Goal: Communication & Community: Answer question/provide support

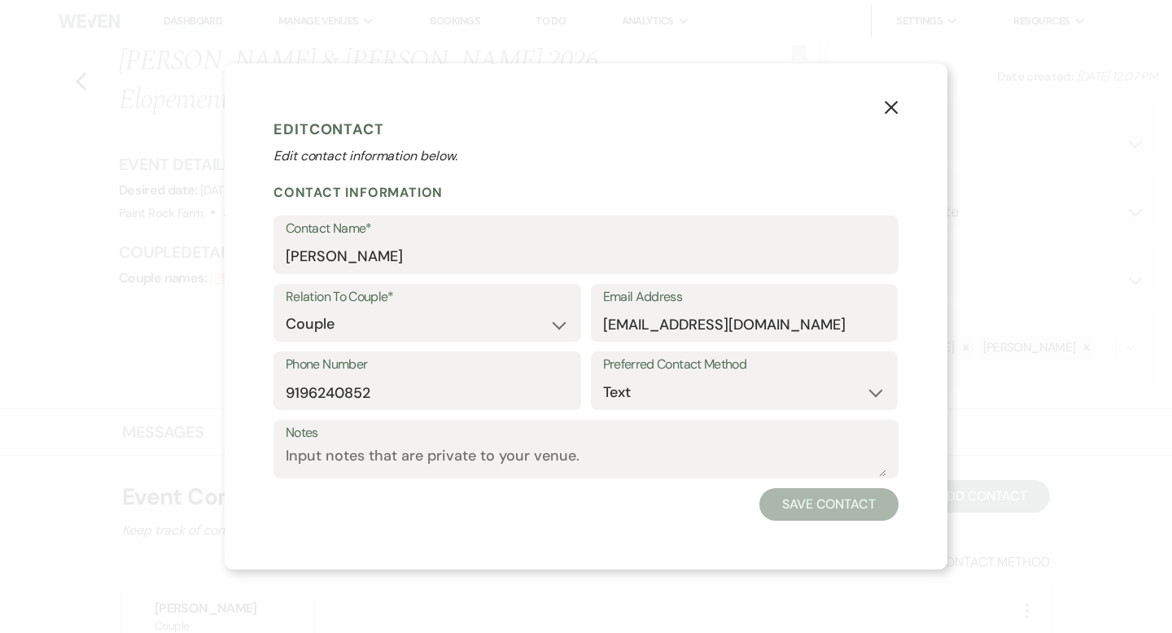
select select "5"
select select "22"
select select "1"
select select "text"
click at [895, 105] on use "button" at bounding box center [891, 107] width 13 height 13
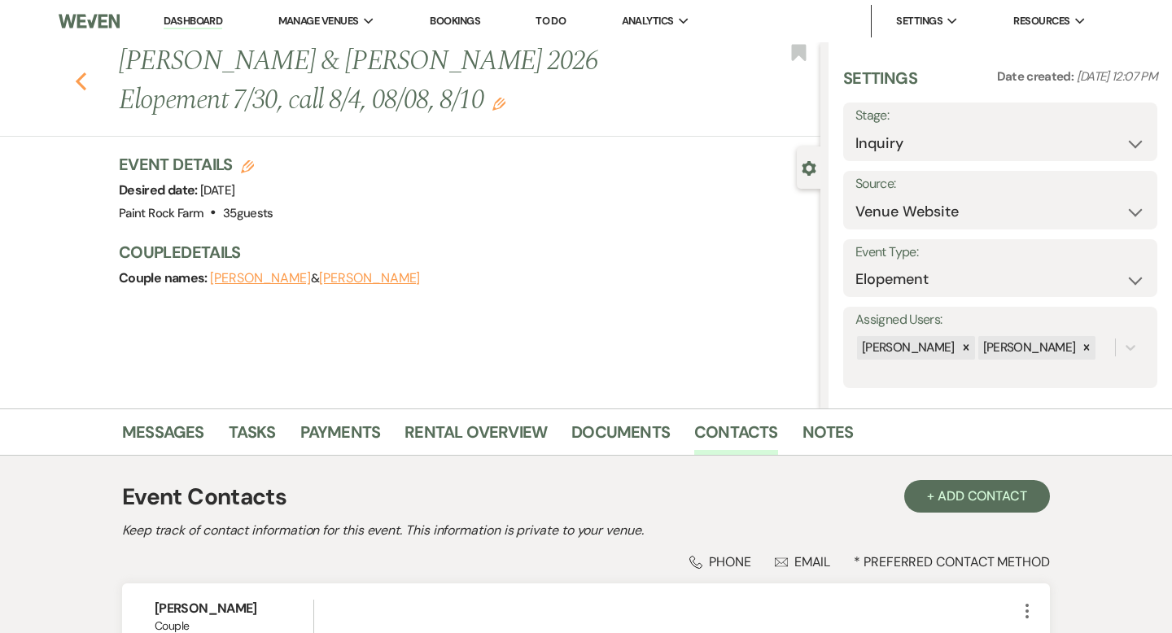
click at [77, 82] on icon "Previous" at bounding box center [81, 82] width 12 height 20
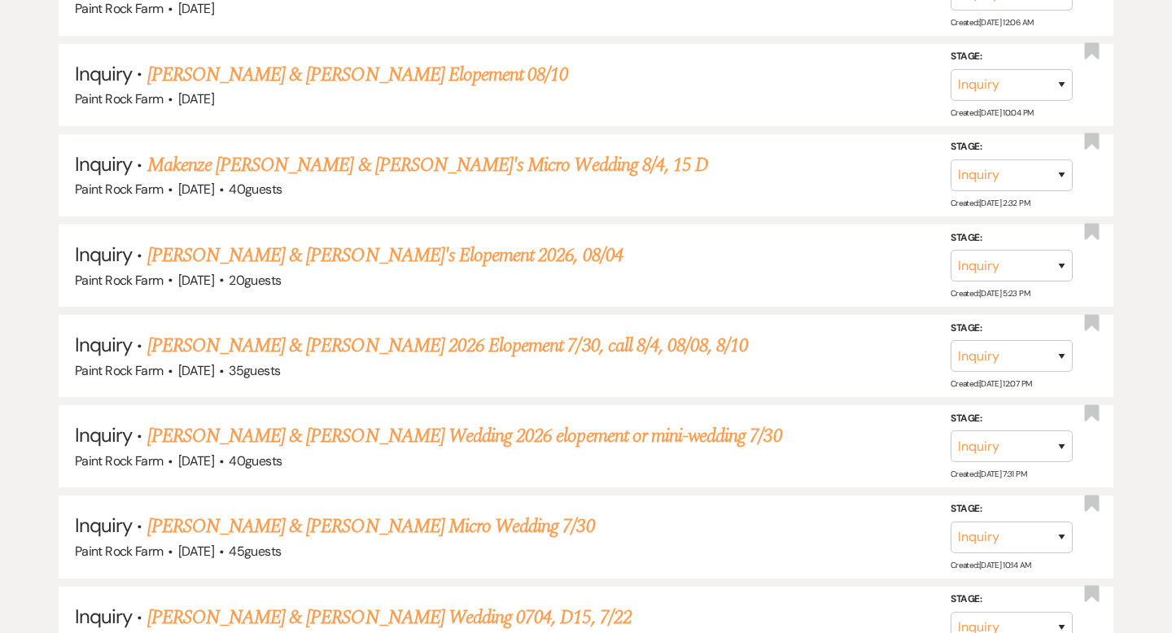
scroll to position [1425, 0]
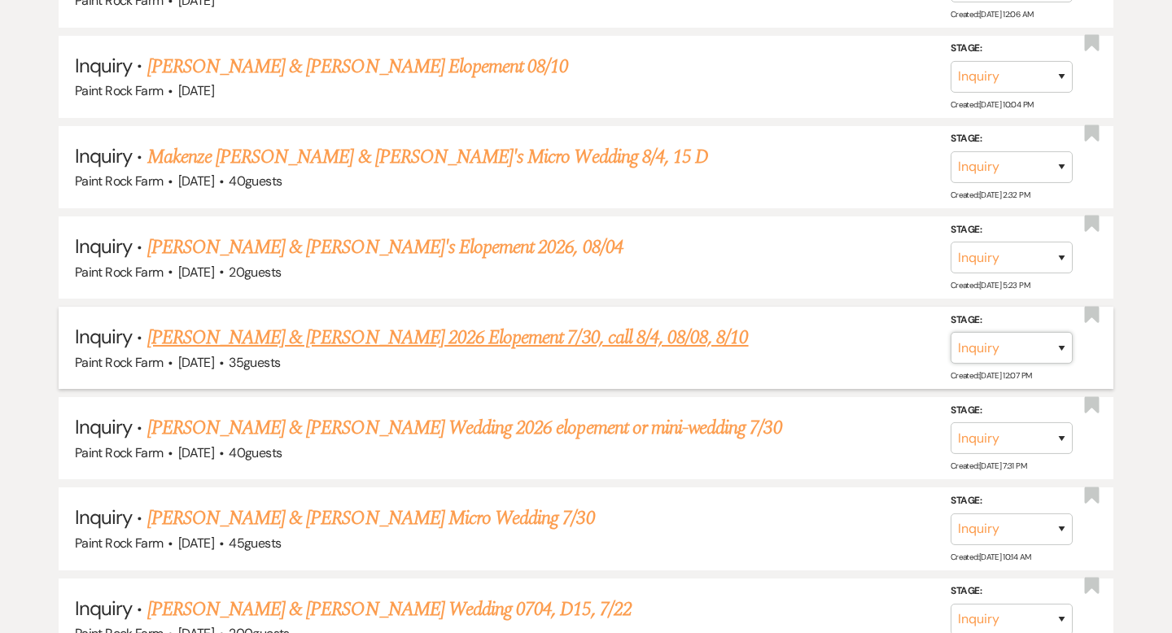
click at [1062, 340] on select "Inquiry Follow Up Tour Requested Tour Confirmed Toured Proposal Sent Booked Lost" at bounding box center [1012, 348] width 122 height 32
select select "6"
click at [1044, 339] on button "Save" at bounding box center [1040, 347] width 81 height 33
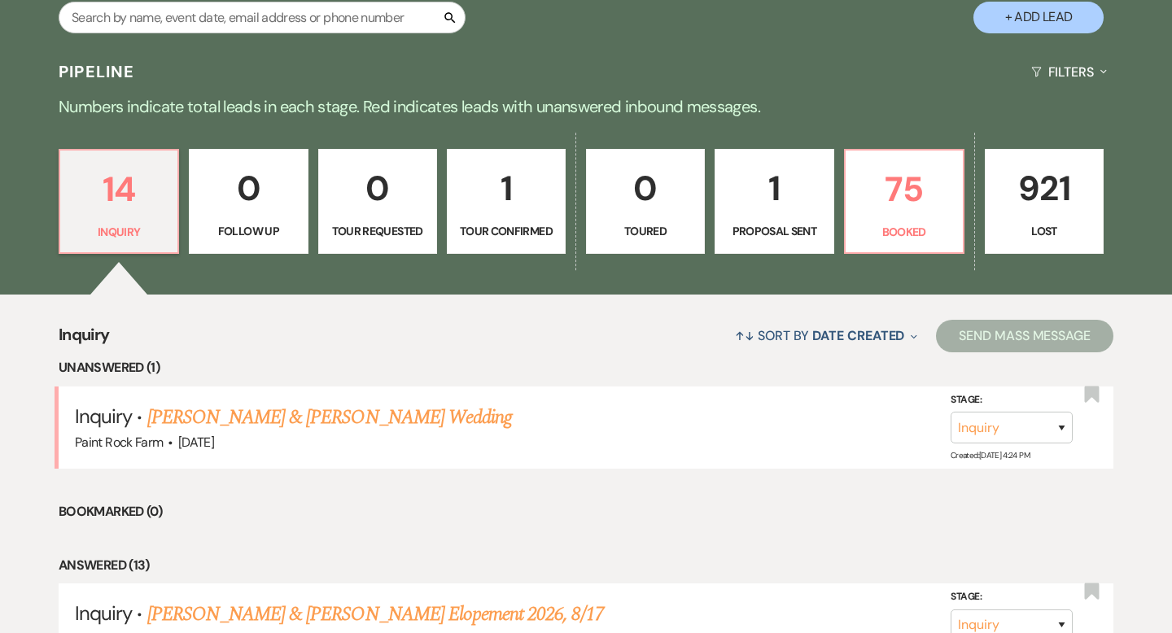
click at [776, 205] on p "1" at bounding box center [774, 188] width 98 height 55
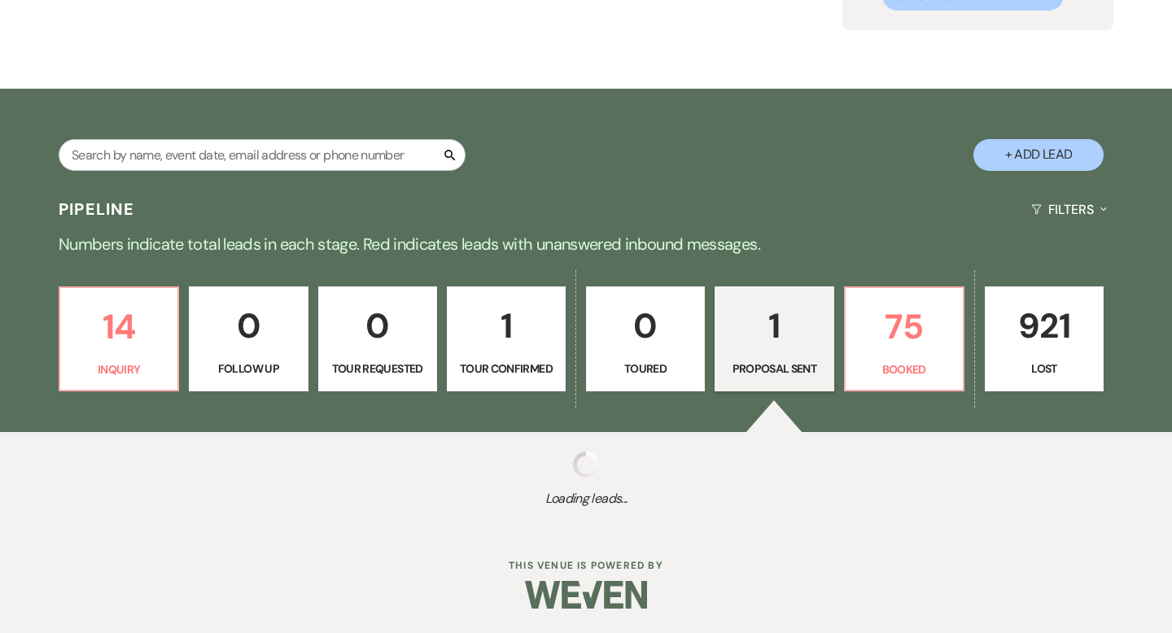
scroll to position [334, 0]
select select "6"
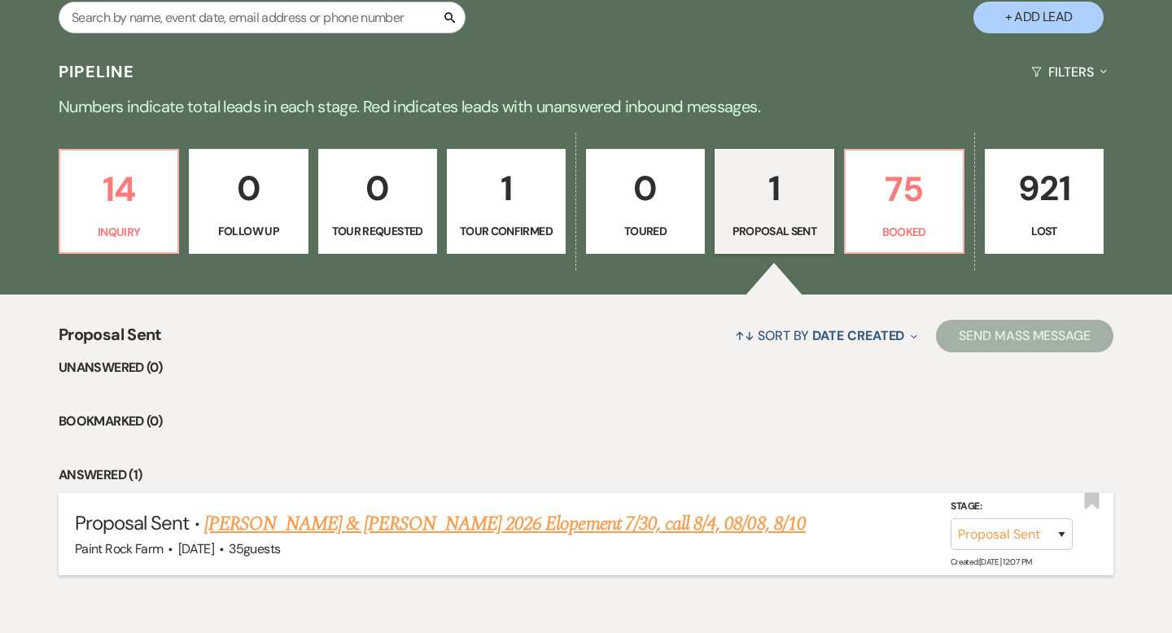
click at [562, 527] on link "[PERSON_NAME] & [PERSON_NAME] 2026 Elopement 7/30, call 8/4, 08/08, 8/10" at bounding box center [505, 524] width 602 height 29
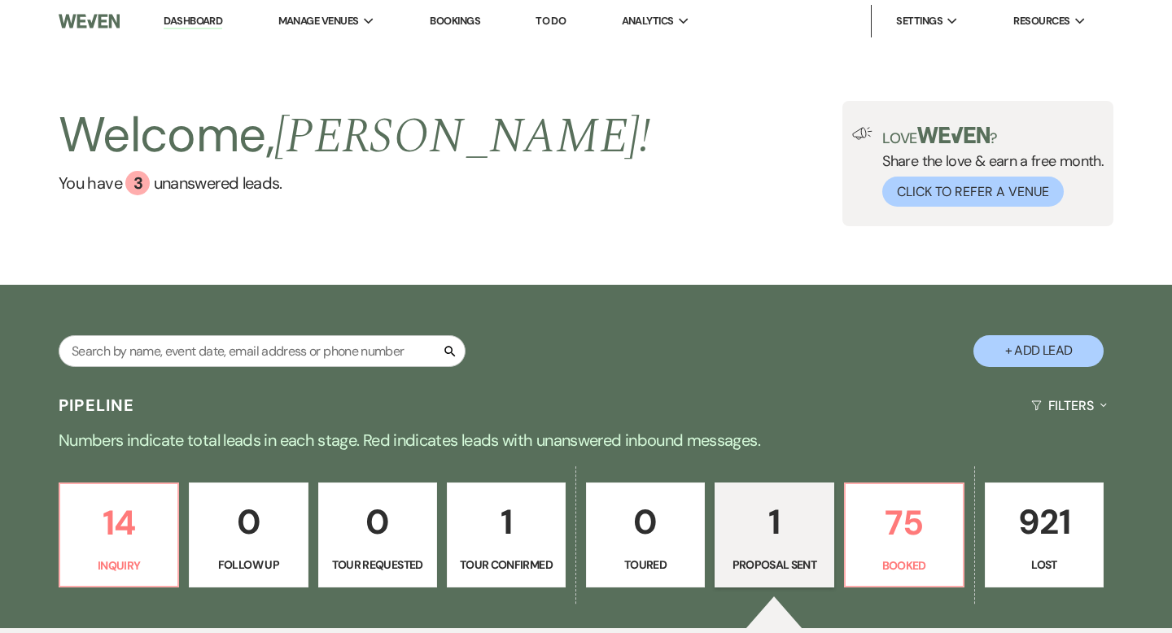
select select "6"
select select "5"
select select "22"
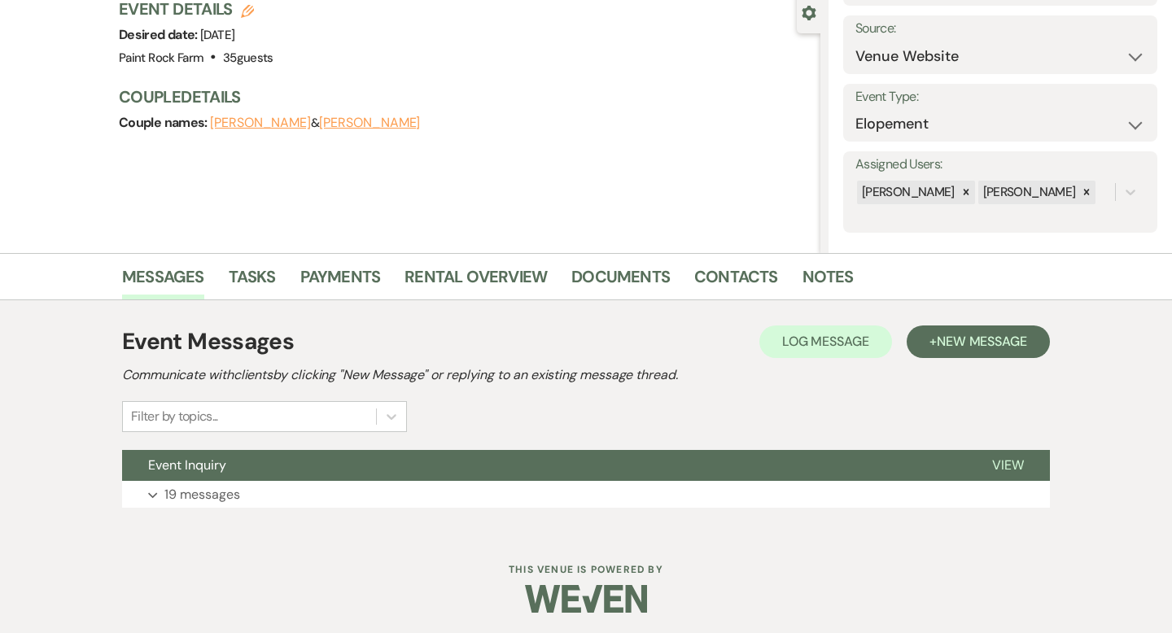
scroll to position [160, 0]
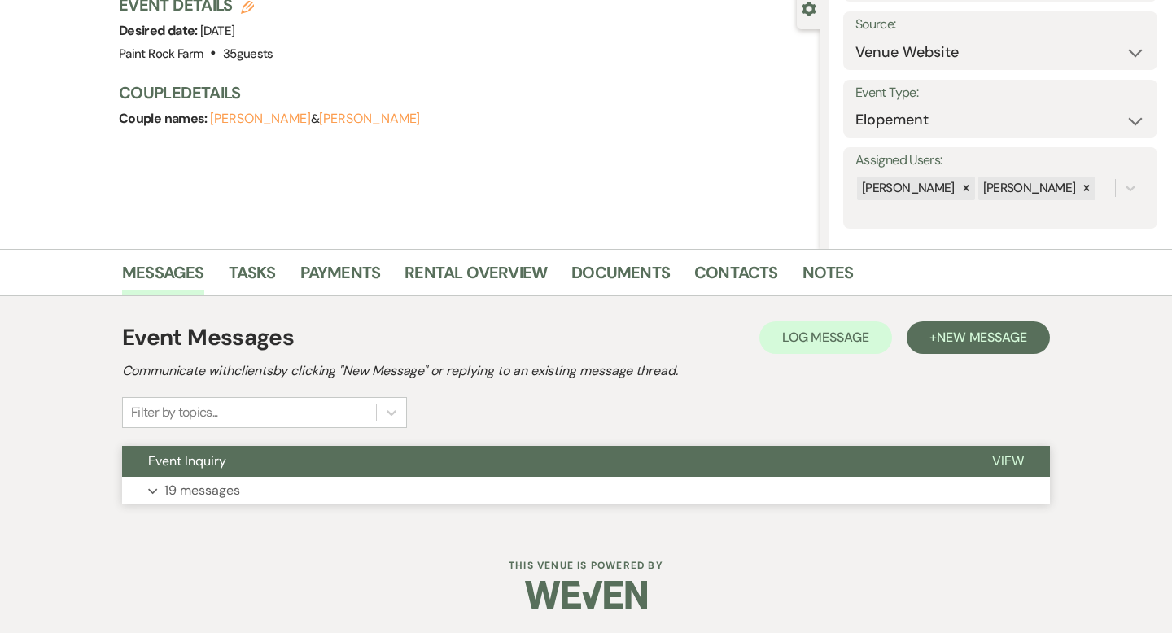
click at [206, 495] on p "19 messages" at bounding box center [202, 490] width 76 height 21
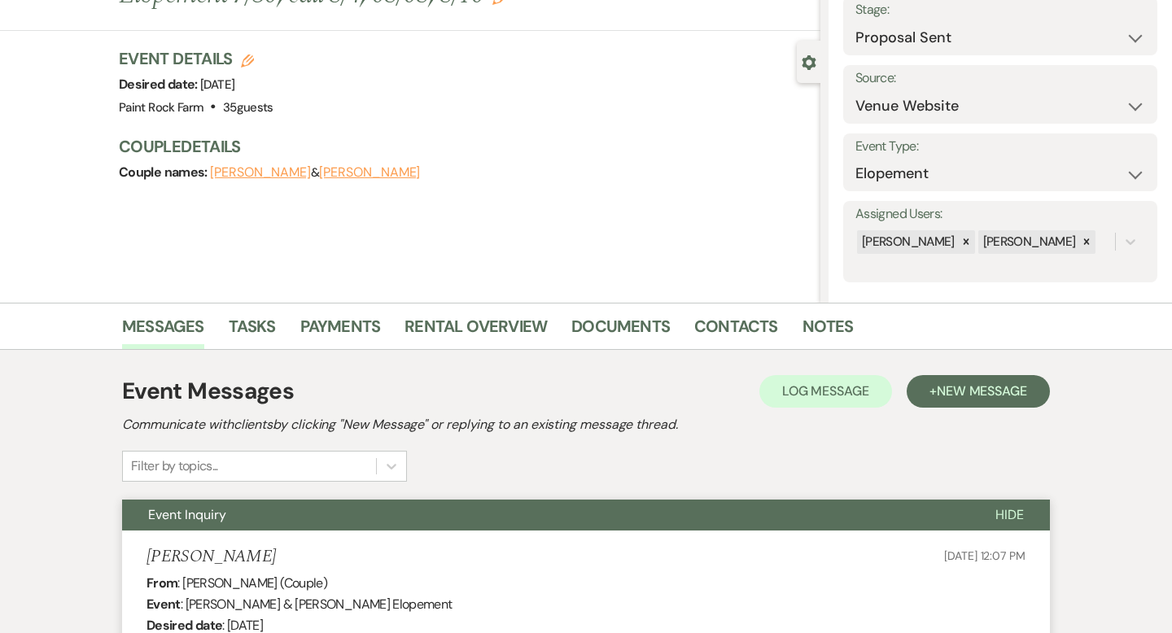
scroll to position [0, 0]
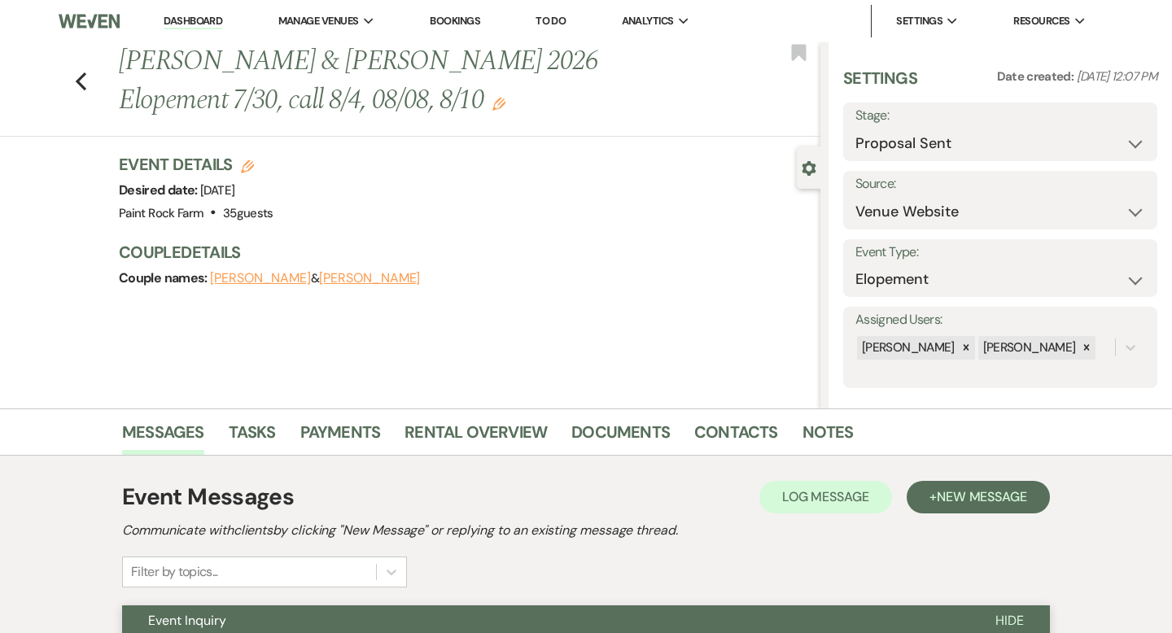
click at [501, 104] on use "button" at bounding box center [498, 104] width 13 height 13
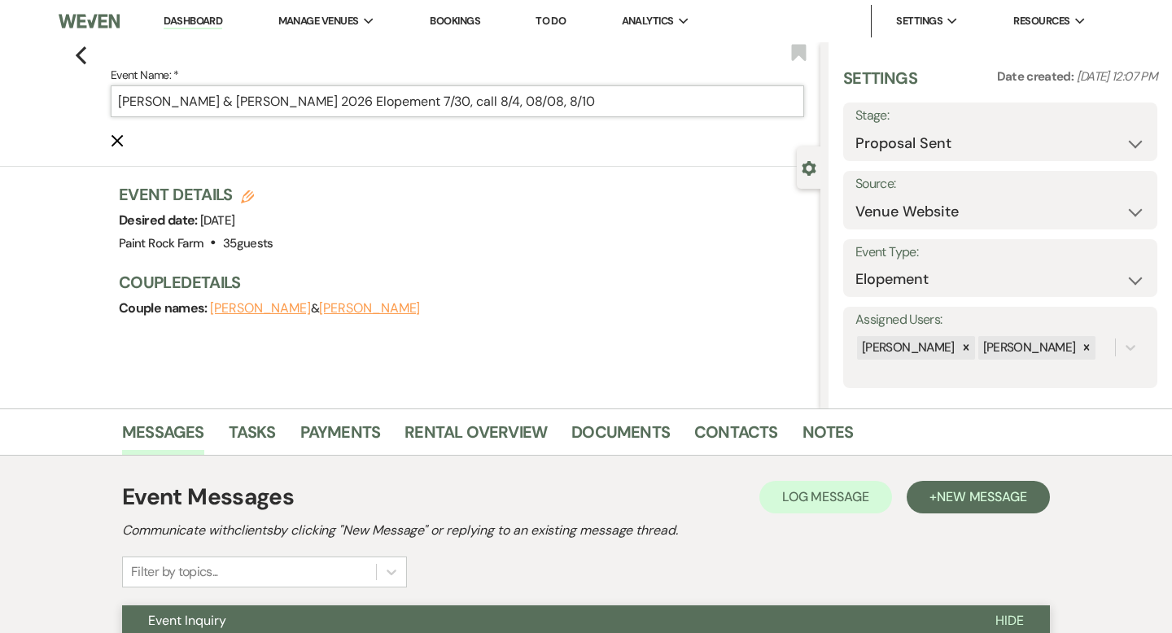
click at [624, 104] on input "[PERSON_NAME] & [PERSON_NAME] 2026 Elopement 7/30, call 8/4, 08/08, 8/10" at bounding box center [458, 101] width 694 height 32
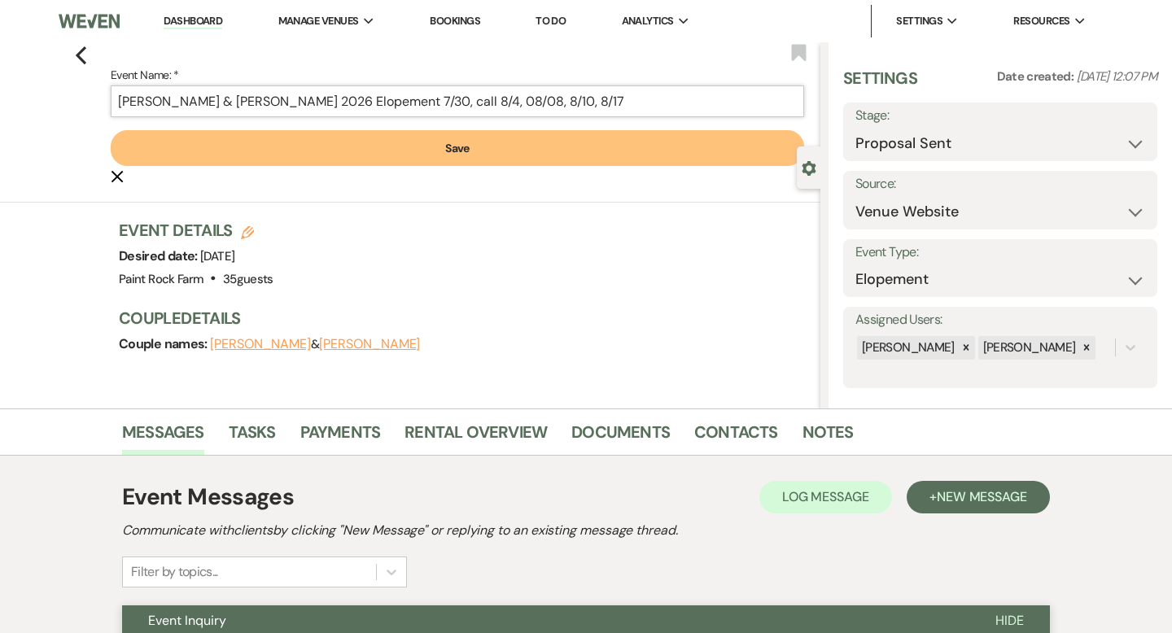
type input "[PERSON_NAME] & [PERSON_NAME] 2026 Elopement 7/30, call 8/4, 08/08, 8/10, 8/17"
click at [464, 148] on button "Save" at bounding box center [458, 148] width 694 height 36
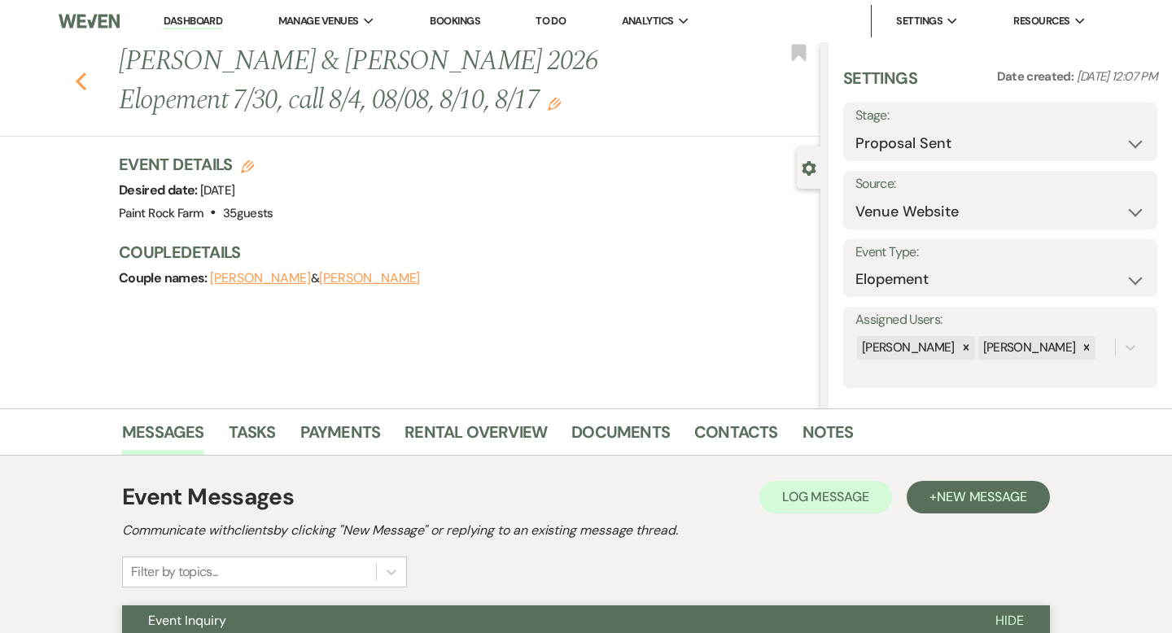
click at [80, 79] on use "button" at bounding box center [81, 81] width 11 height 18
select select "6"
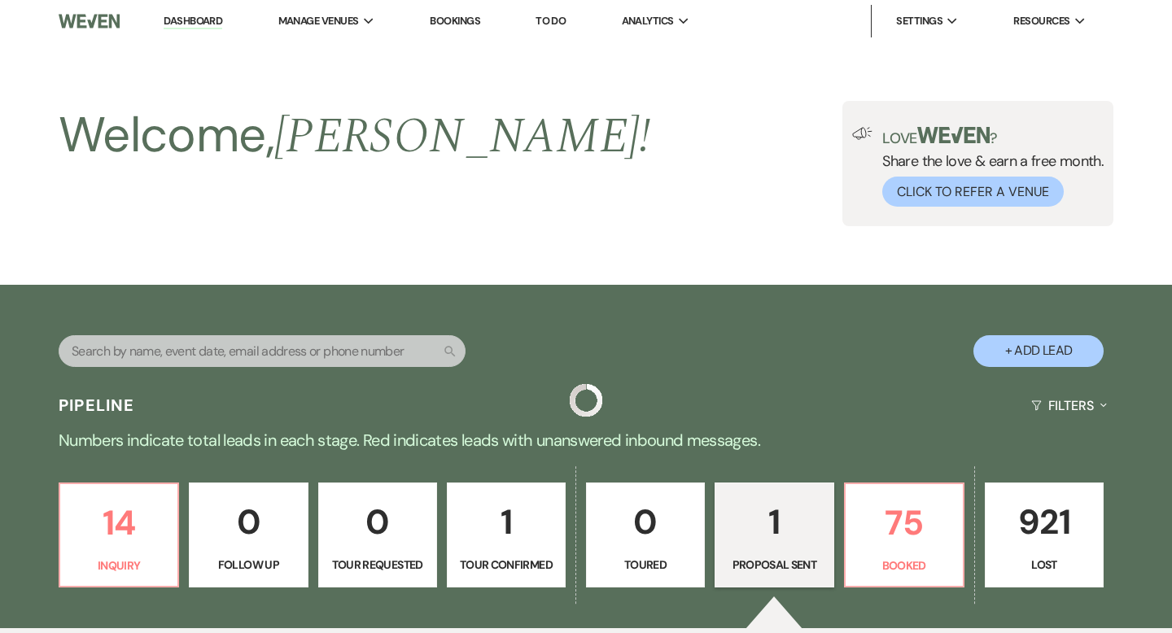
scroll to position [334, 0]
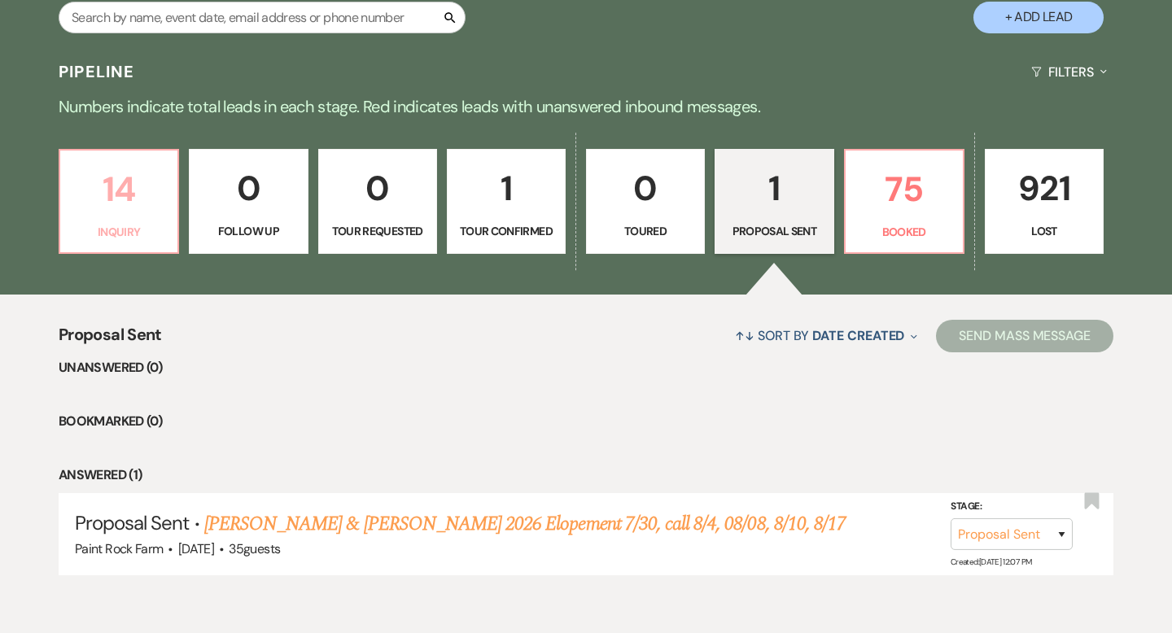
click at [139, 229] on p "Inquiry" at bounding box center [119, 232] width 98 height 18
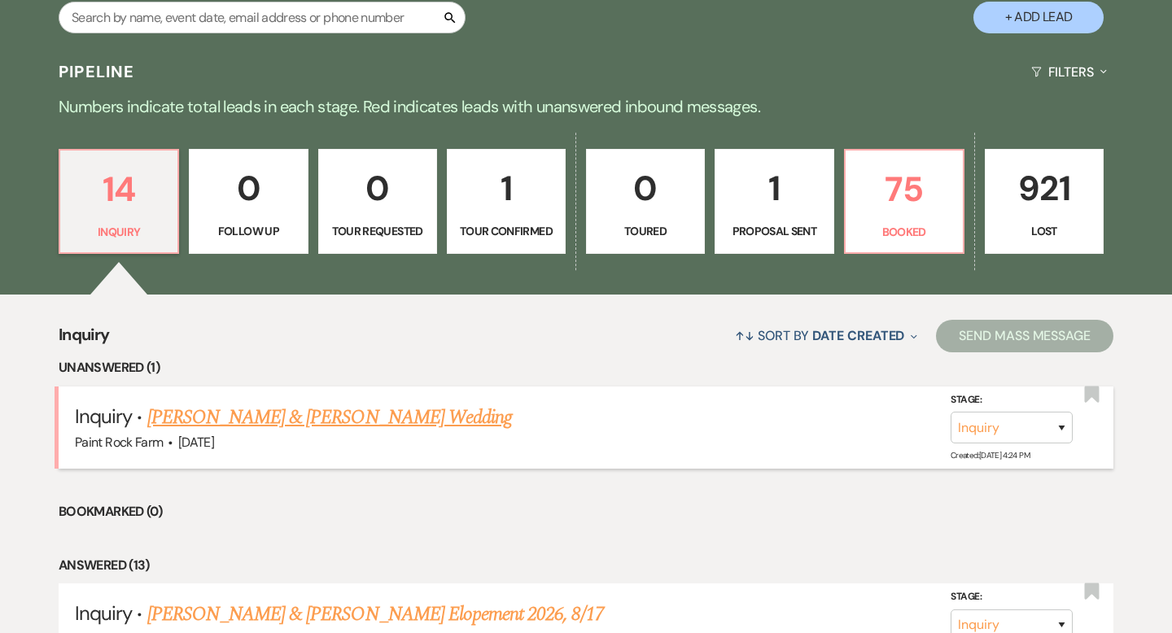
click at [234, 422] on link "[PERSON_NAME] & [PERSON_NAME] Wedding" at bounding box center [329, 417] width 365 height 29
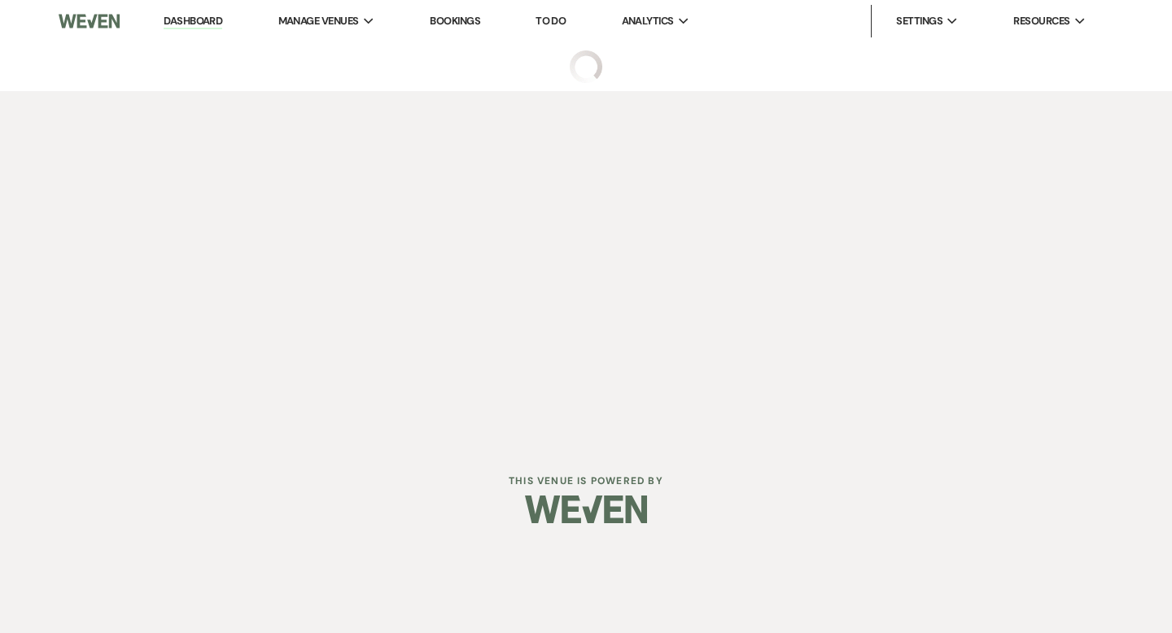
select select "5"
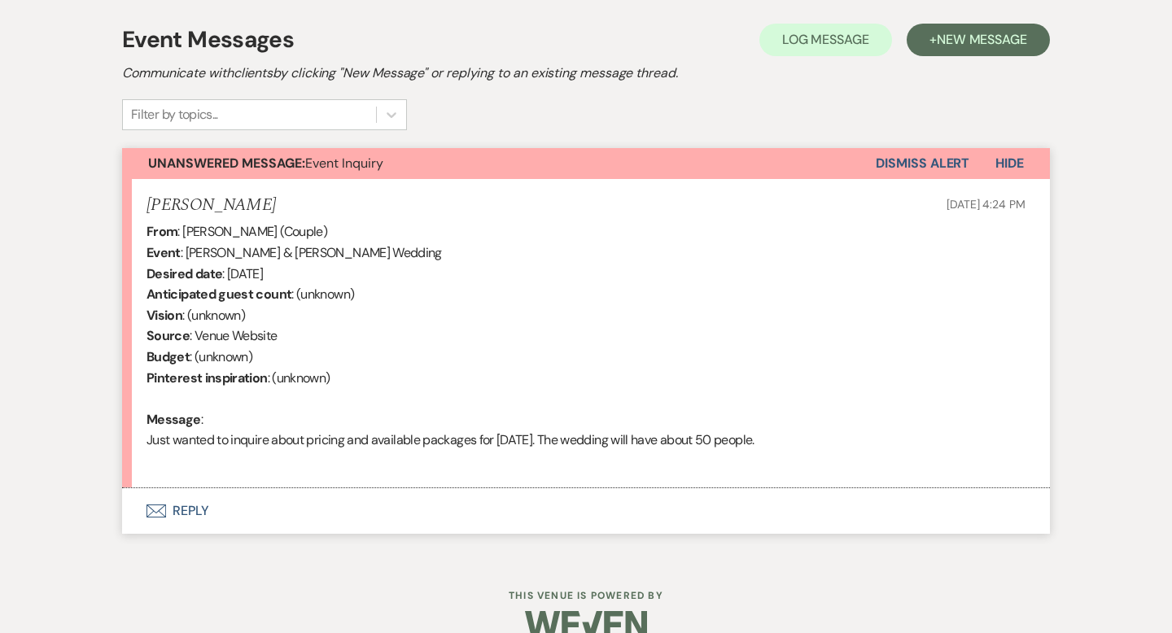
scroll to position [488, 0]
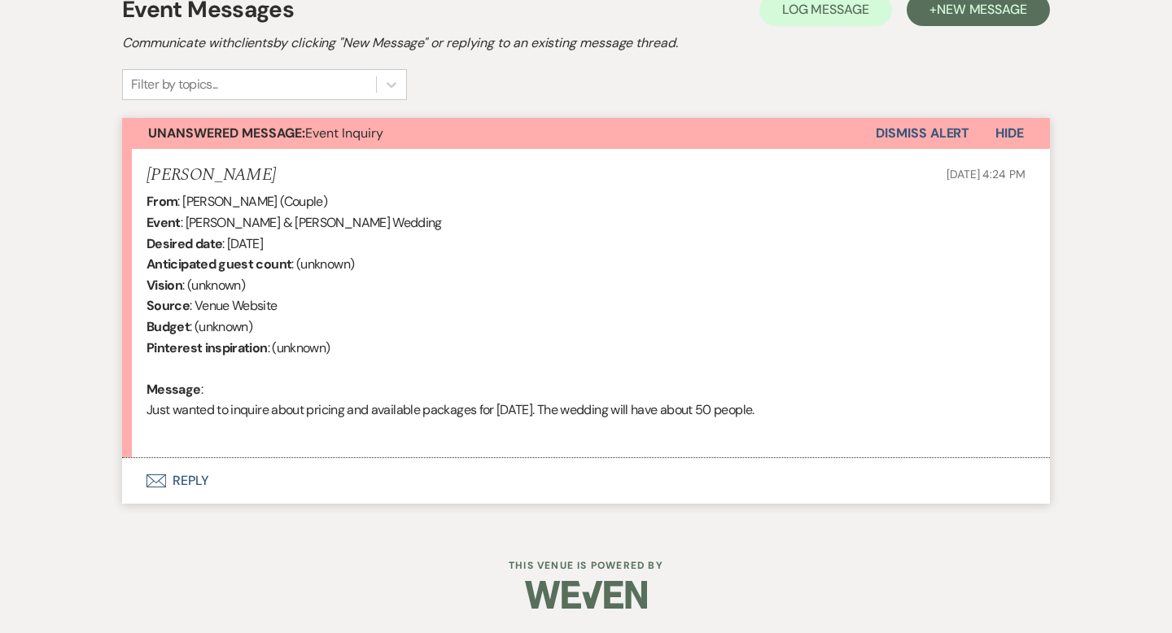
click at [197, 479] on button "Envelope Reply" at bounding box center [586, 481] width 928 height 46
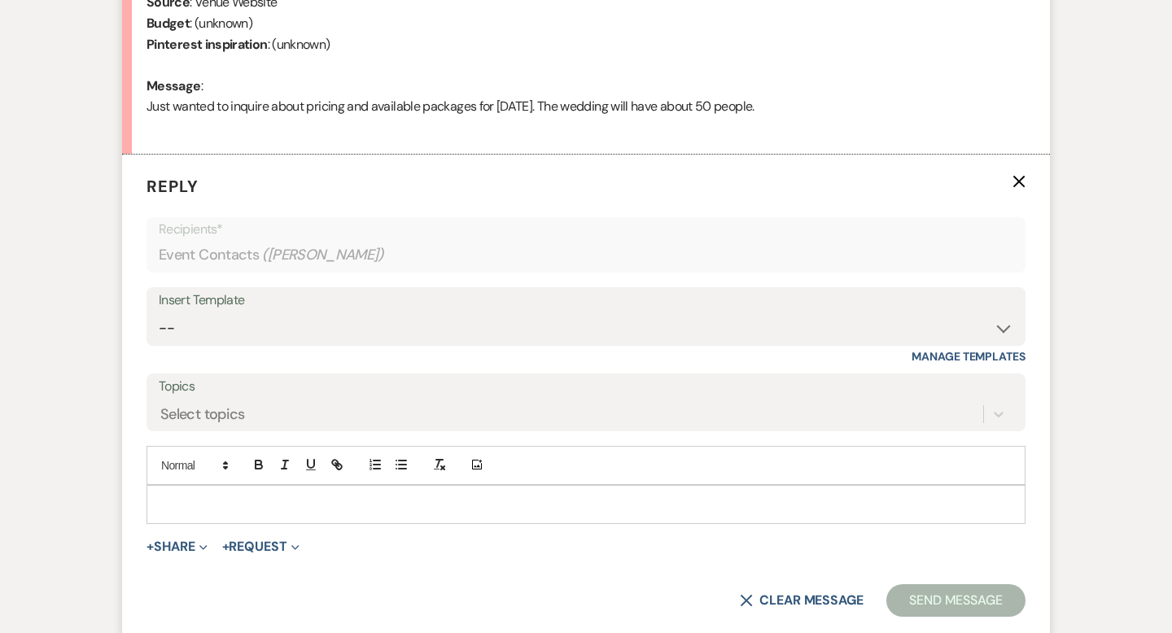
scroll to position [870, 0]
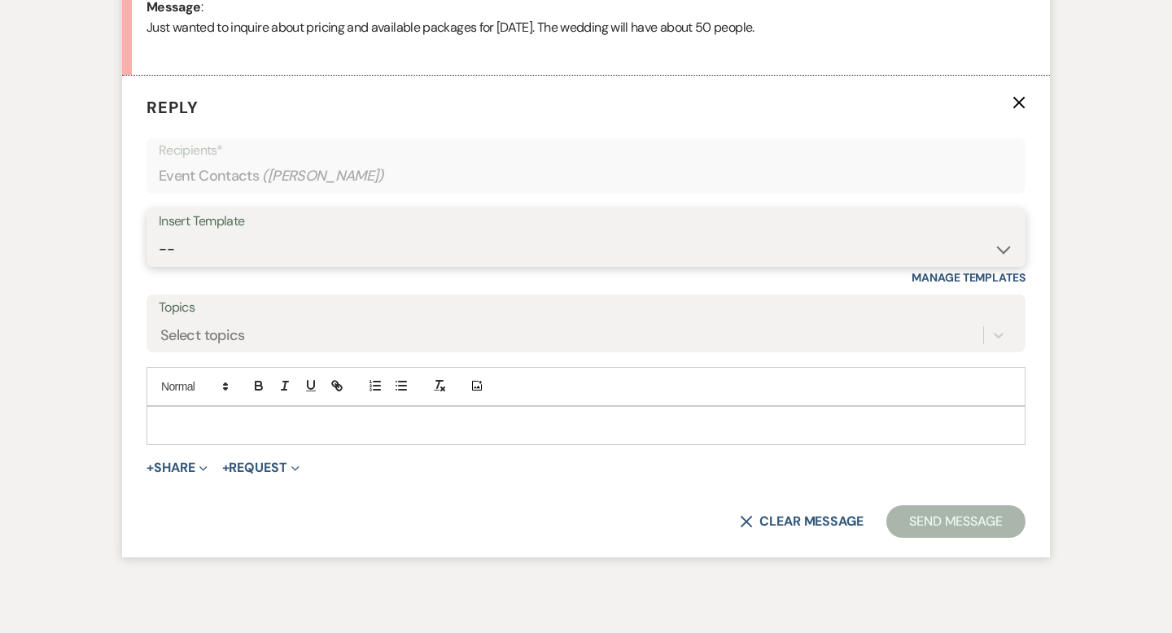
click at [1000, 252] on select "-- Tour Request Response Contract (Pre-Booked Leads) Inquiry Follow Up Thank yo…" at bounding box center [586, 250] width 855 height 32
select select "6001"
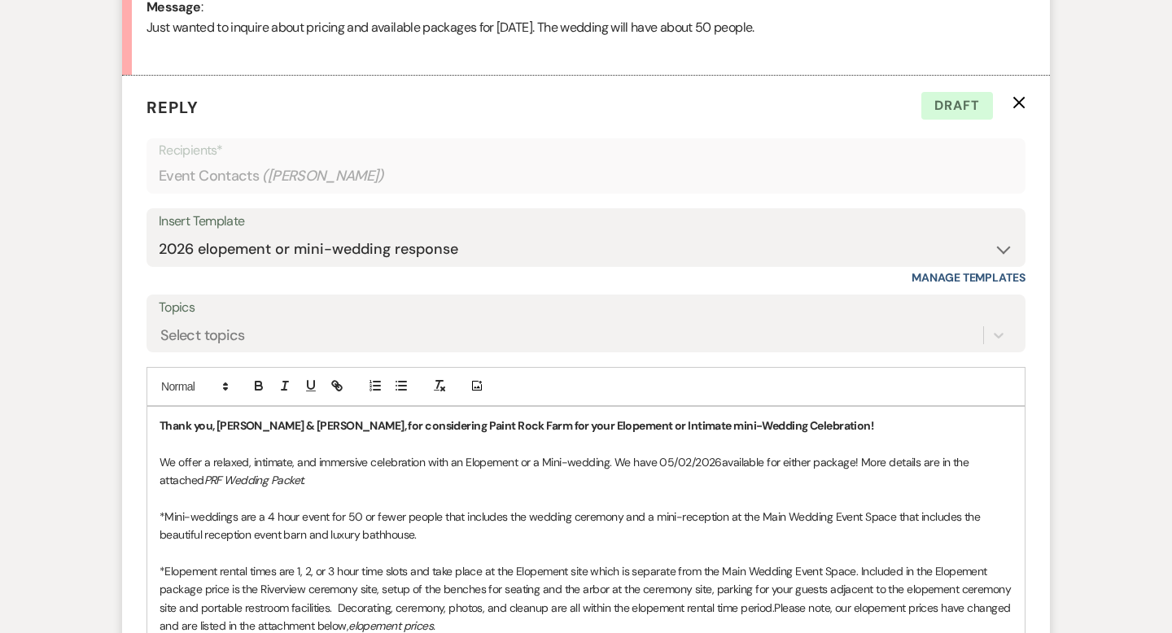
click at [716, 462] on p "We offer a relaxed, intimate, and immersive celebration with an Elopement or a …" at bounding box center [586, 471] width 853 height 37
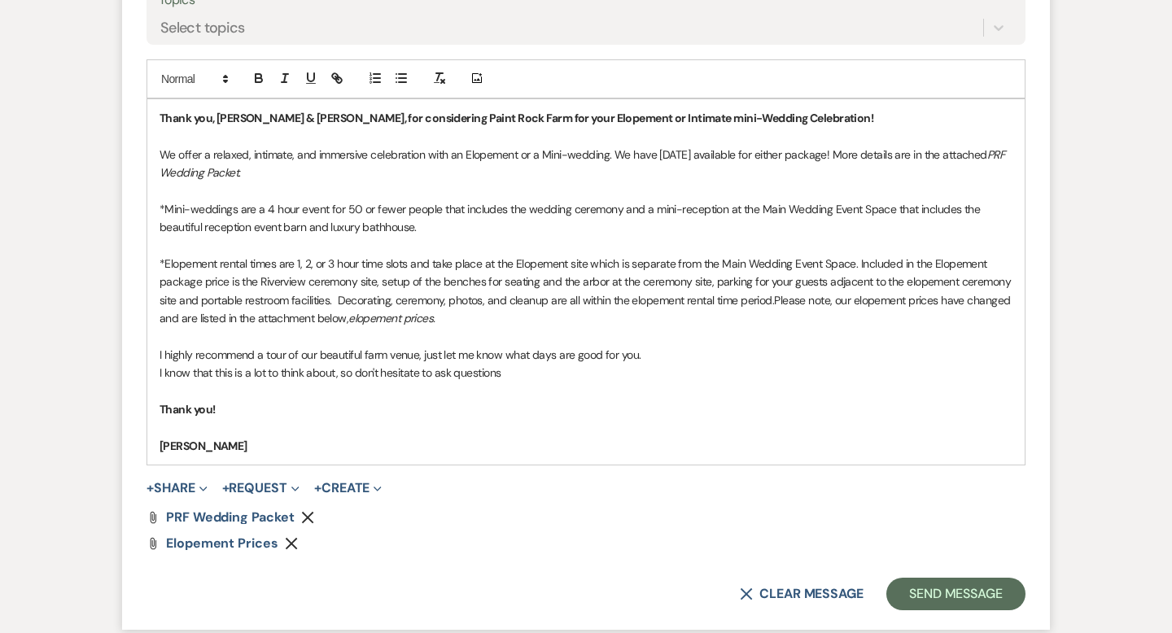
scroll to position [1189, 0]
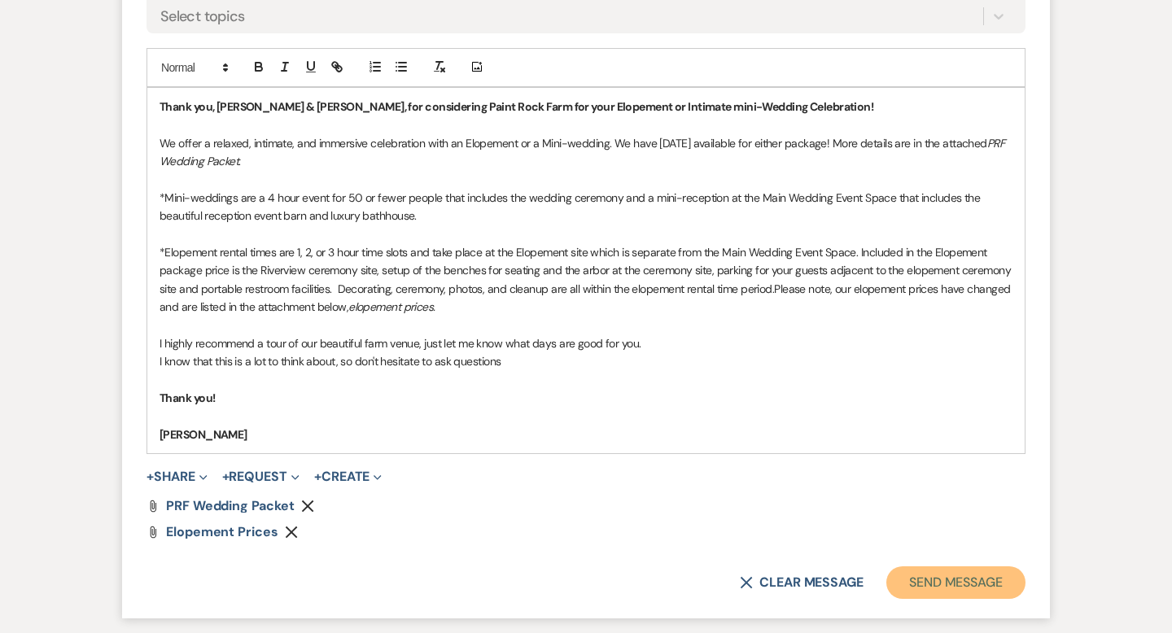
click at [925, 584] on button "Send Message" at bounding box center [955, 583] width 139 height 33
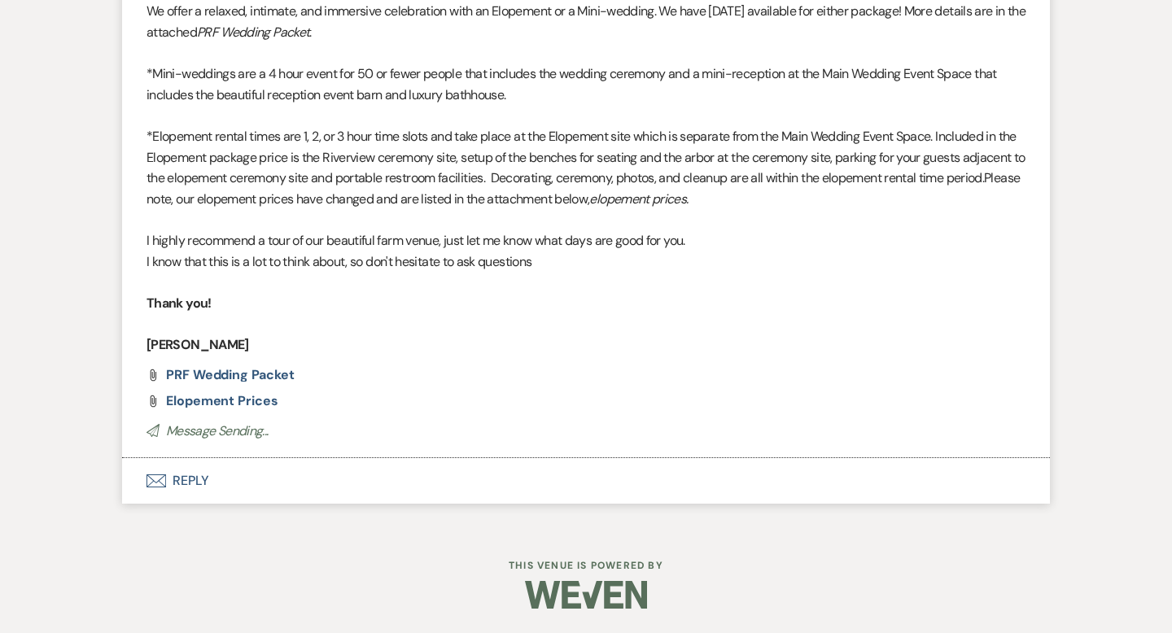
scroll to position [0, 0]
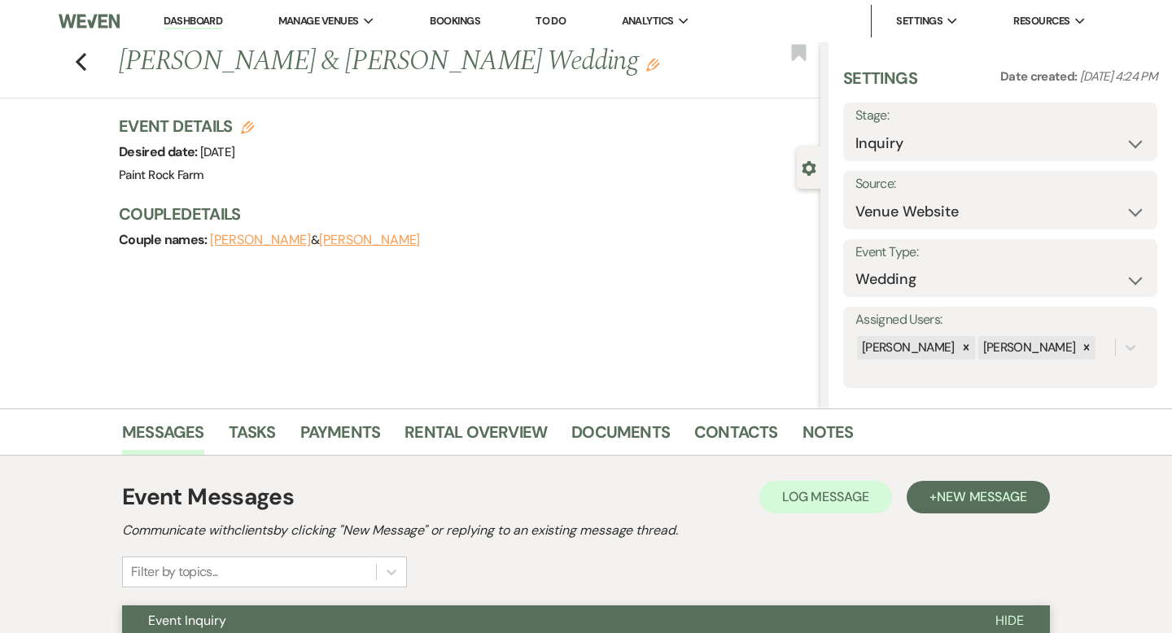
click at [646, 65] on use "button" at bounding box center [652, 65] width 13 height 13
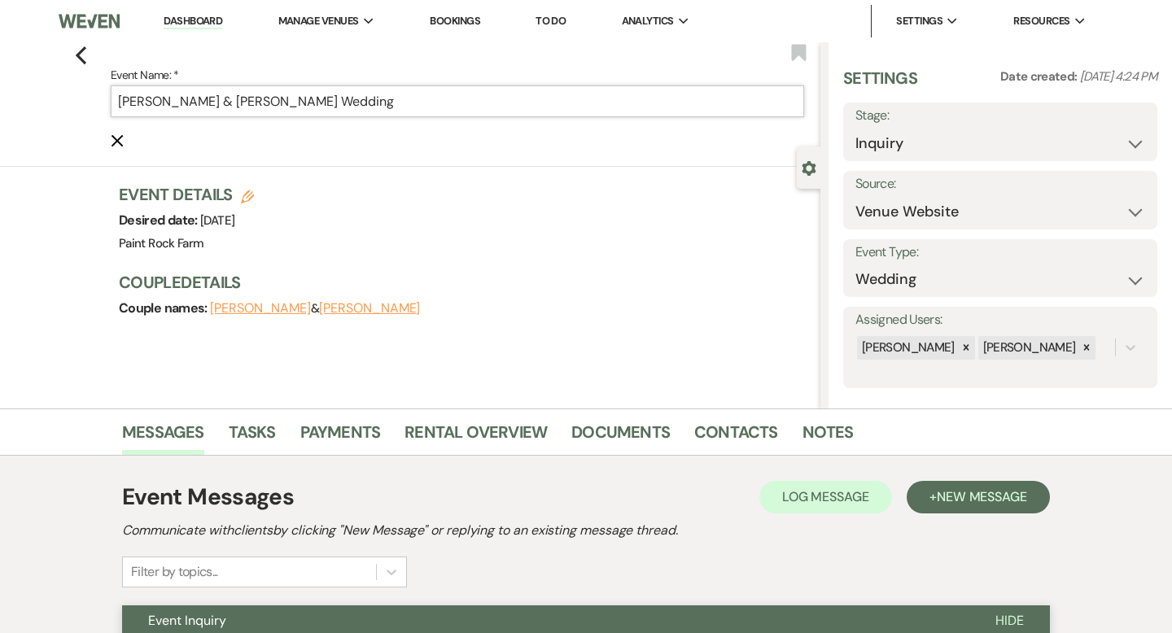
click at [400, 98] on input "[PERSON_NAME] & [PERSON_NAME] Wedding" at bounding box center [458, 101] width 694 height 32
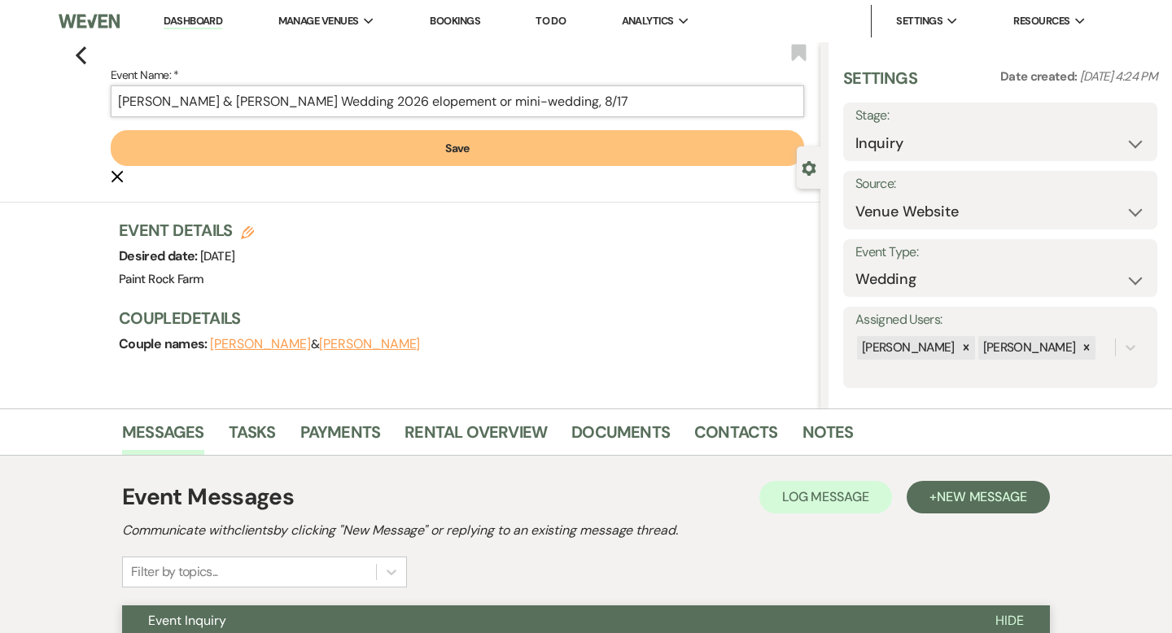
type input "[PERSON_NAME] & [PERSON_NAME] Wedding 2026 elopement or mini-wedding, 8/17"
click at [461, 152] on button "Save" at bounding box center [458, 148] width 694 height 36
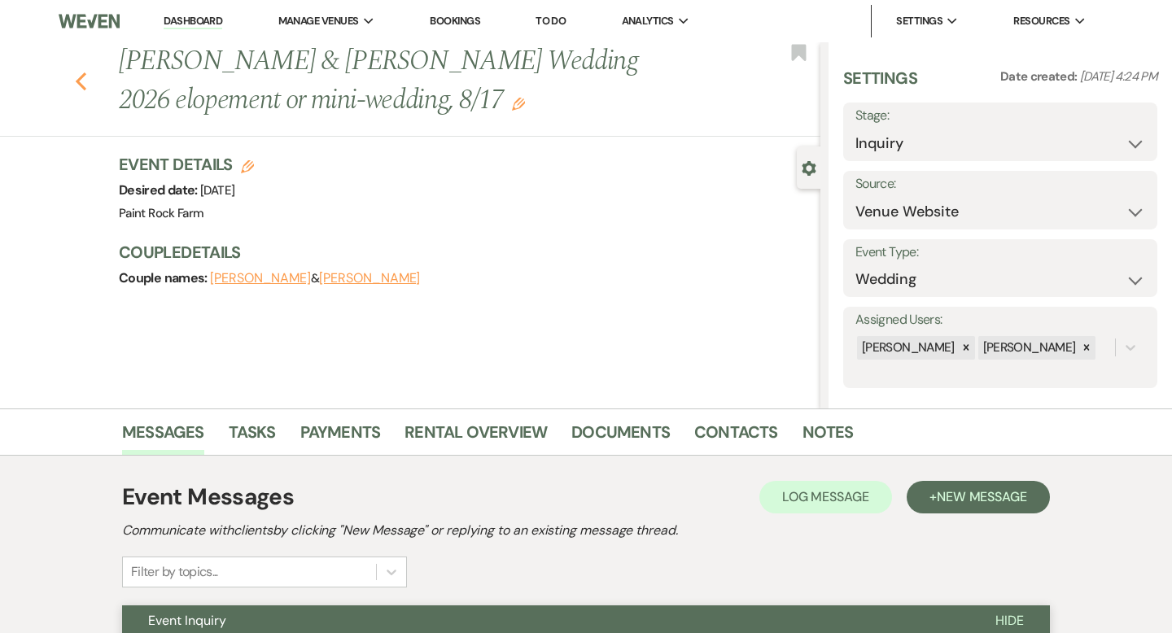
click at [81, 78] on use "button" at bounding box center [81, 81] width 11 height 18
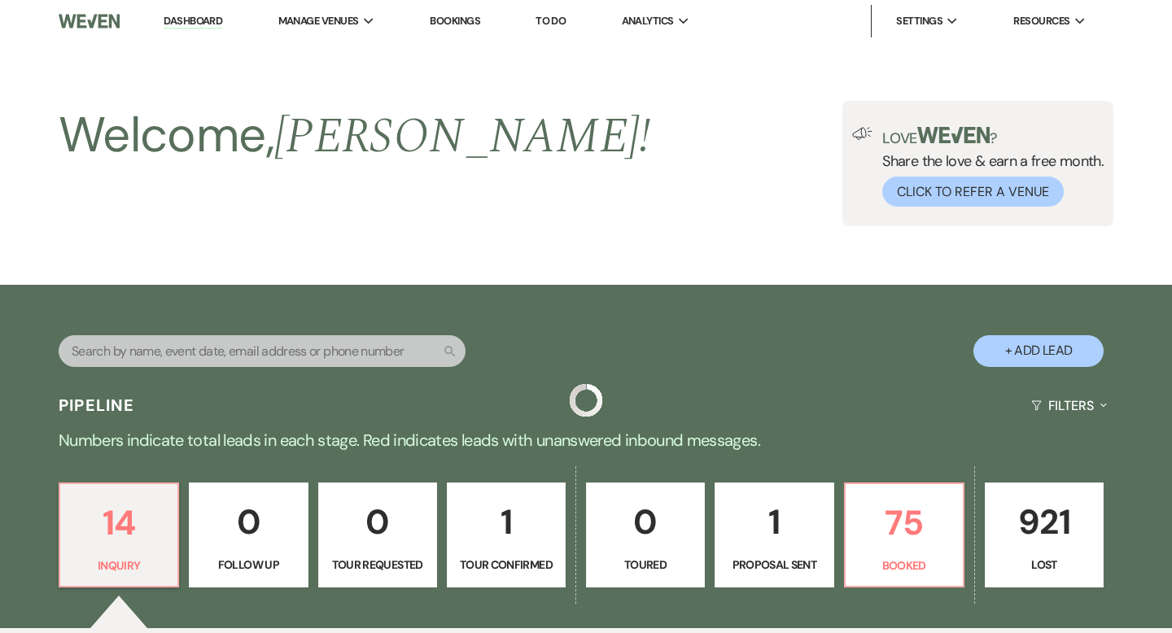
scroll to position [334, 0]
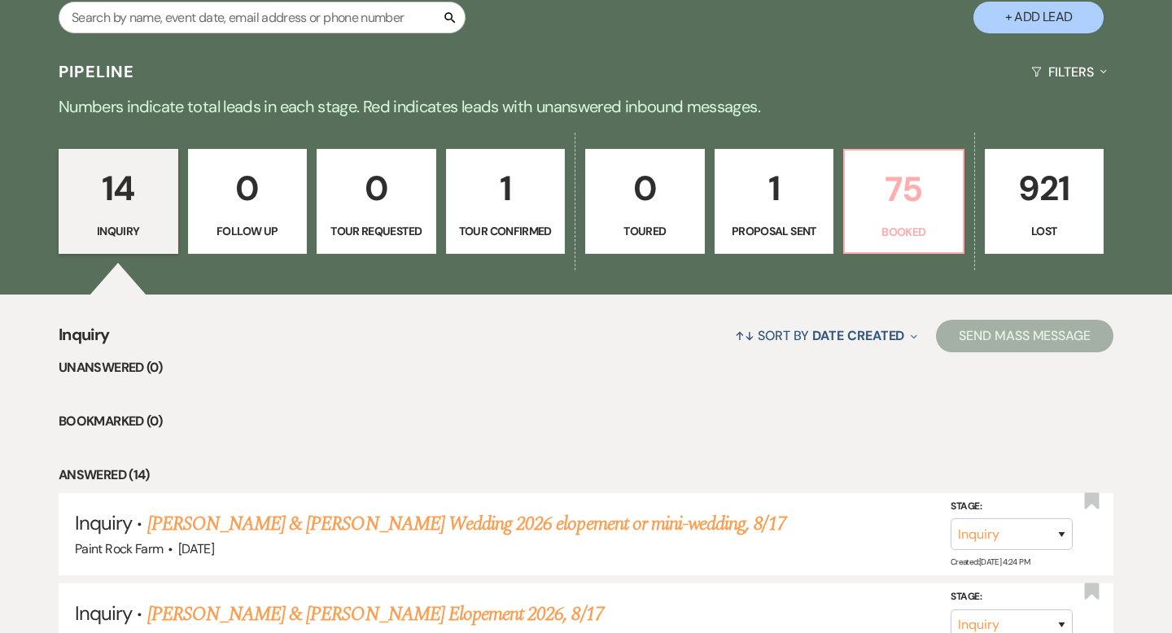
click at [907, 211] on p "75" at bounding box center [904, 189] width 98 height 55
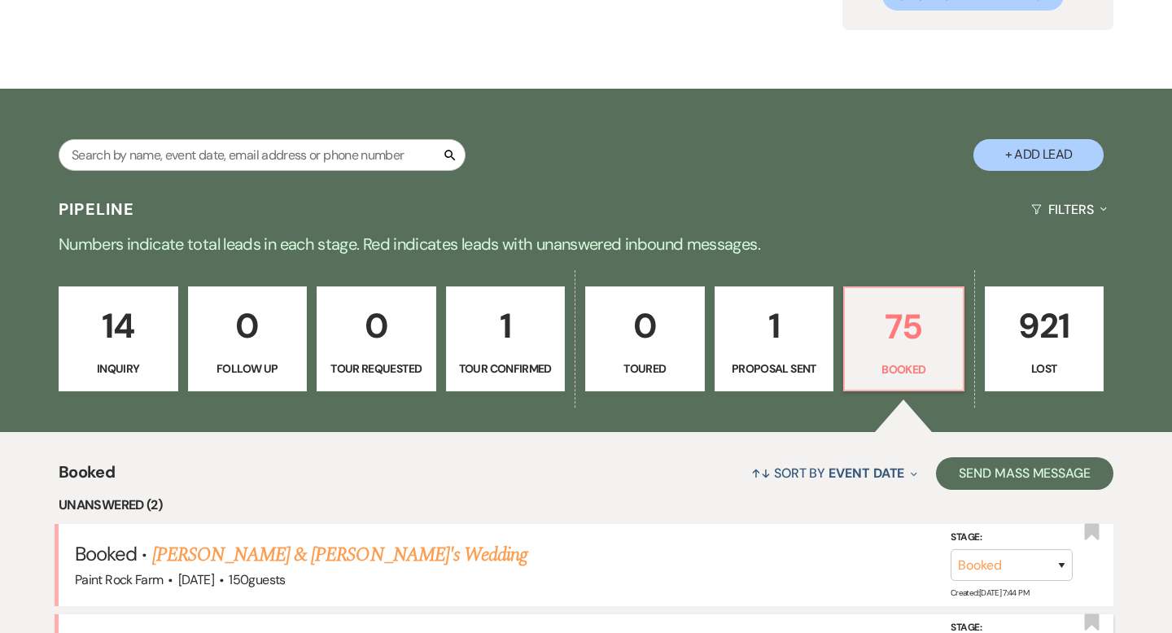
scroll to position [334, 0]
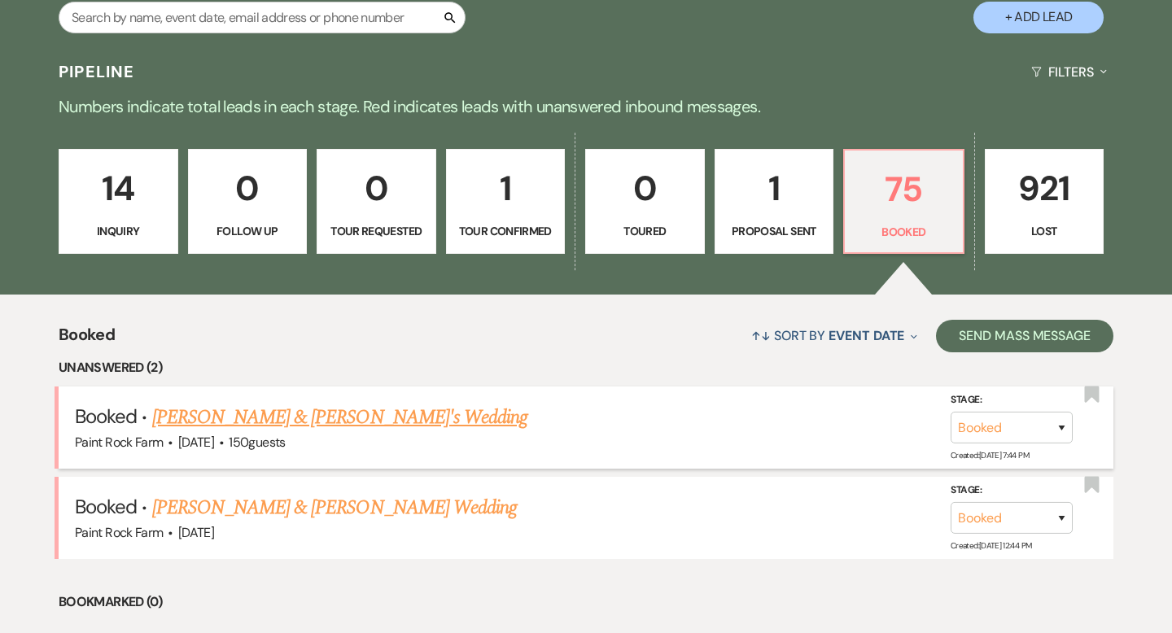
click at [346, 414] on link "[PERSON_NAME] & [PERSON_NAME]'s Wedding" at bounding box center [340, 417] width 376 height 29
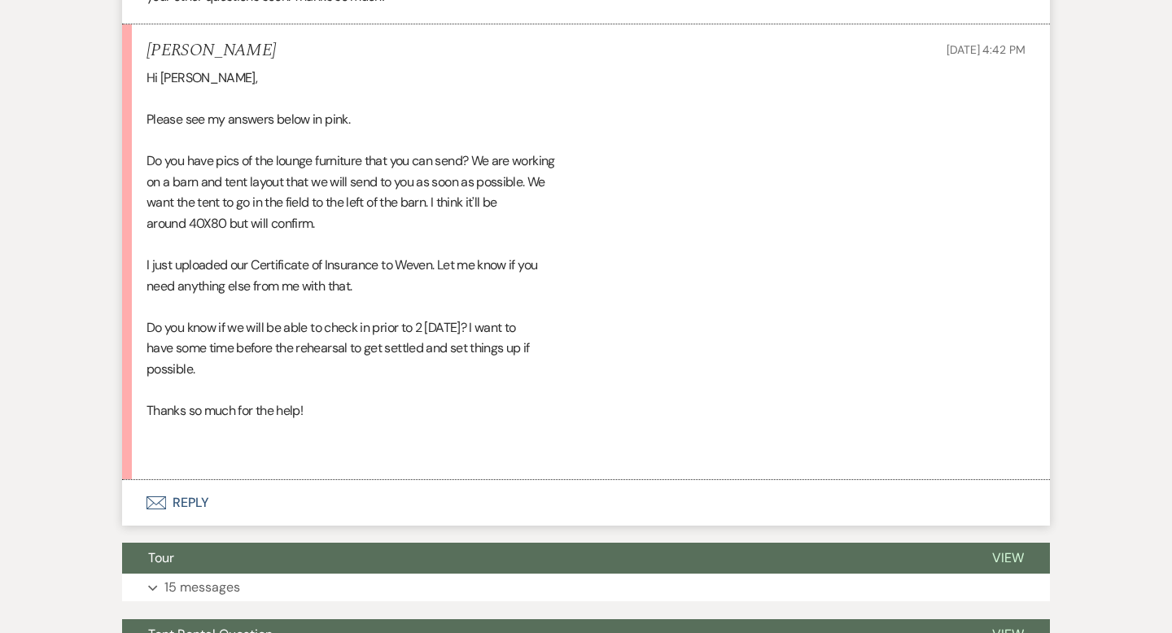
scroll to position [3547, 0]
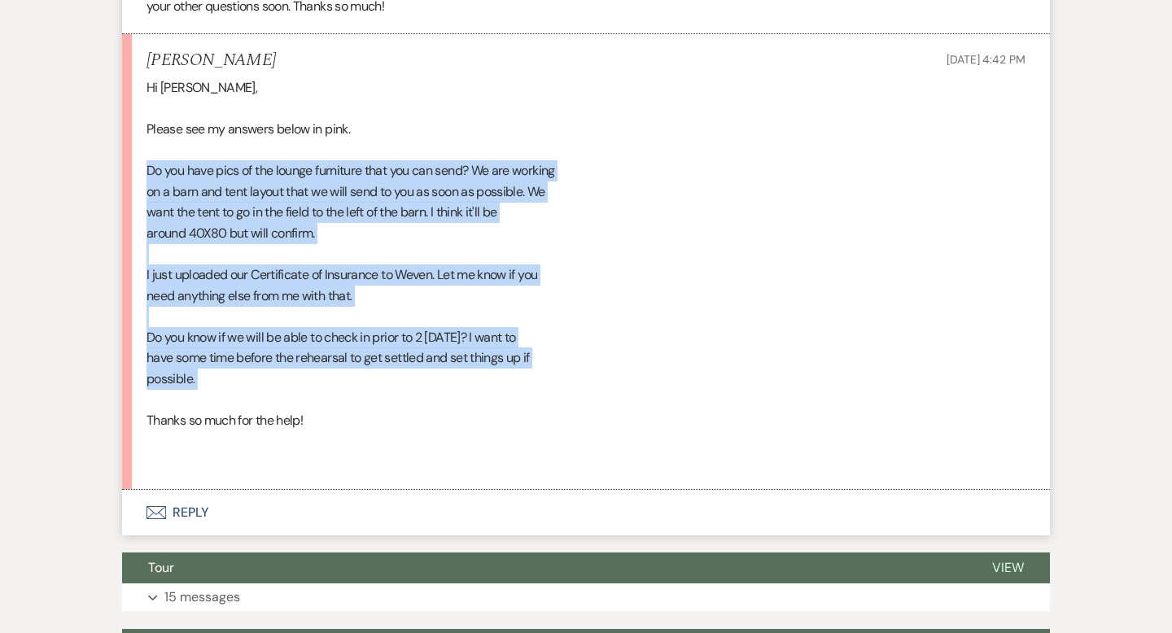
drag, startPoint x: 148, startPoint y: 185, endPoint x: 383, endPoint y: 415, distance: 329.2
click at [383, 415] on div "Hi [PERSON_NAME], Please see my answers below in pink. Do you have pics of the …" at bounding box center [586, 275] width 879 height 396
copy div "Do you have pics of the lounge furniture that you can send? We are working on a…"
click at [188, 533] on button "Envelope Reply" at bounding box center [586, 513] width 928 height 46
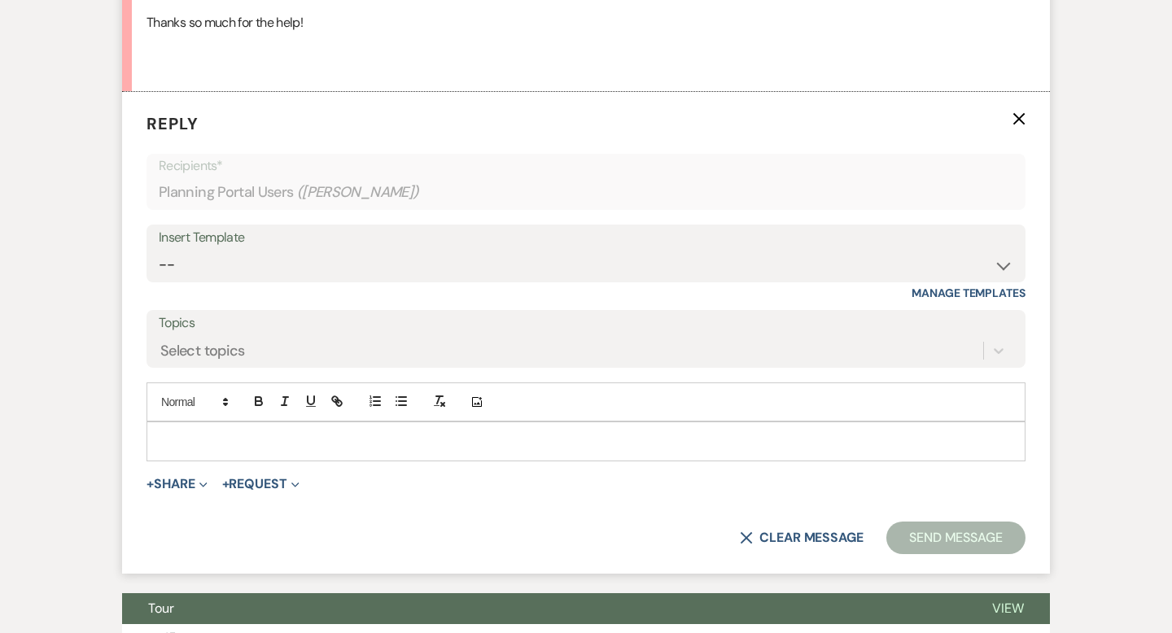
scroll to position [3981, 0]
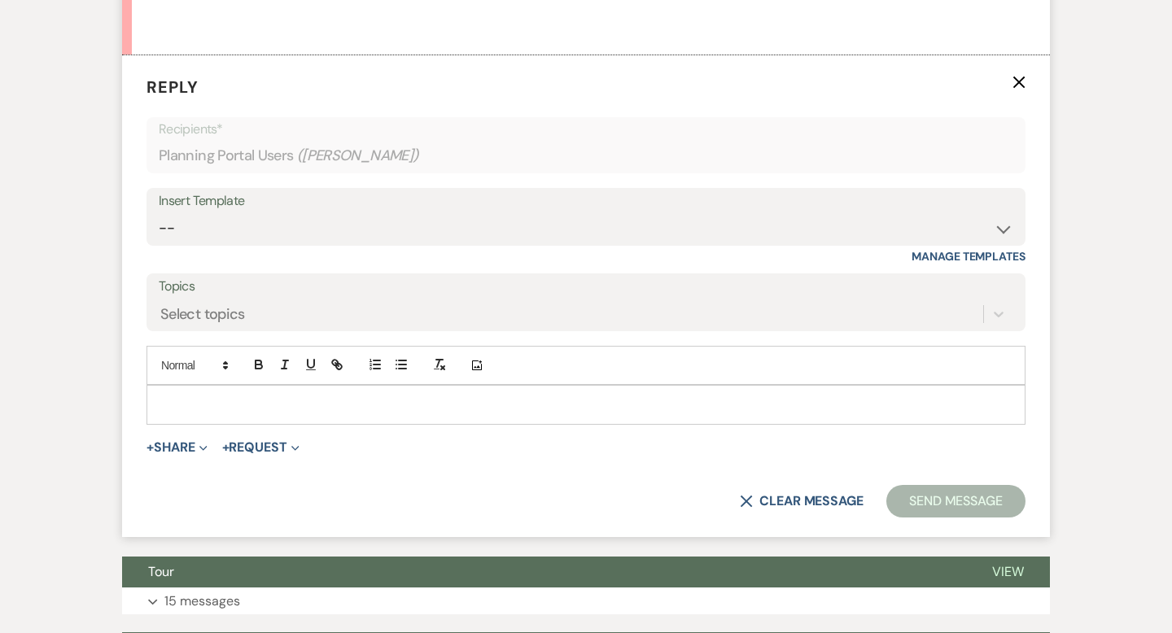
click at [184, 414] on p at bounding box center [586, 405] width 853 height 18
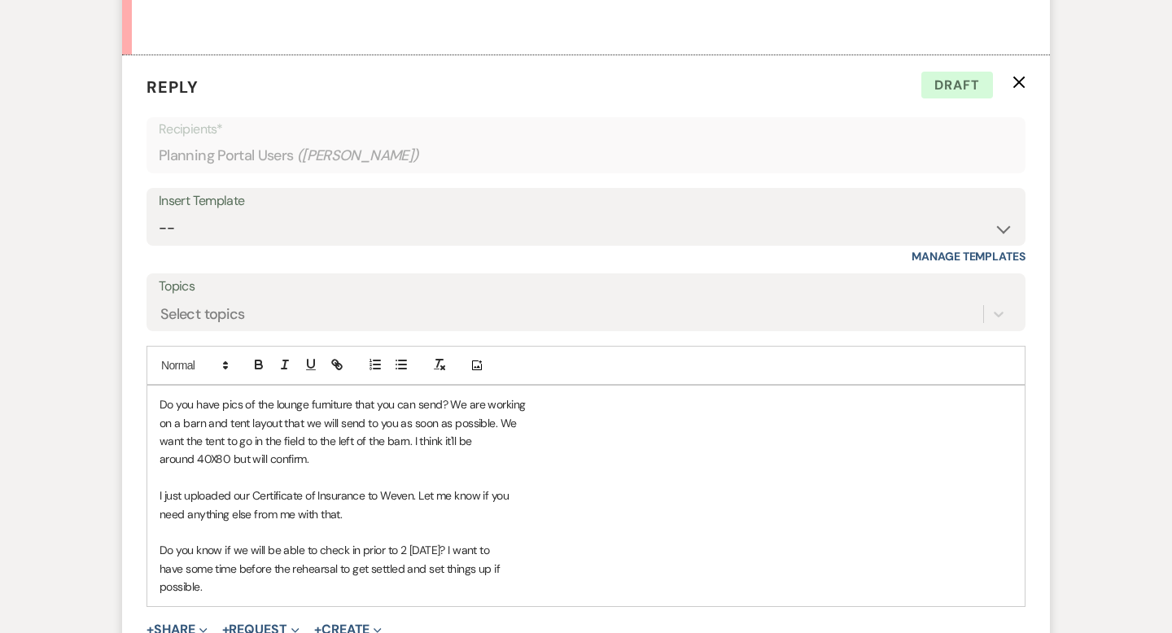
click at [343, 468] on p "around 40X80 but will confirm." at bounding box center [586, 459] width 853 height 18
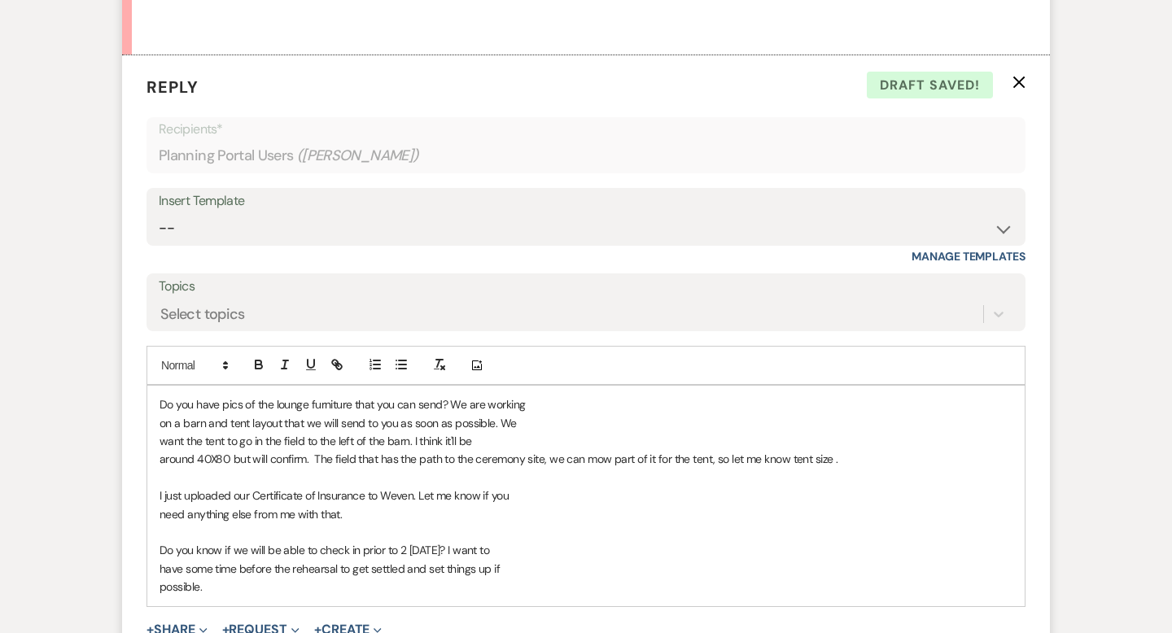
click at [711, 466] on span "around 40X80 but will confirm. The field that has the path to the ceremony site…" at bounding box center [499, 459] width 678 height 15
drag, startPoint x: 762, startPoint y: 480, endPoint x: 790, endPoint y: 479, distance: 27.7
click at [790, 466] on span "around 40X80 but will confirm. The field that has the path to the ceremony site…" at bounding box center [550, 459] width 780 height 15
click at [317, 466] on span "around 40X80 but will confirm. The field that has the path to the ceremony site…" at bounding box center [546, 459] width 772 height 15
click at [594, 466] on span "around 40X80 but will confirm. You mean the field that has the path to the cere…" at bounding box center [570, 459] width 821 height 15
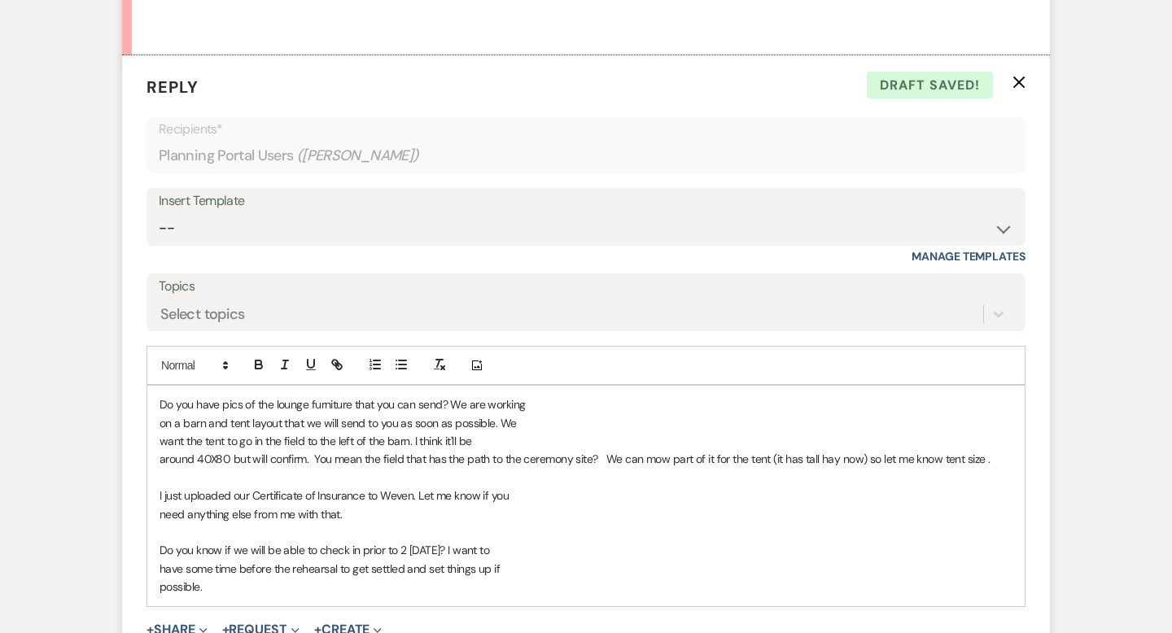
click at [670, 466] on span "around 40X80 but will confirm. You mean the field that has the path to the cere…" at bounding box center [575, 459] width 830 height 15
click at [733, 466] on span "around 40X80 but will confirm. You mean the field that has the path to the cere…" at bounding box center [584, 459] width 849 height 15
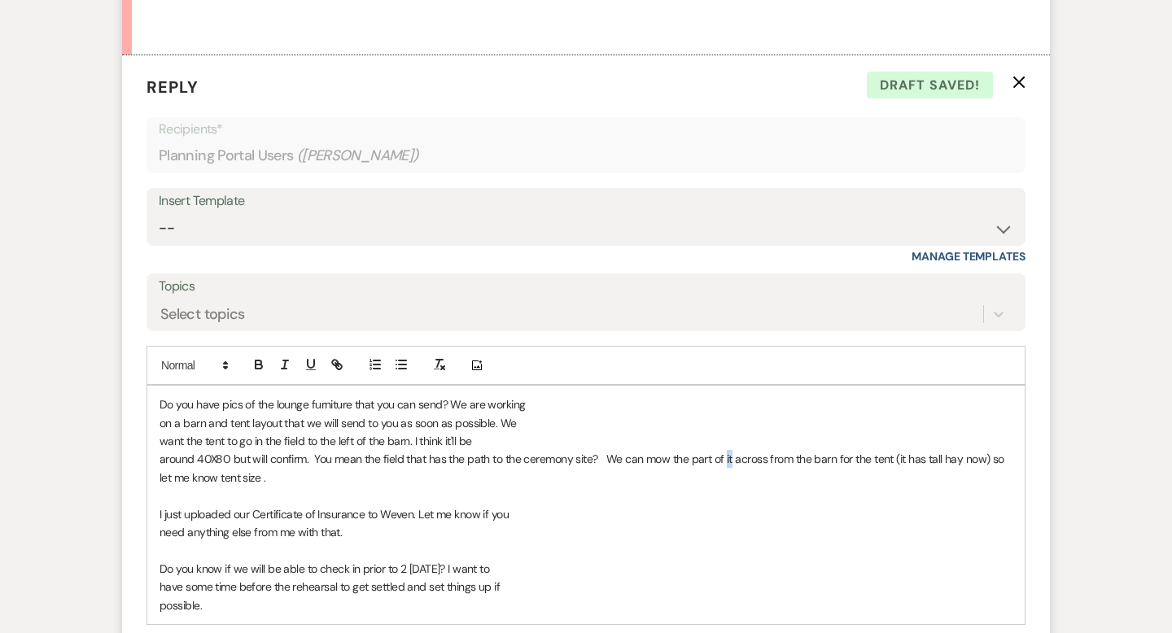
click at [724, 479] on span "around 40X80 but will confirm. You mean the field that has the path to the cere…" at bounding box center [583, 468] width 847 height 33
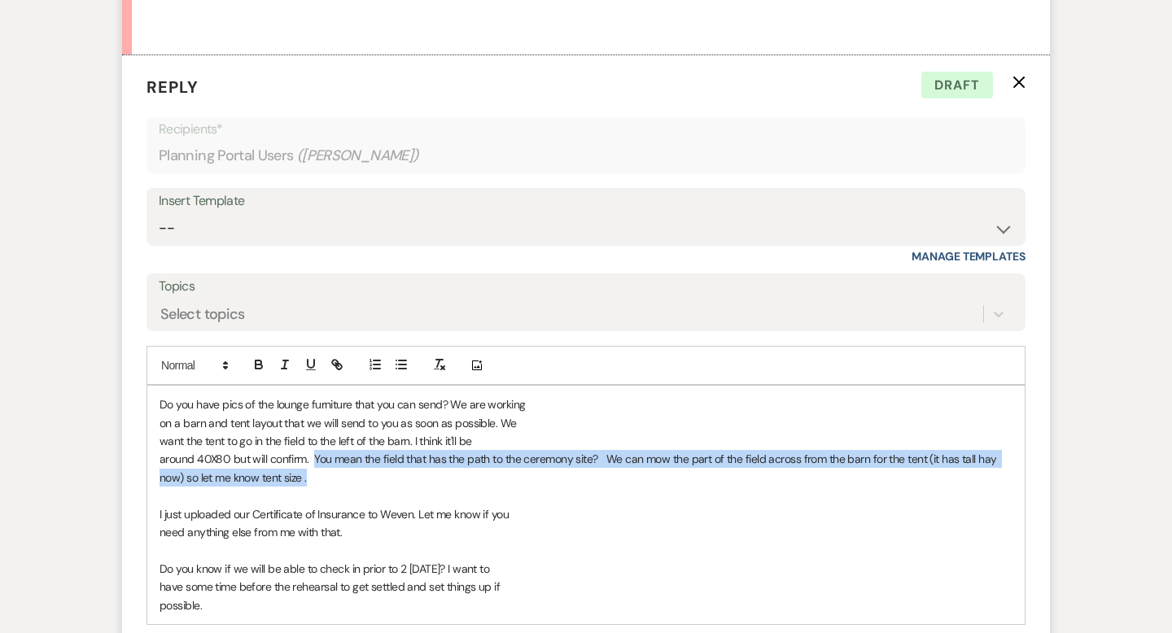
drag, startPoint x: 314, startPoint y: 476, endPoint x: 323, endPoint y: 494, distance: 20.0
click at [323, 487] on p "around 40X80 but will confirm. You mean the field that has the path to the cere…" at bounding box center [586, 468] width 853 height 37
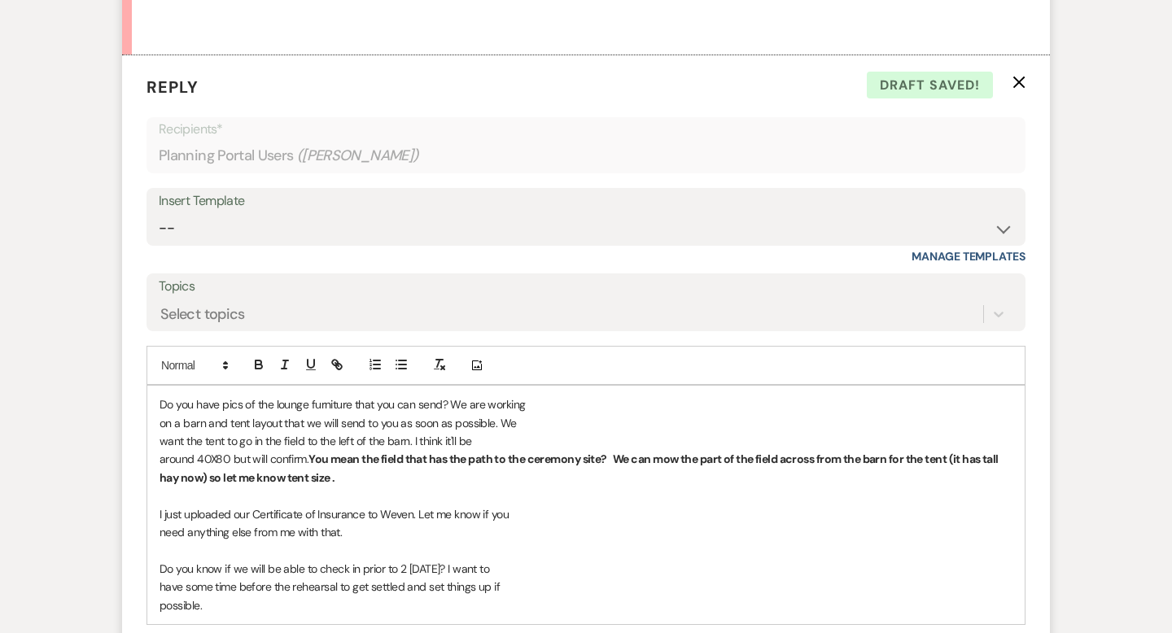
click at [374, 541] on p "need anything else from me with that." at bounding box center [586, 532] width 853 height 18
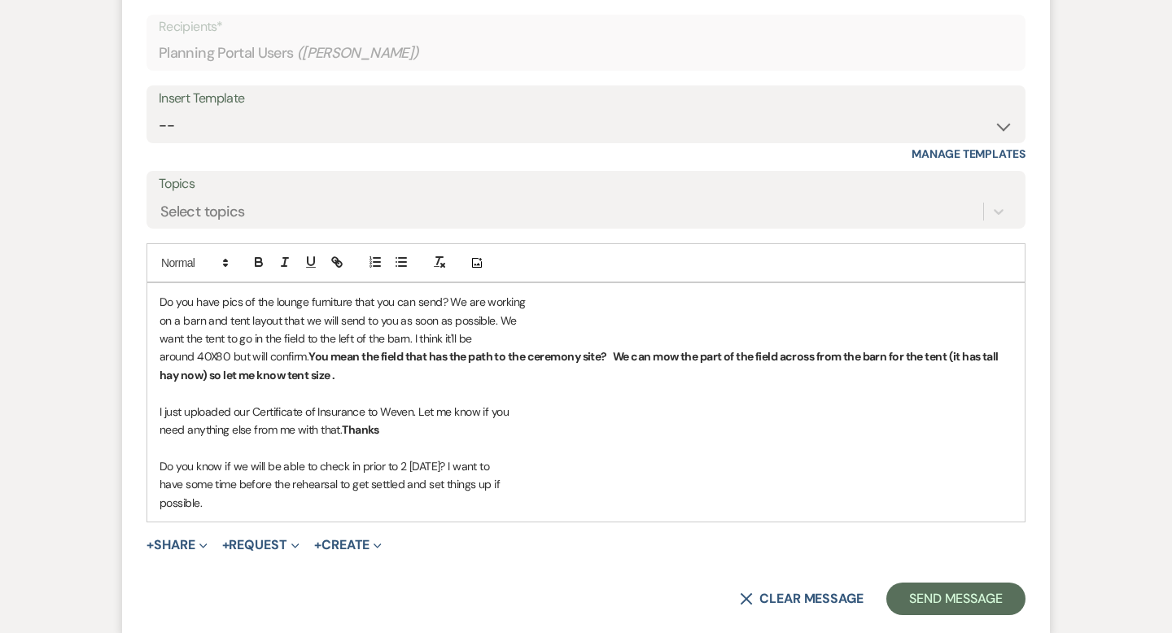
scroll to position [4083, 0]
click at [460, 475] on span "Do you know if we will be able to check in prior to 2 [DATE]? I want to" at bounding box center [325, 467] width 330 height 15
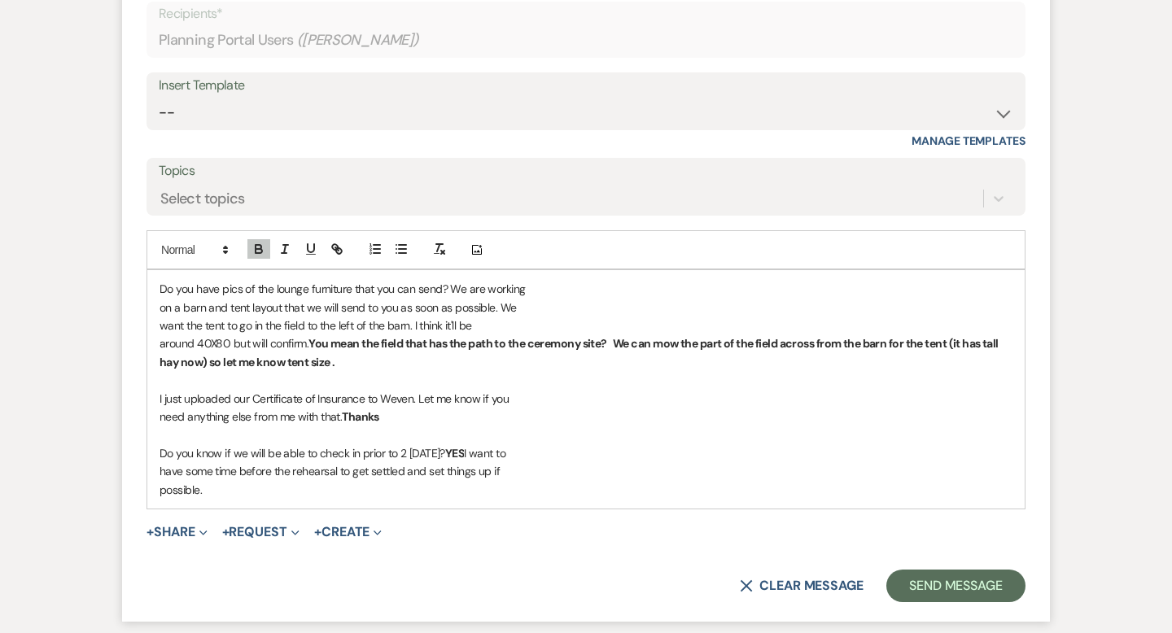
scroll to position [4098, 0]
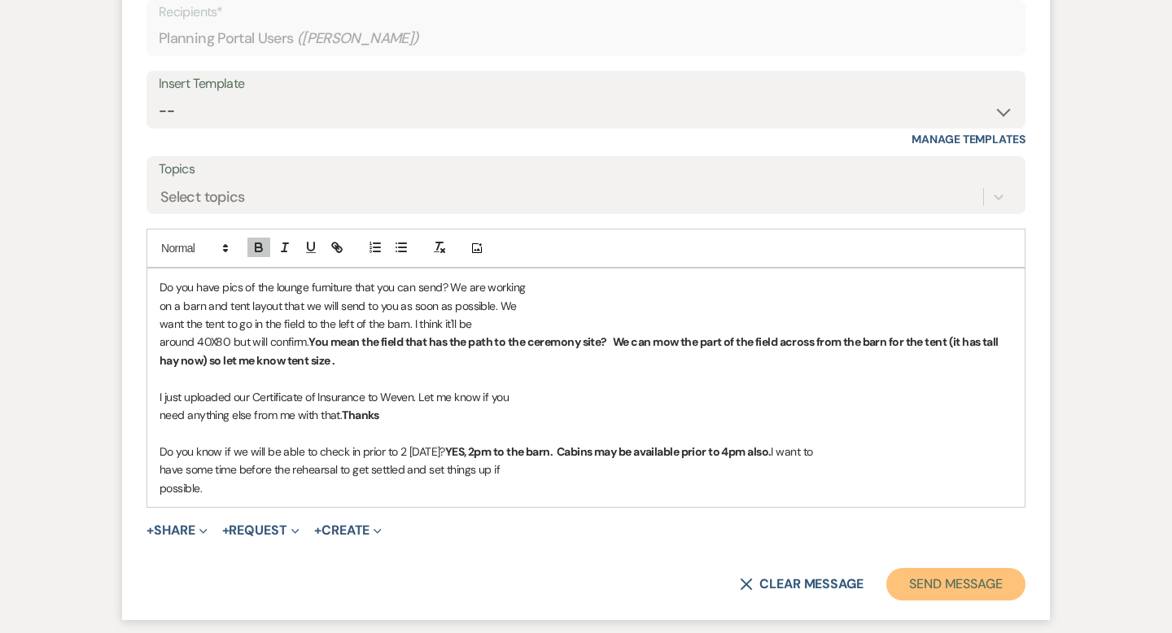
click at [941, 601] on button "Send Message" at bounding box center [955, 584] width 139 height 33
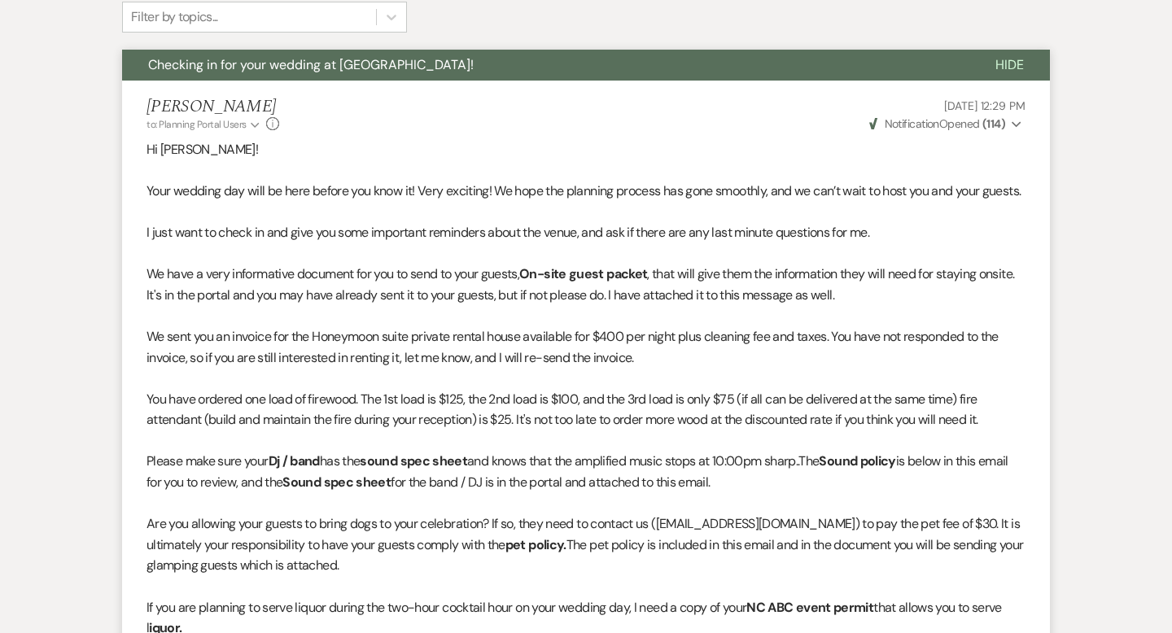
scroll to position [0, 0]
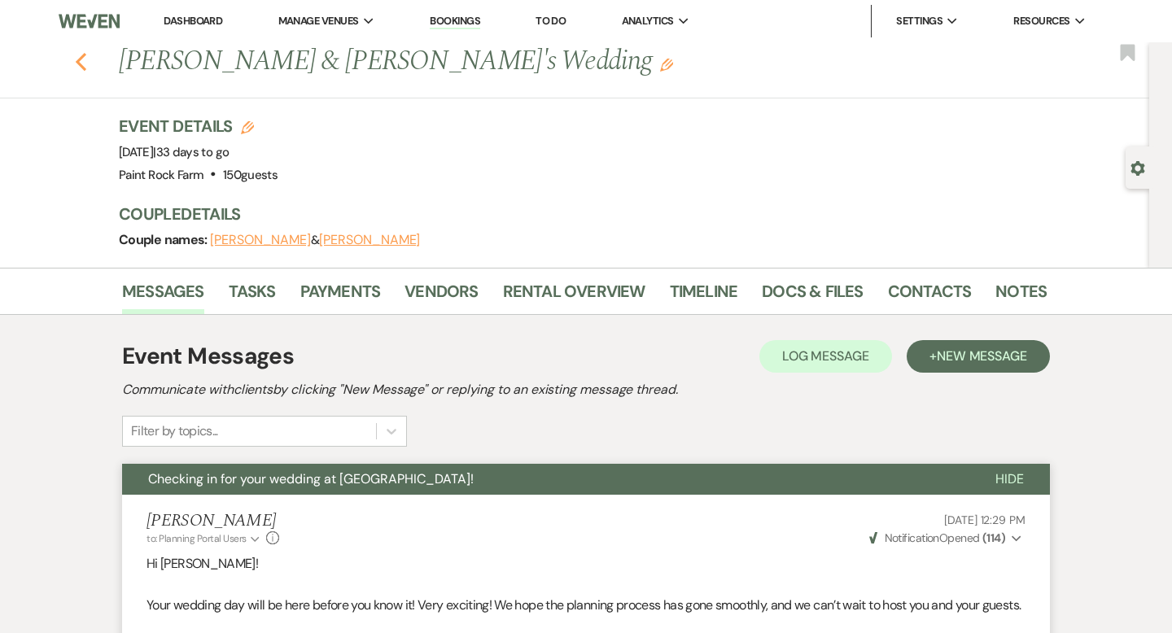
click at [82, 59] on icon "Previous" at bounding box center [81, 62] width 12 height 20
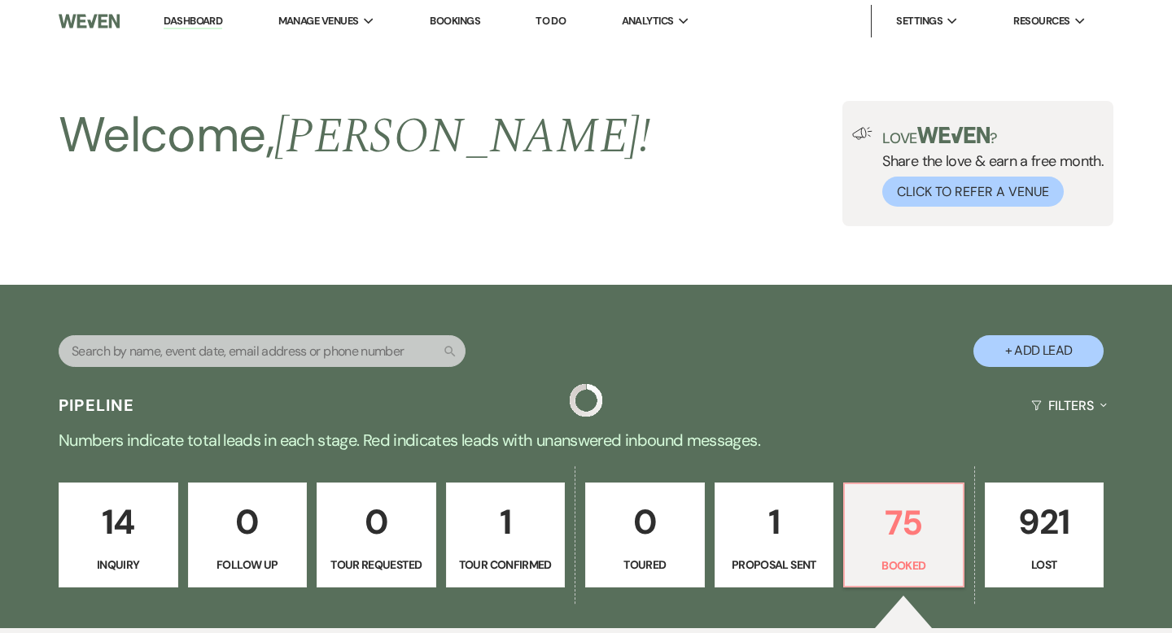
scroll to position [334, 0]
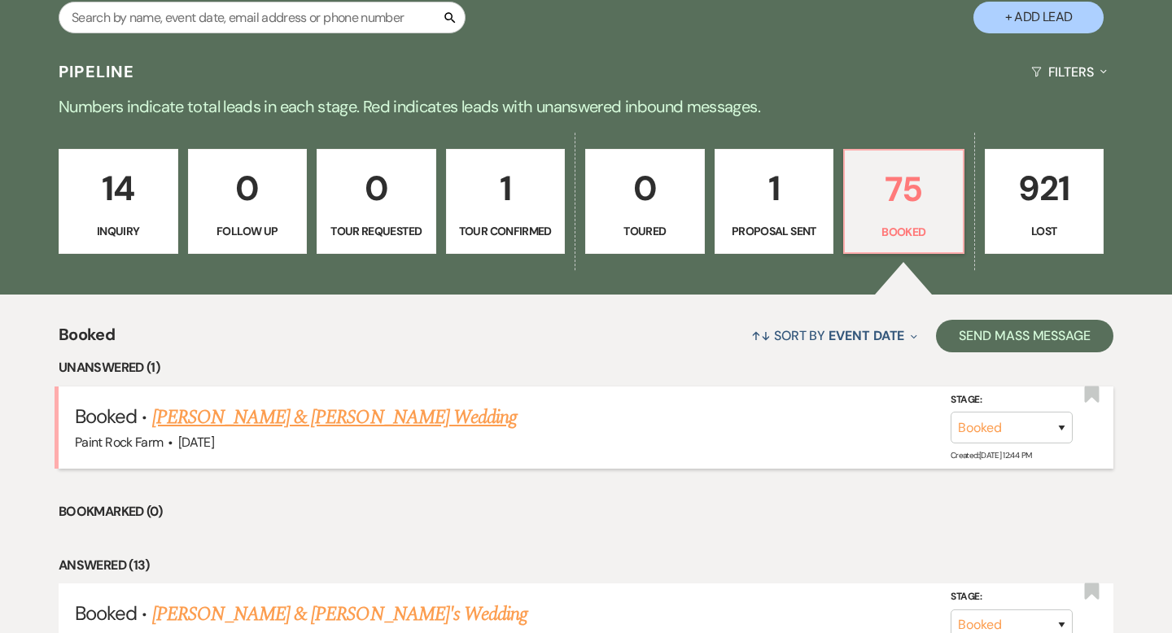
click at [400, 420] on link "[PERSON_NAME] & [PERSON_NAME] Wedding" at bounding box center [334, 417] width 365 height 29
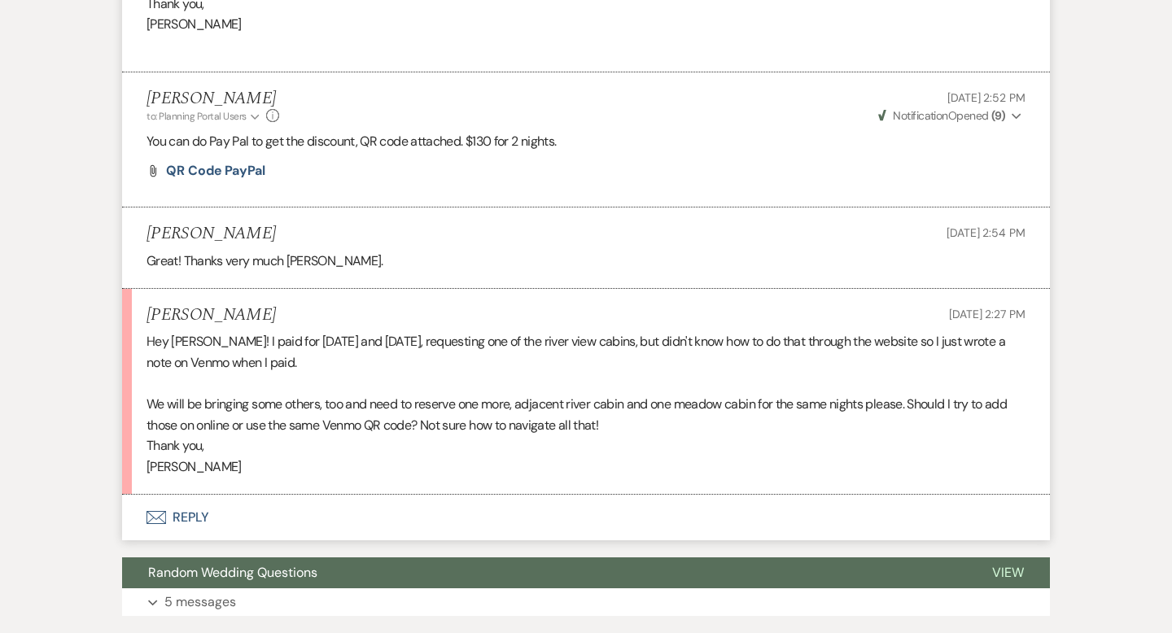
scroll to position [2383, 0]
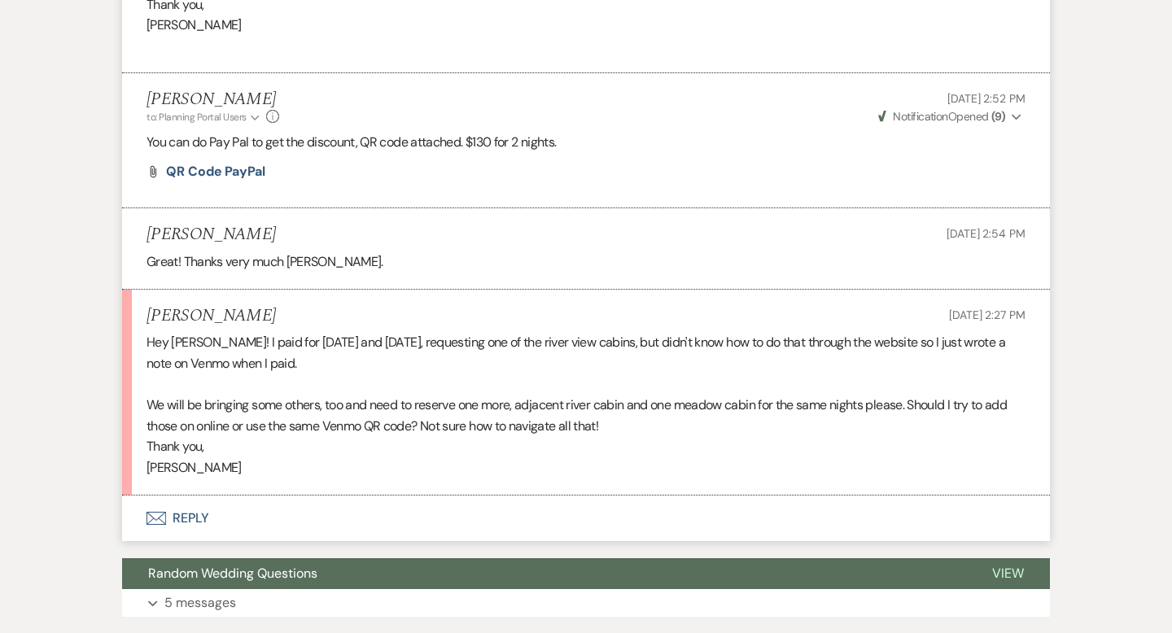
click at [200, 497] on button "Envelope Reply" at bounding box center [586, 519] width 928 height 46
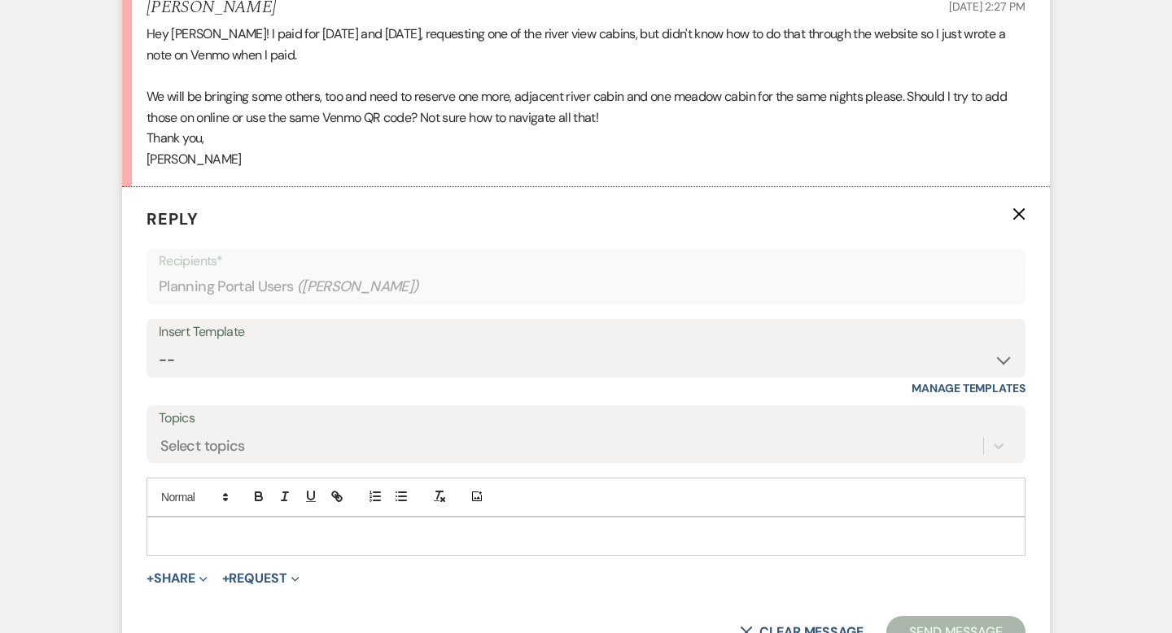
scroll to position [2782, 0]
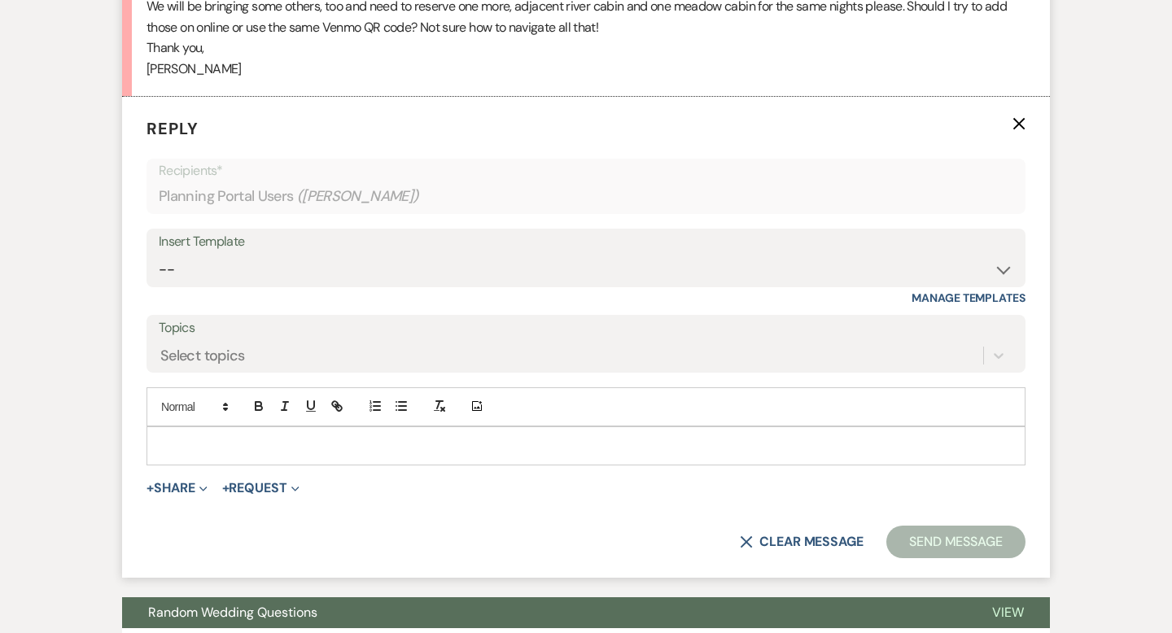
click at [179, 437] on p at bounding box center [586, 446] width 853 height 18
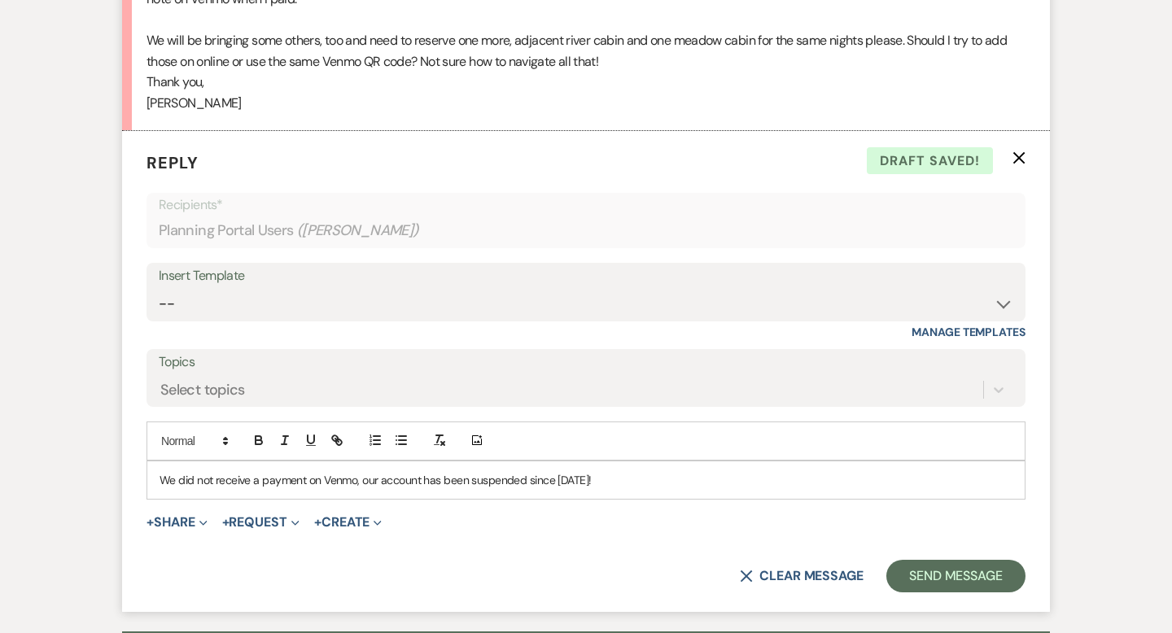
scroll to position [2742, 0]
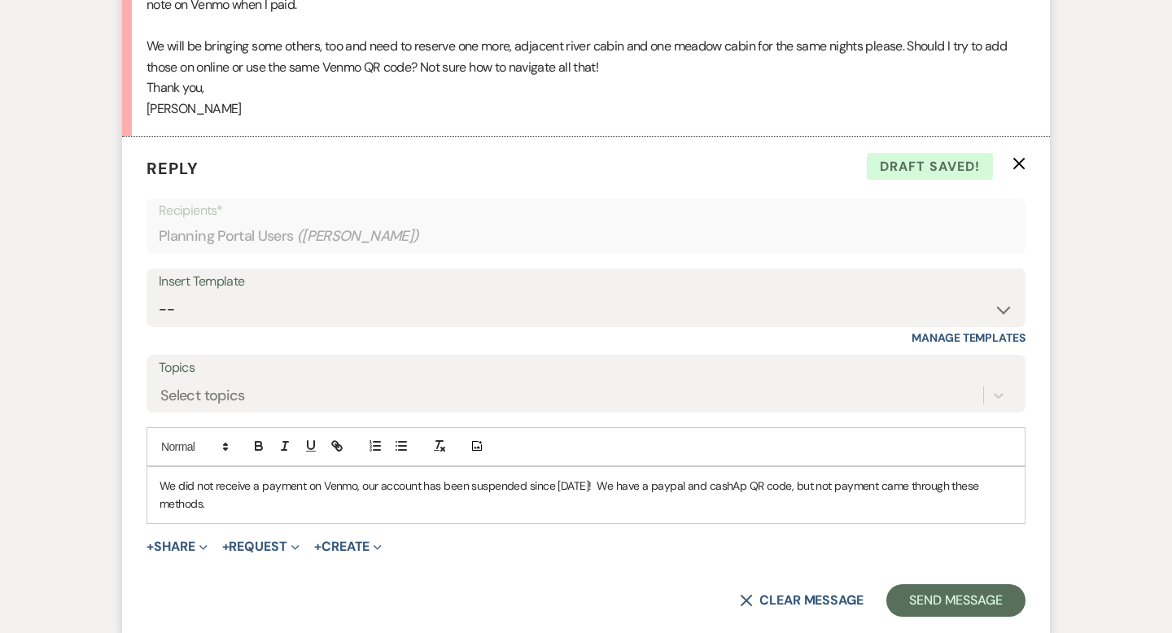
click at [693, 477] on p "We did not receive a payment on Venmo, our account has been suspended since [DA…" at bounding box center [586, 495] width 853 height 37
click at [710, 477] on p "We did not receive a payment on Venmo, our account has been suspended since [DA…" at bounding box center [586, 495] width 853 height 37
click at [748, 477] on p "We did not receive a payment on Venmo, our account has been suspended since [DA…" at bounding box center [586, 495] width 853 height 37
click at [863, 477] on p "We did not receive a payment on Venmo, our account has been suspended since [DA…" at bounding box center [586, 495] width 853 height 37
click at [234, 484] on p "We did not receive a payment on Venmo, our account has been suspended since [DA…" at bounding box center [586, 495] width 853 height 37
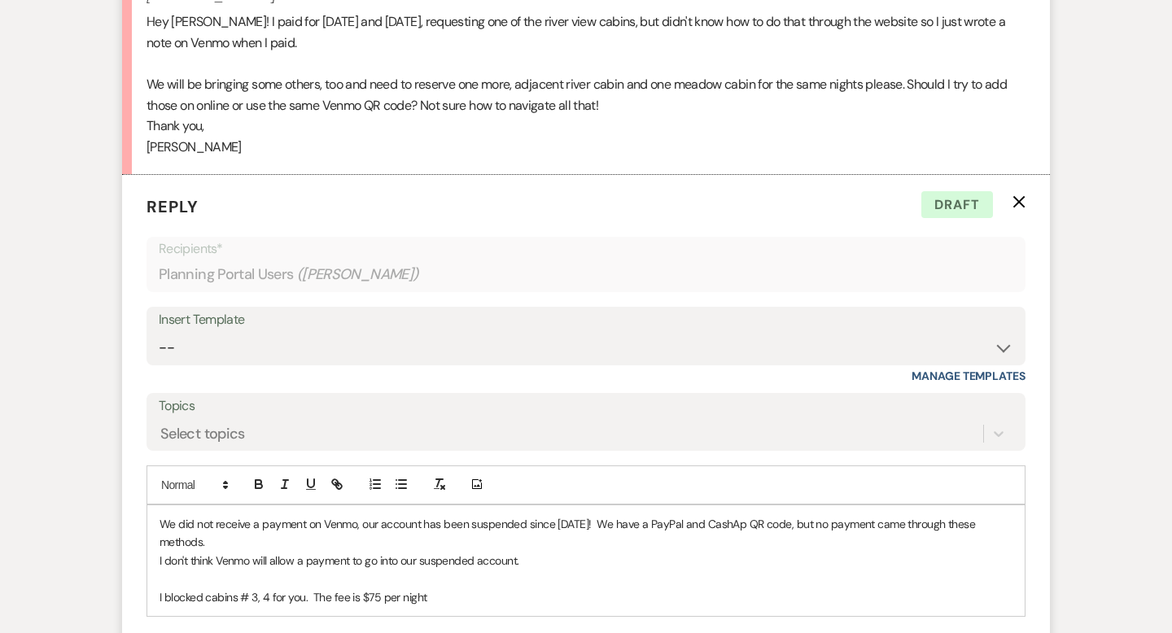
scroll to position [2751, 0]
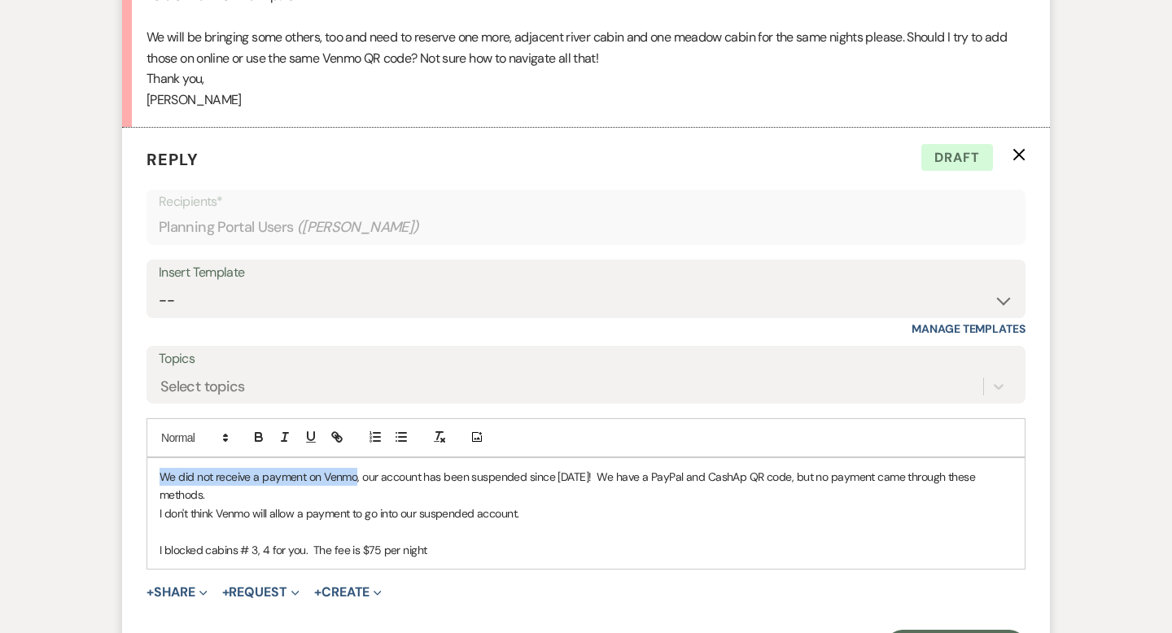
drag, startPoint x: 159, startPoint y: 454, endPoint x: 356, endPoint y: 458, distance: 197.0
click at [356, 458] on div "We did not receive a payment on Venmo, our account has been suspended since [DA…" at bounding box center [585, 513] width 877 height 111
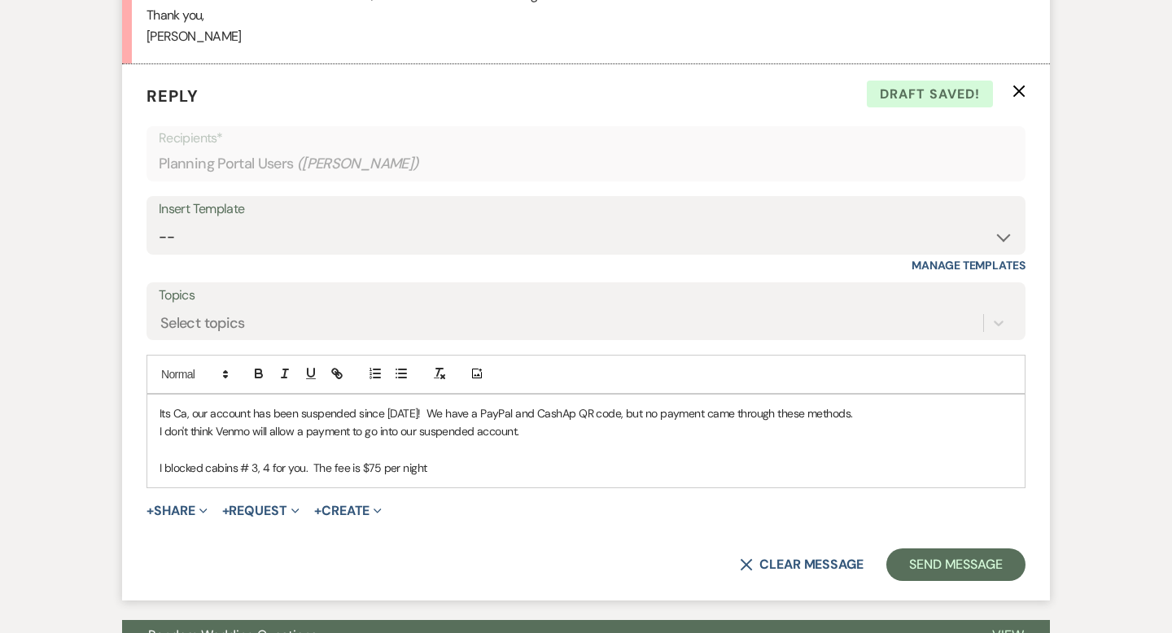
scroll to position [2828, 0]
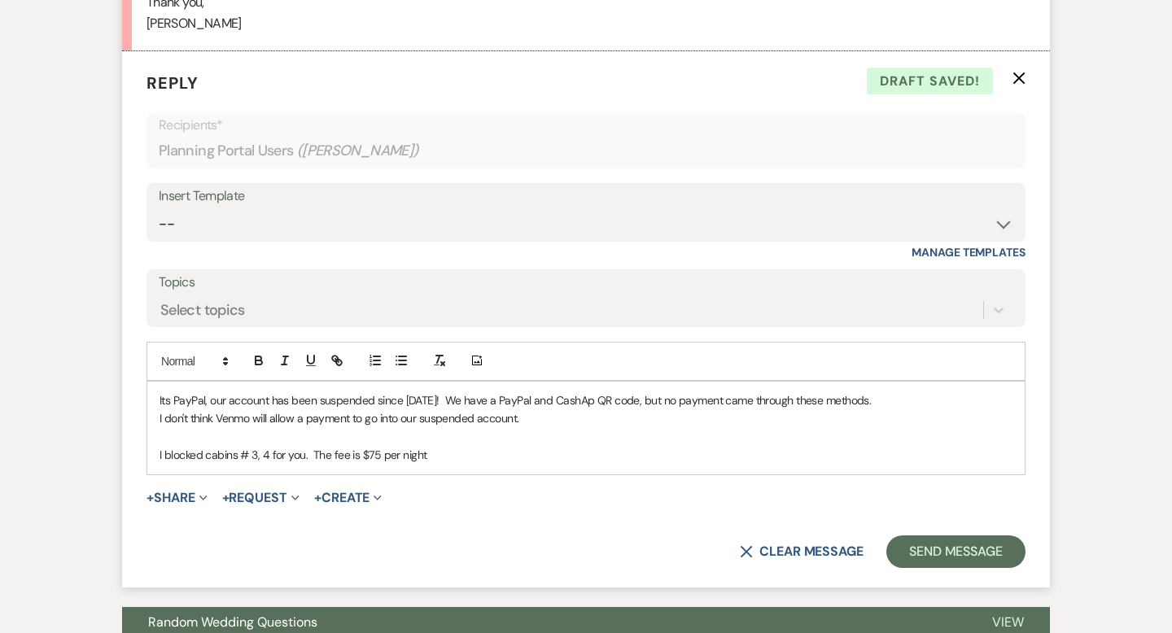
click at [228, 392] on p "Its PayPal, our account has been suspended since [DATE]! We have a PayPal and C…" at bounding box center [586, 401] width 853 height 18
drag, startPoint x: 519, startPoint y: 377, endPoint x: 729, endPoint y: 380, distance: 210.0
click at [729, 392] on p "Its PayPal, our Venmo account has been suspended since [DATE]! We have a PayPal…" at bounding box center [586, 401] width 853 height 18
click at [583, 392] on p "Its PayPal, our Venmo account has been suspended since [DATE]! No payment came …" at bounding box center [586, 401] width 853 height 18
click at [615, 392] on p "Its PayPal, our Venmo account has been suspended since [DATE]! No payment has c…" at bounding box center [586, 401] width 853 height 18
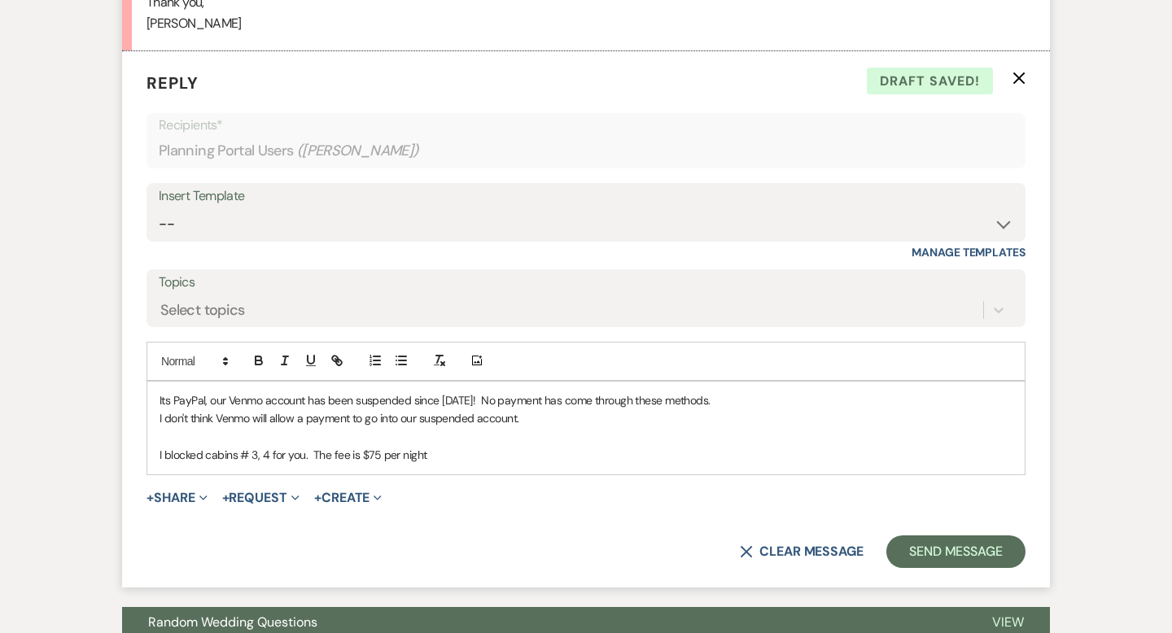
drag, startPoint x: 674, startPoint y: 379, endPoint x: 746, endPoint y: 381, distance: 72.5
click at [747, 392] on p "Its PayPal, our Venmo account has been suspended since [DATE]! No payment has c…" at bounding box center [586, 401] width 853 height 18
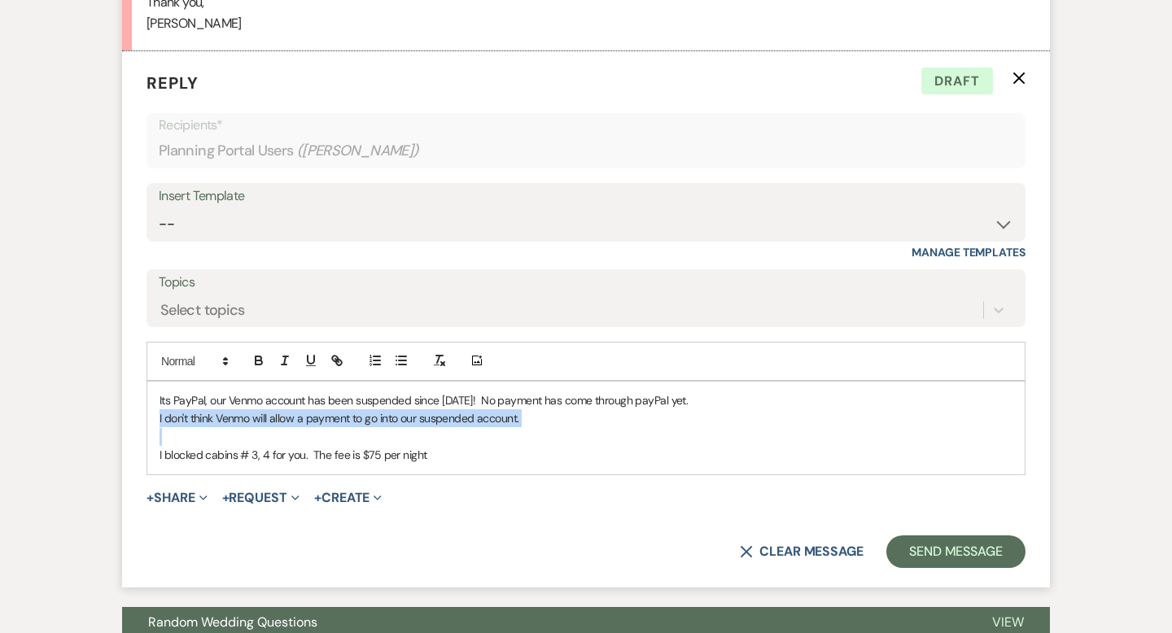
drag, startPoint x: 157, startPoint y: 398, endPoint x: 520, endPoint y: 417, distance: 363.5
click at [520, 417] on div "Its PayPal, our Venmo account has been suspended since [DATE]! No payment has c…" at bounding box center [585, 428] width 877 height 93
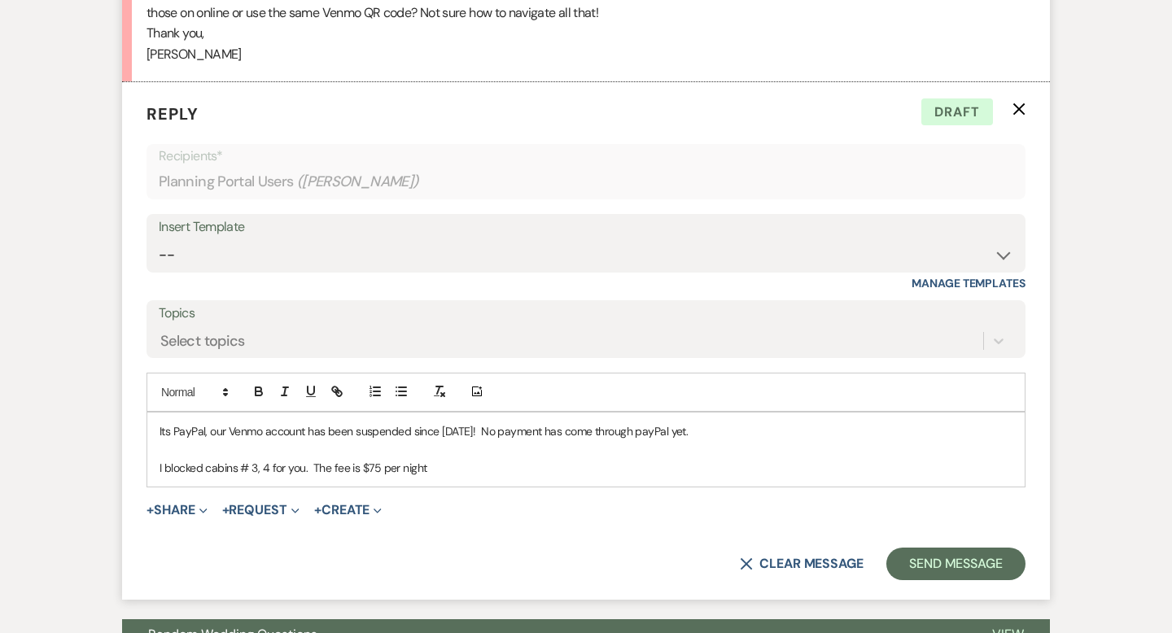
scroll to position [2794, 0]
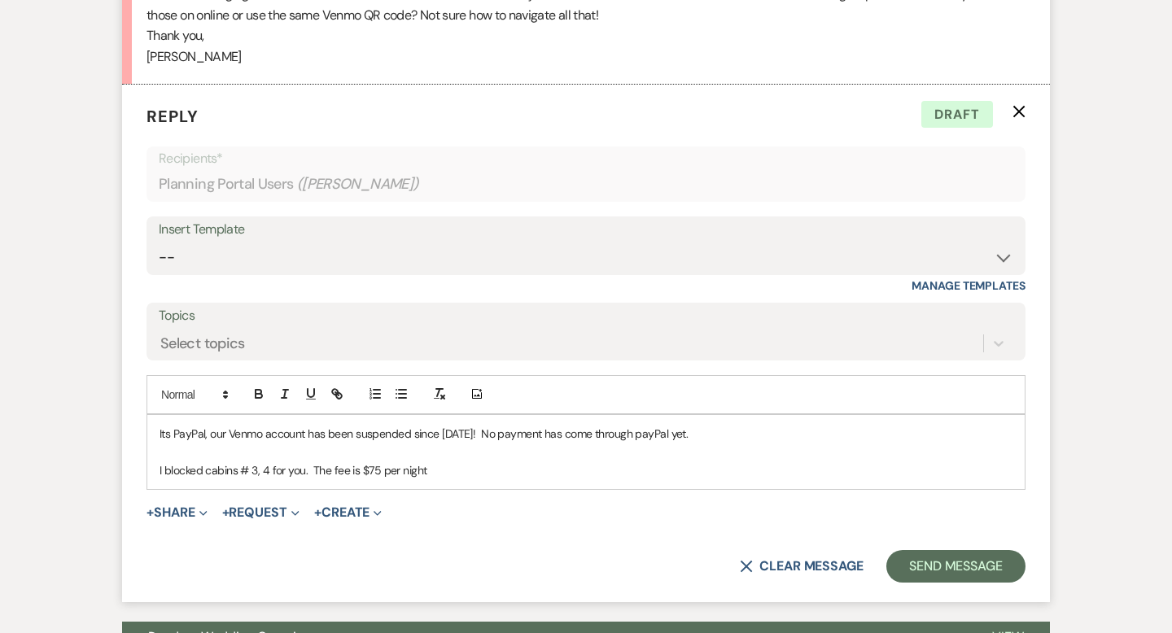
click at [379, 462] on p "I blocked cabins # 3, 4 for you. The fee is $75 per night" at bounding box center [586, 471] width 853 height 18
drag, startPoint x: 388, startPoint y: 449, endPoint x: 432, endPoint y: 449, distance: 44.0
click at [432, 462] on p "I blocked cabins # 3, 4 for you. The fee is $130 per night" at bounding box center [586, 471] width 853 height 18
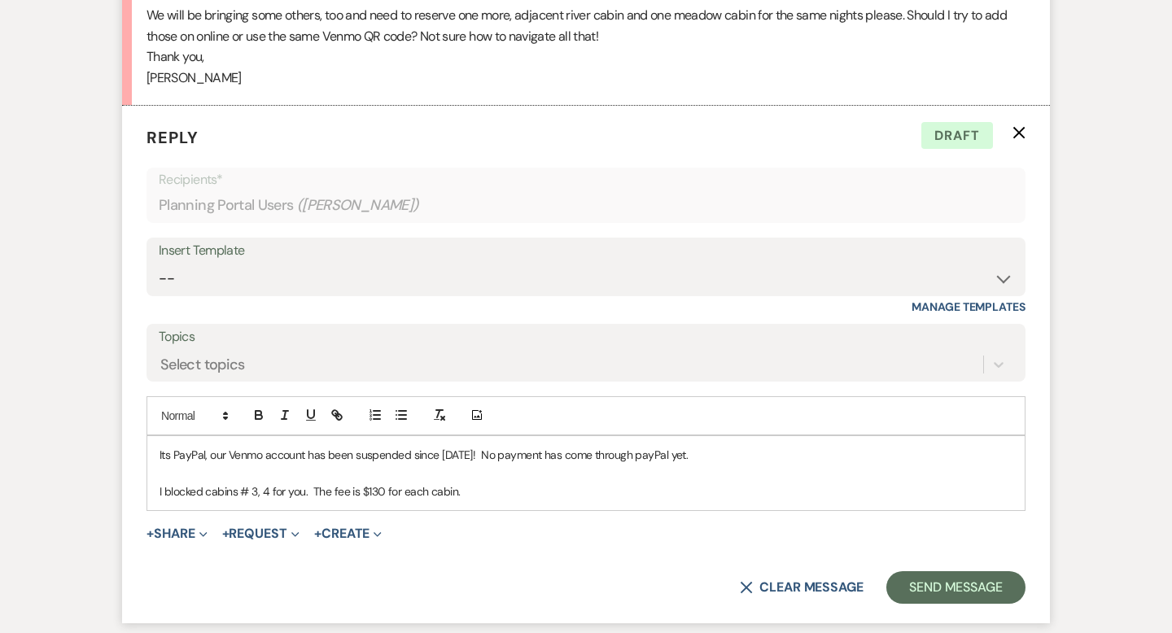
scroll to position [2779, 0]
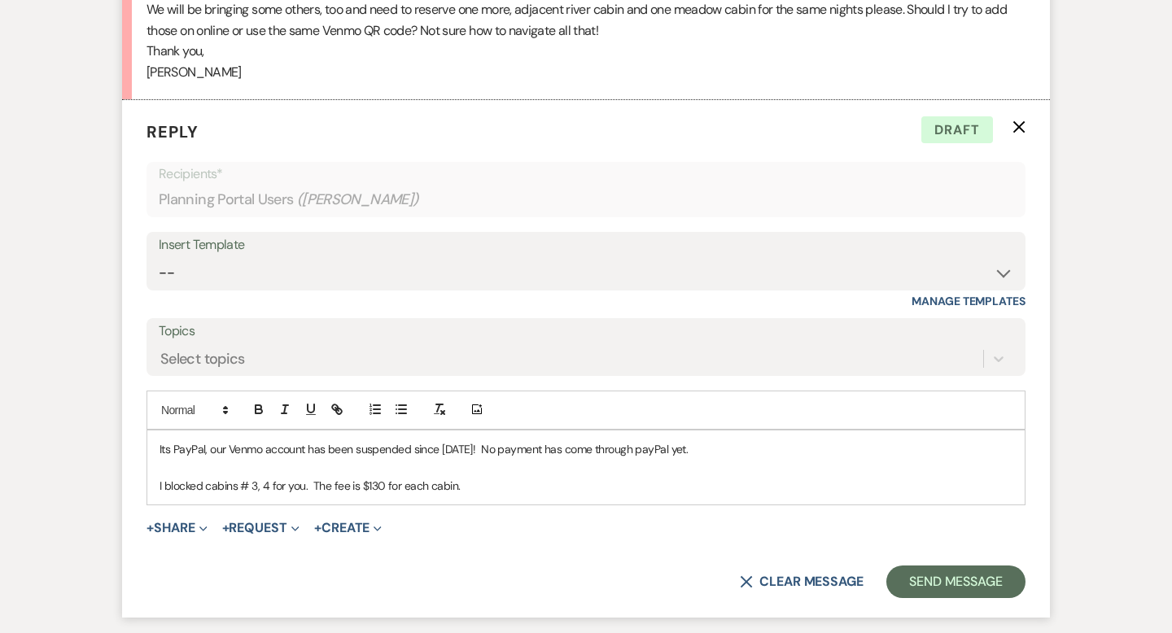
click at [206, 440] on p "Its PayPal, our Venmo account has been suspended since [DATE]! No payment has c…" at bounding box center [586, 449] width 853 height 18
click at [223, 440] on p "Its PayPal QR our Venmo account has been suspended since [DATE]! No payment has…" at bounding box center [586, 449] width 853 height 18
click at [173, 440] on p "Its PayPal QR I gave you. our Venmo account has been suspended since [DATE]! No…" at bounding box center [586, 449] width 853 height 18
click at [304, 440] on p "Its our PayPal QR I gave you. our Venmo account has been suspended since [DATE]…" at bounding box center [586, 449] width 853 height 18
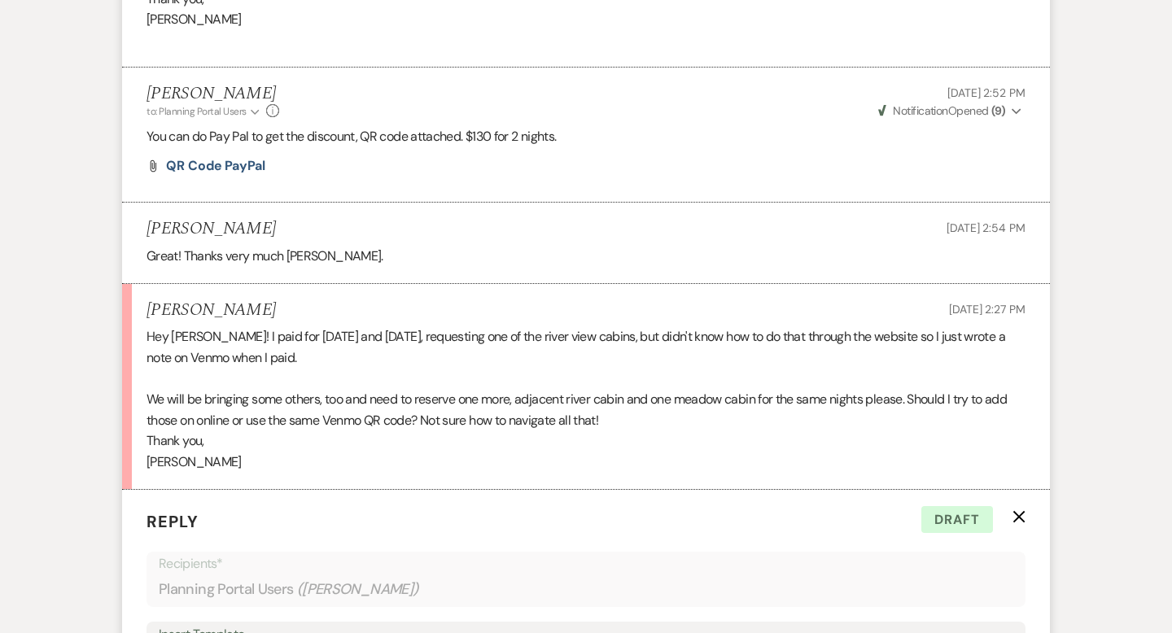
scroll to position [2388, 0]
click at [240, 158] on span "QR code PayPal" at bounding box center [215, 166] width 99 height 17
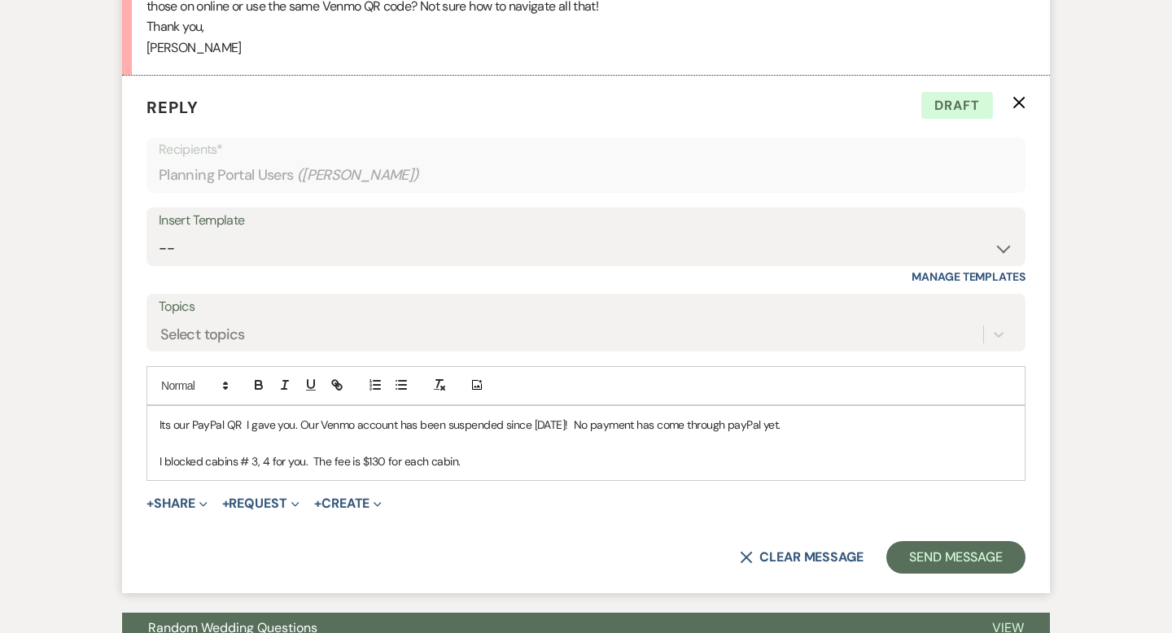
scroll to position [2830, 0]
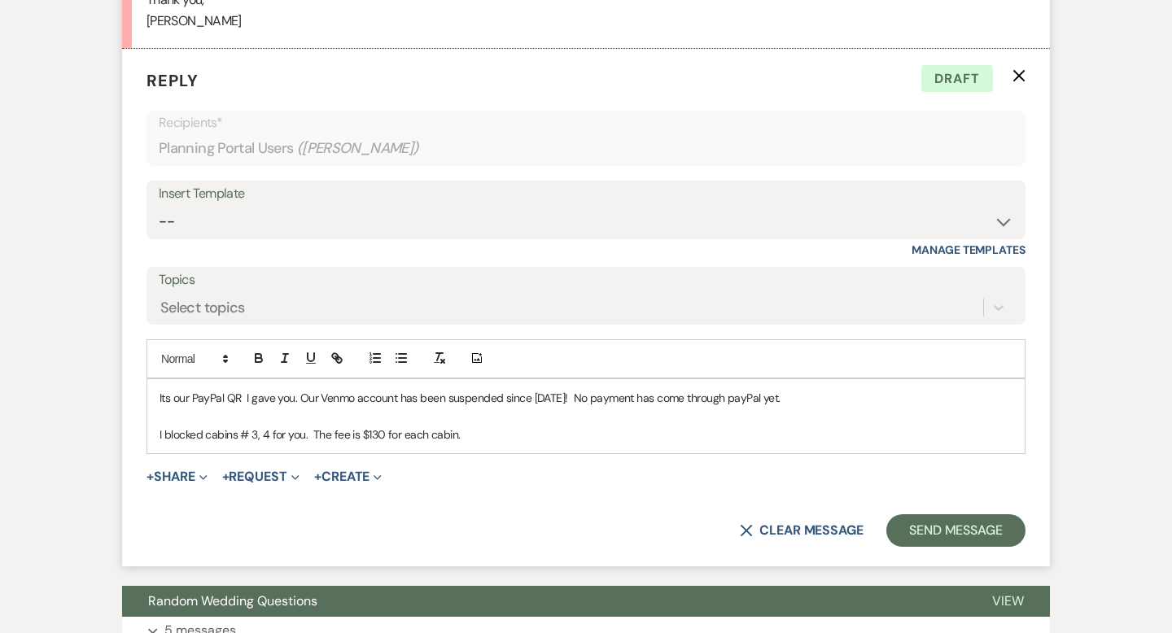
click at [245, 389] on p "Its our PayPal QR I gave you. Our Venmo account has been suspended since [DATE]…" at bounding box center [586, 398] width 853 height 18
click at [917, 514] on button "Send Message" at bounding box center [955, 530] width 139 height 33
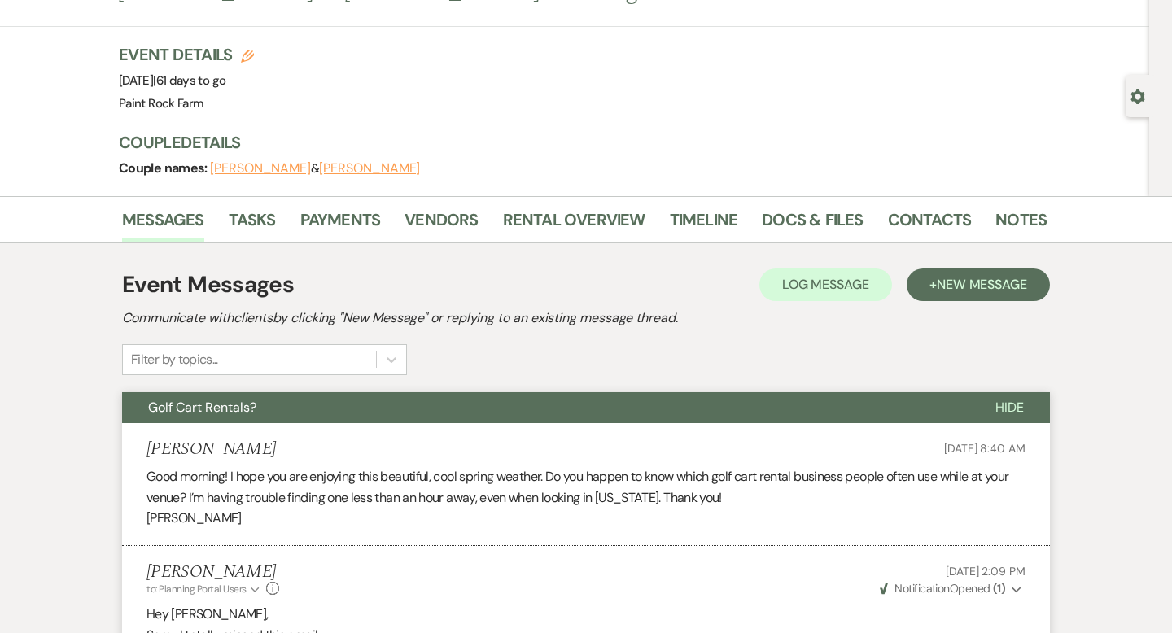
scroll to position [0, 0]
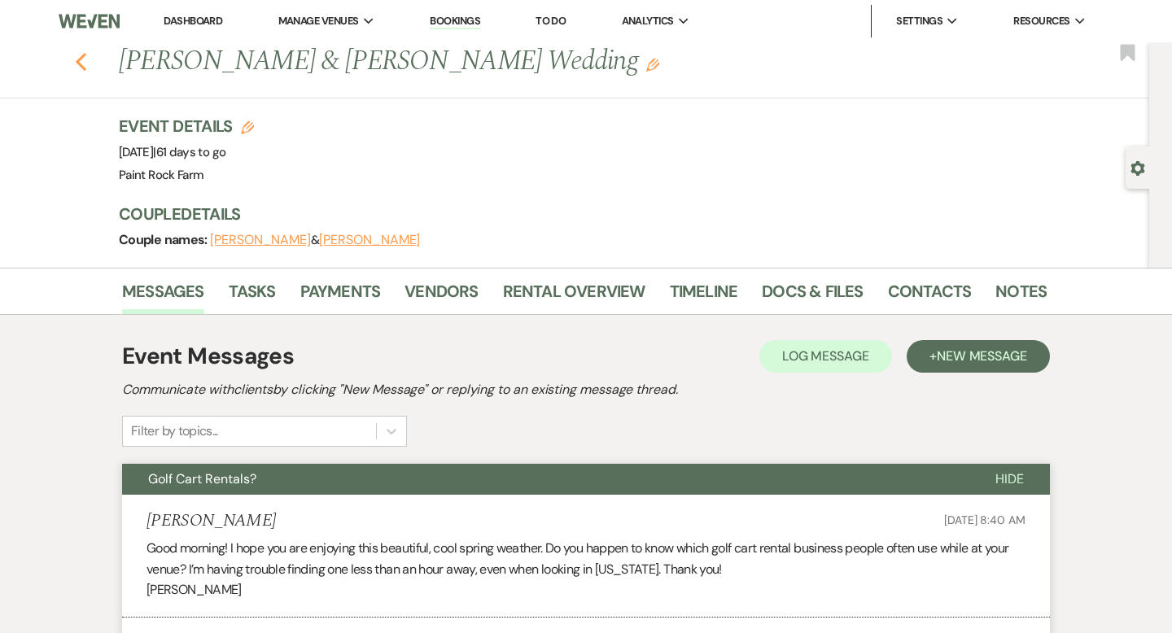
click at [81, 59] on use "button" at bounding box center [81, 62] width 11 height 18
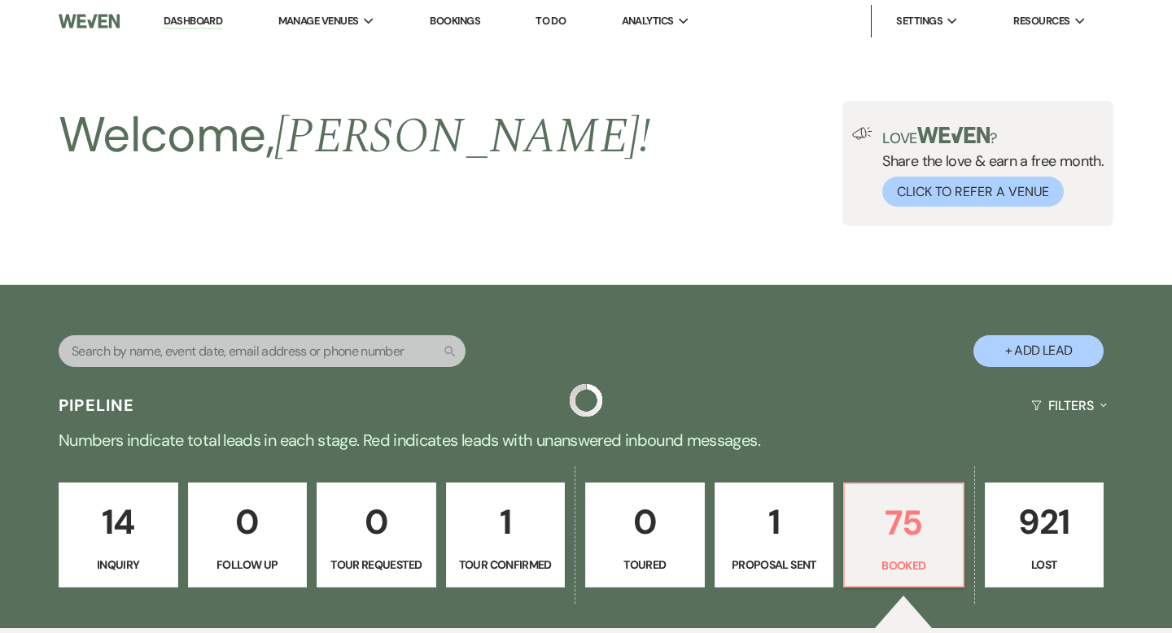
scroll to position [334, 0]
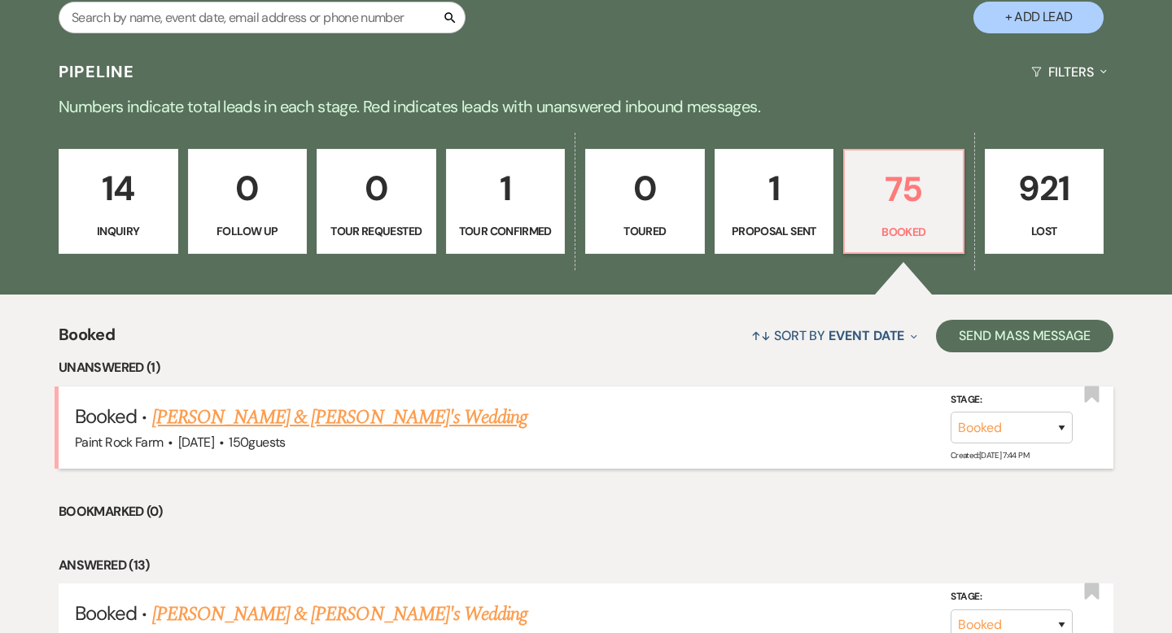
click at [359, 416] on link "[PERSON_NAME] & [PERSON_NAME]'s Wedding" at bounding box center [340, 417] width 376 height 29
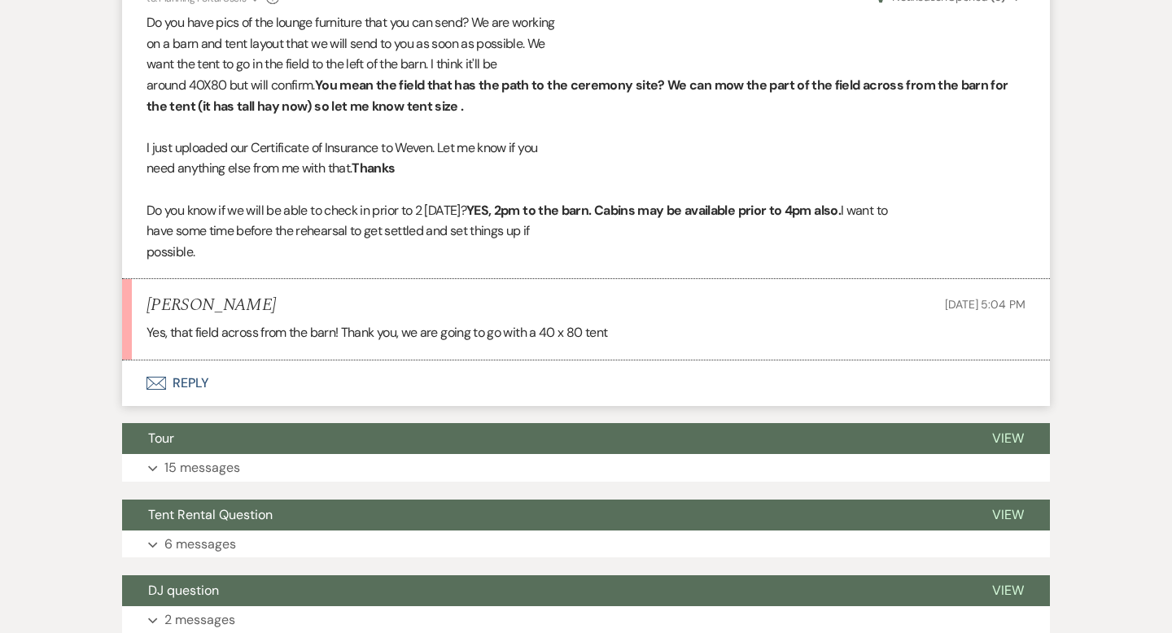
scroll to position [4081, 0]
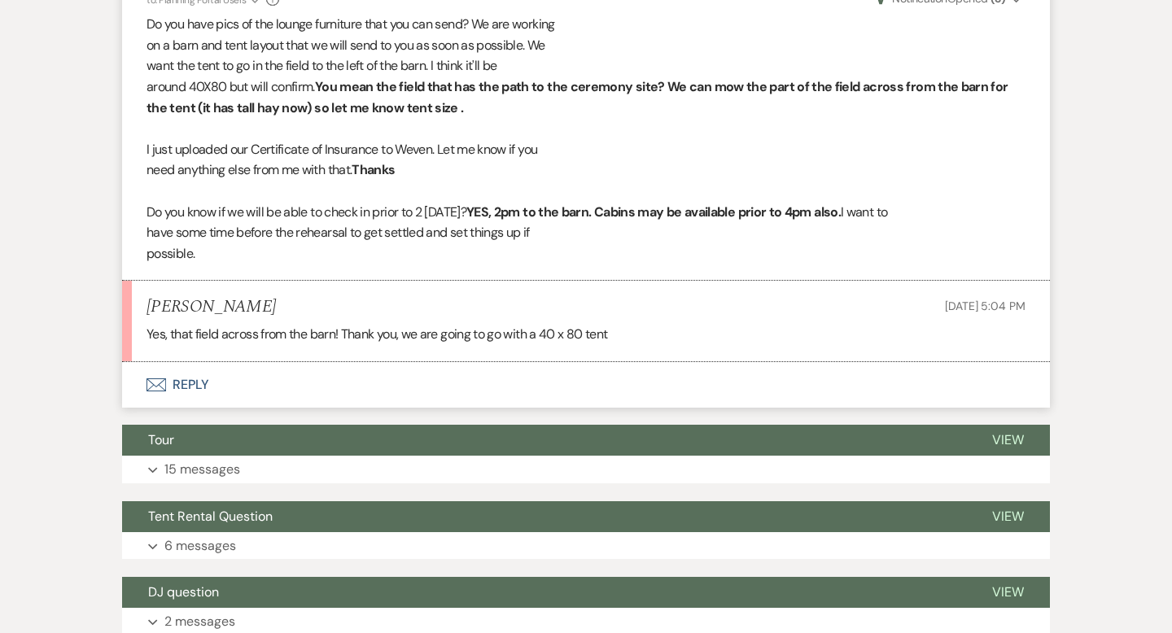
click at [195, 402] on button "Envelope Reply" at bounding box center [586, 385] width 928 height 46
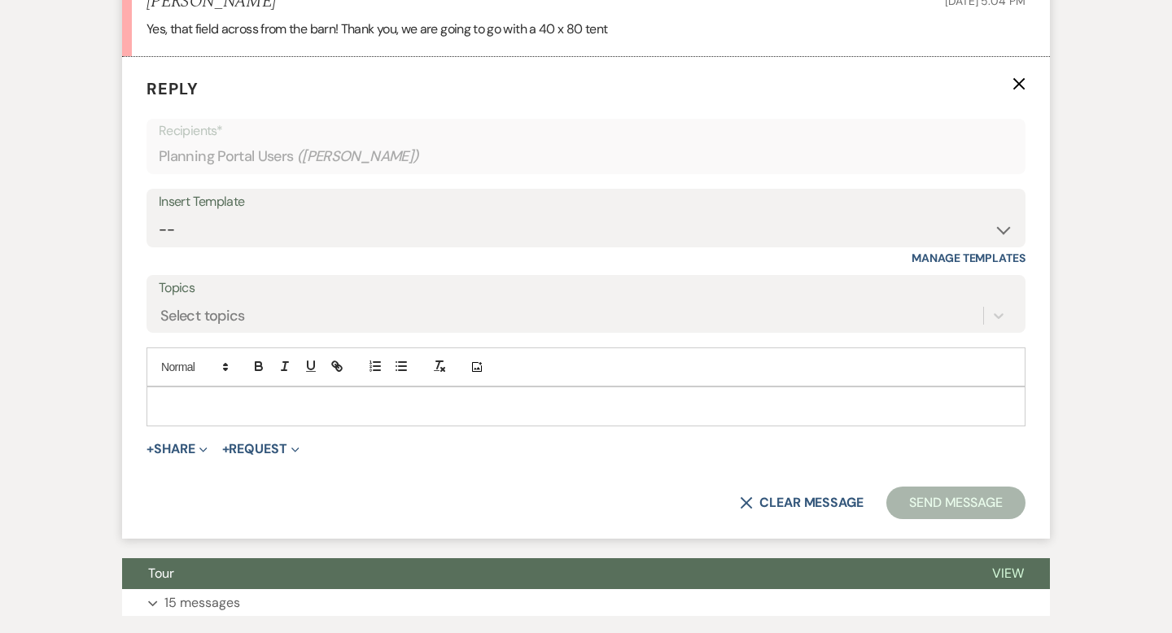
scroll to position [4387, 0]
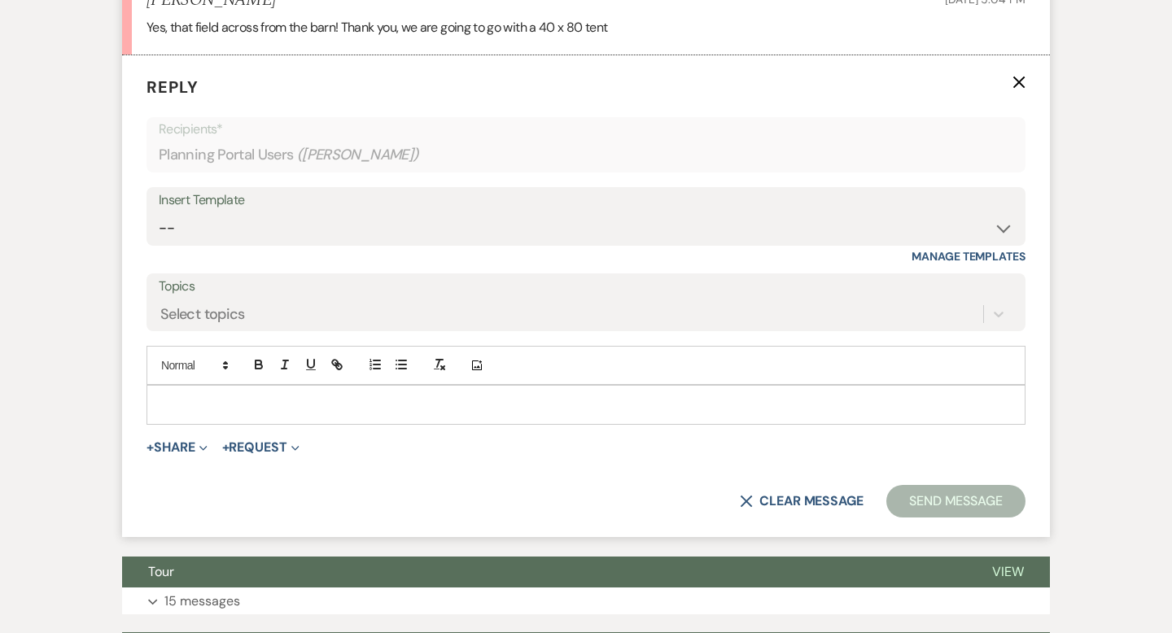
click at [190, 414] on p at bounding box center [586, 405] width 853 height 18
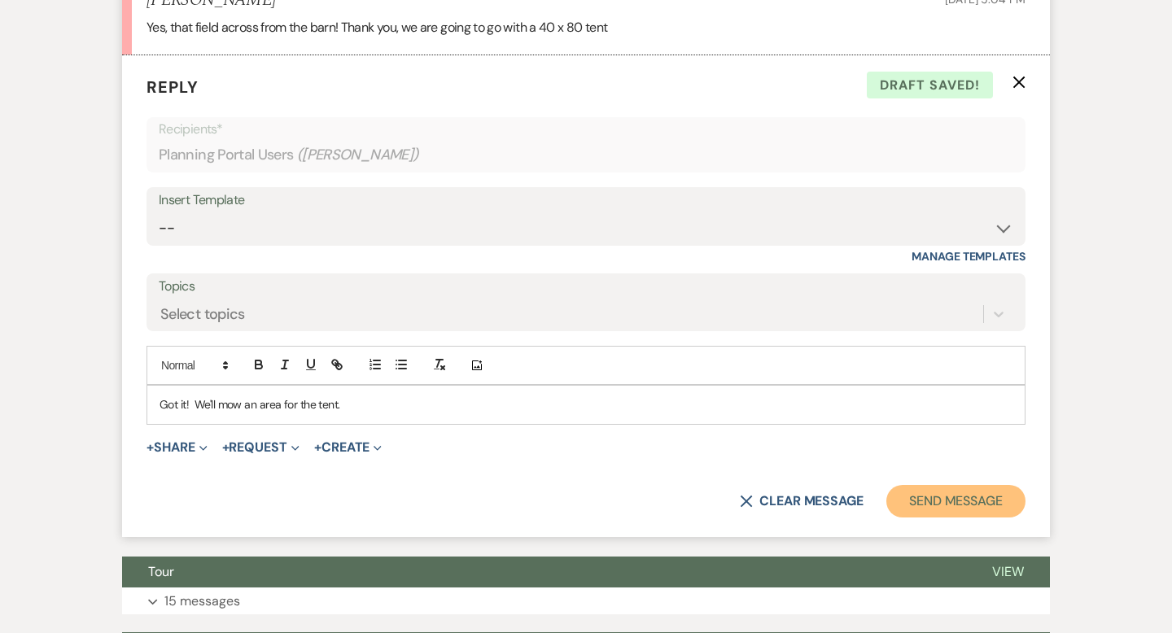
click at [926, 518] on button "Send Message" at bounding box center [955, 501] width 139 height 33
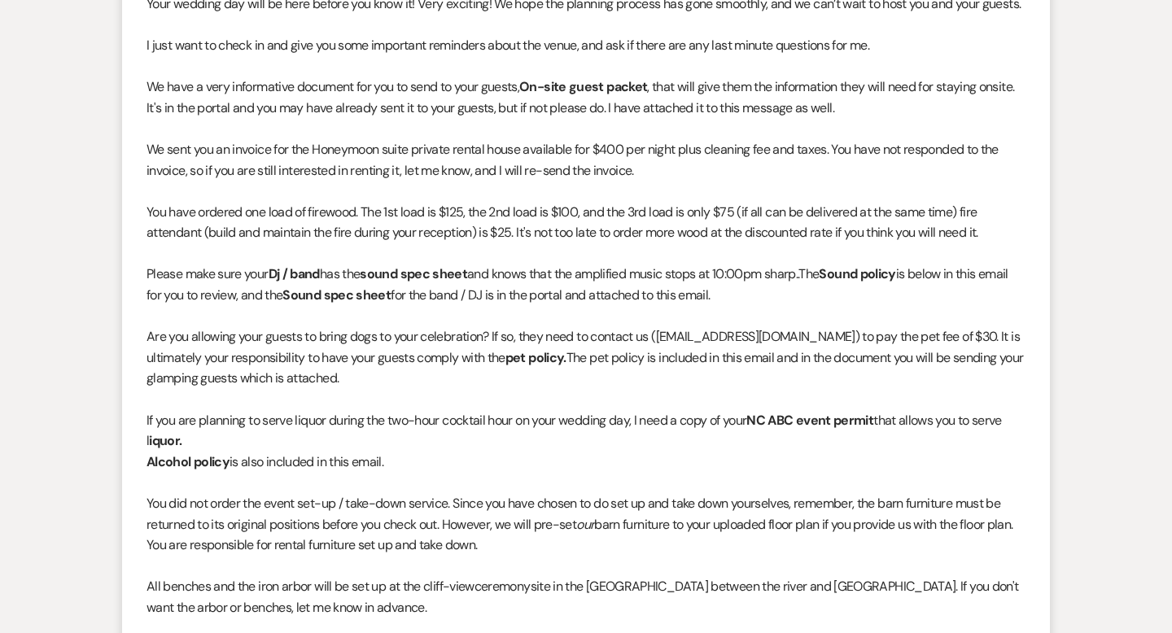
scroll to position [0, 0]
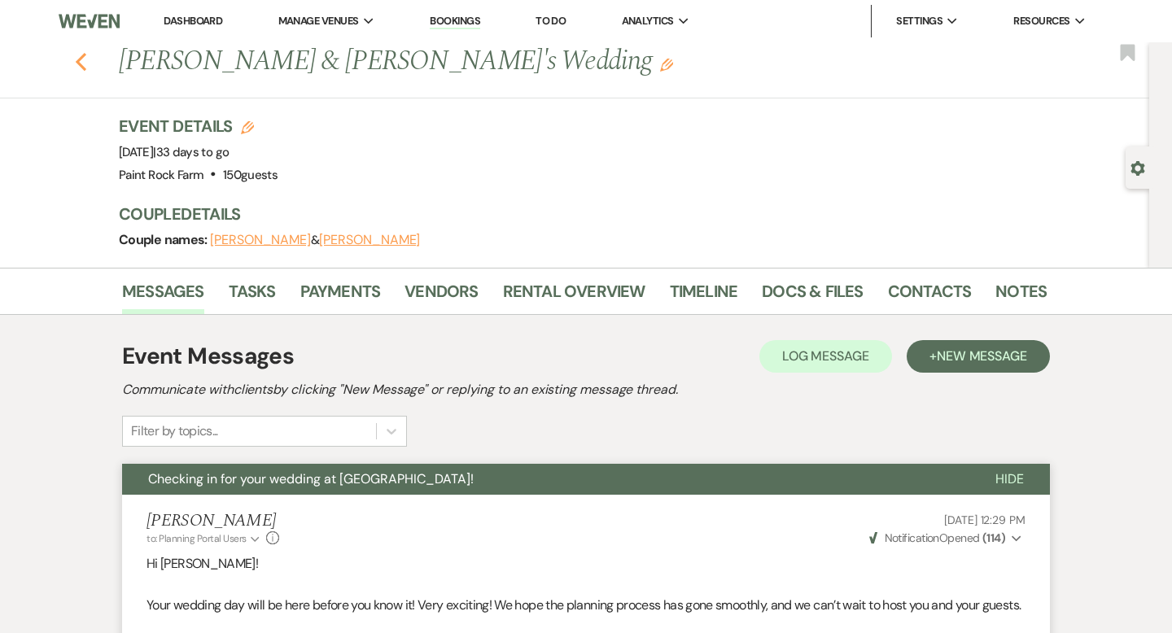
click at [81, 66] on use "button" at bounding box center [81, 62] width 11 height 18
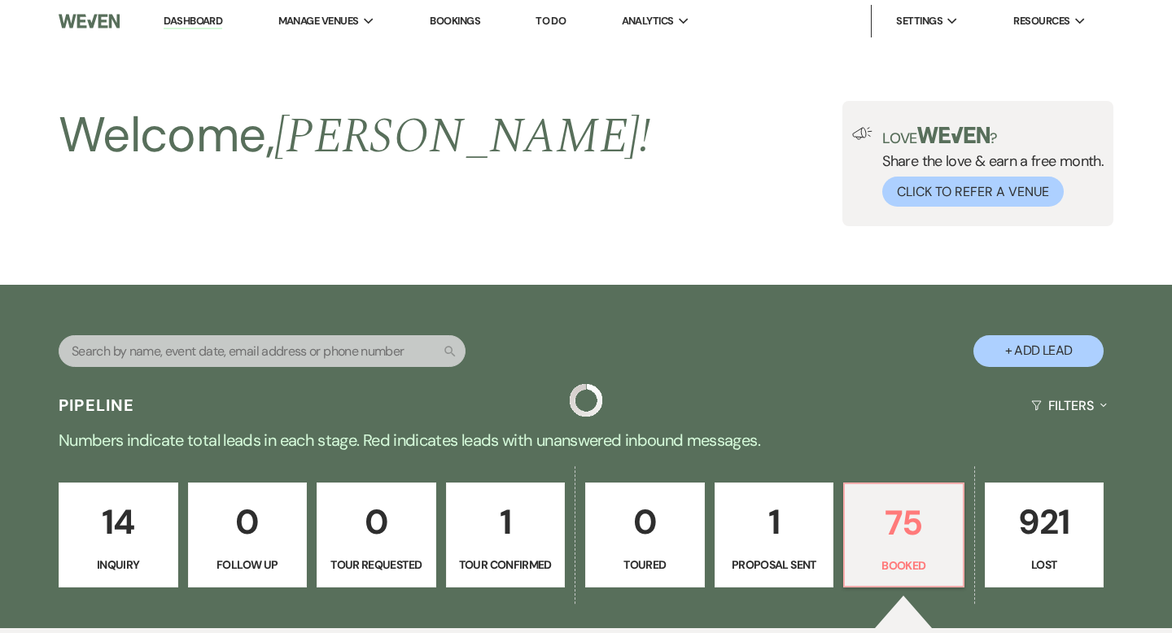
scroll to position [334, 0]
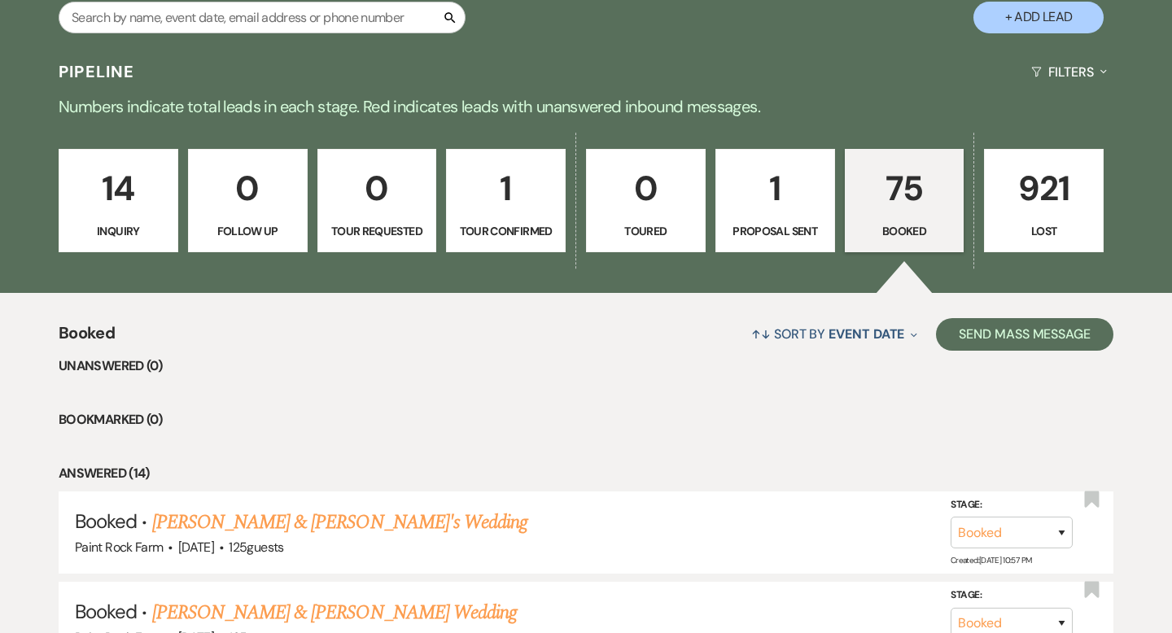
click at [886, 202] on p "75" at bounding box center [905, 188] width 98 height 55
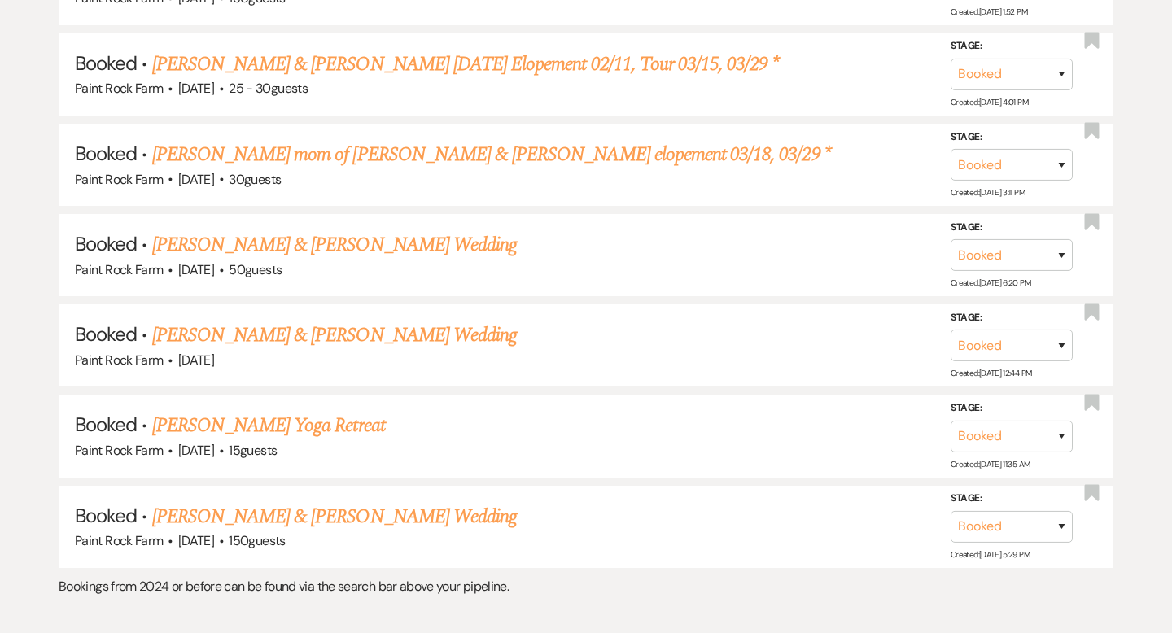
scroll to position [1518, 0]
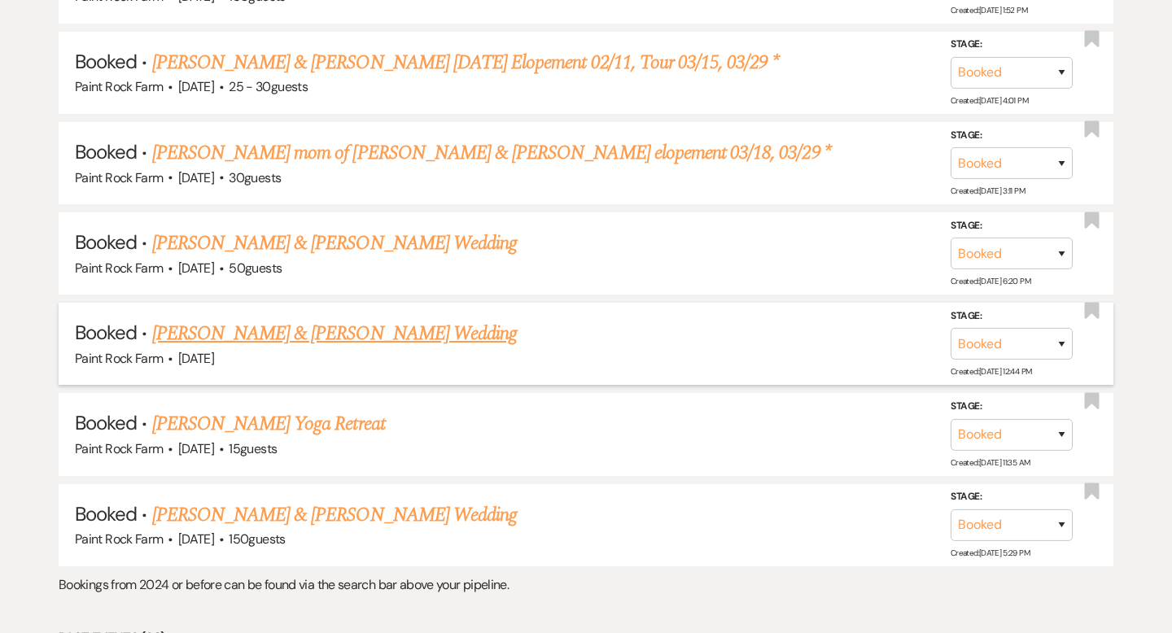
click at [405, 322] on link "[PERSON_NAME] & [PERSON_NAME] Wedding" at bounding box center [334, 333] width 365 height 29
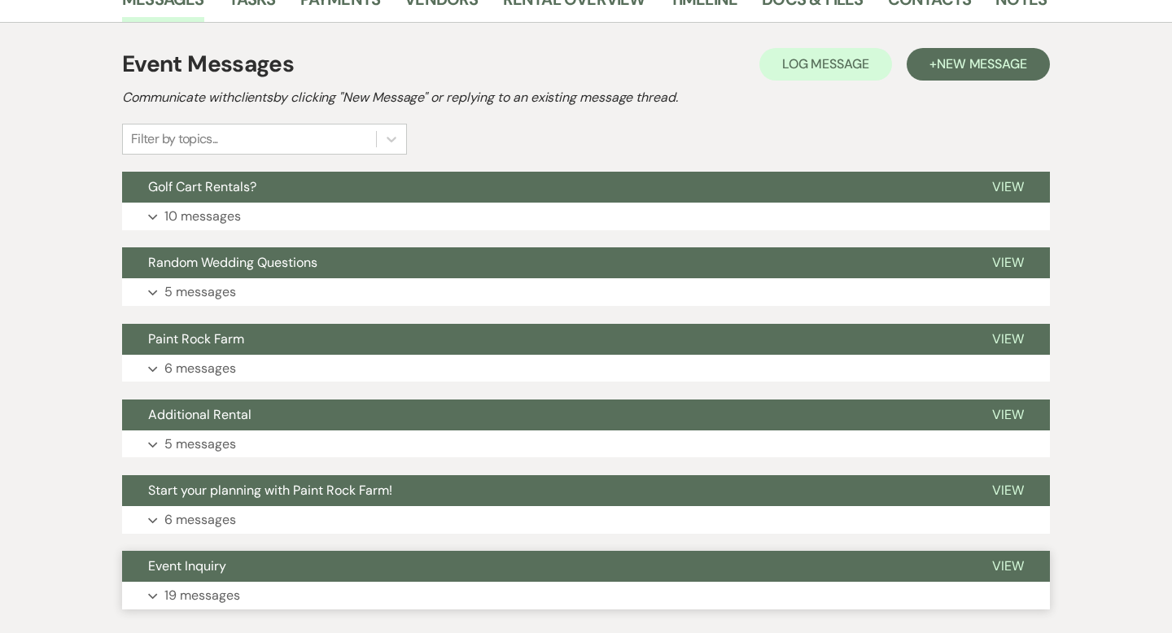
scroll to position [287, 0]
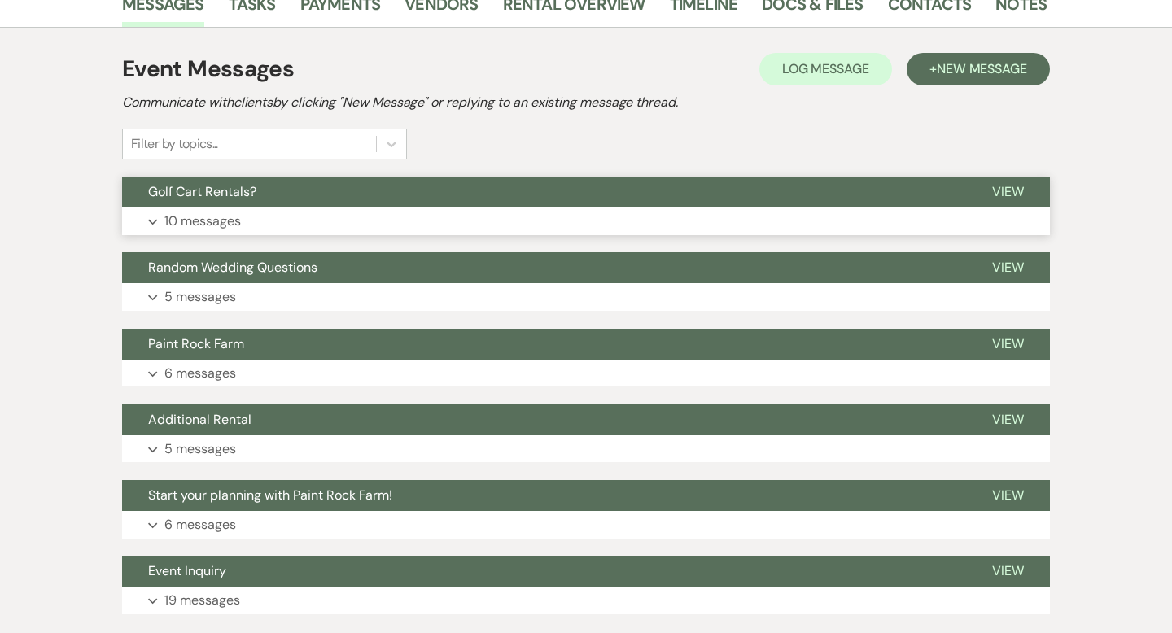
click at [199, 220] on p "10 messages" at bounding box center [202, 221] width 77 height 21
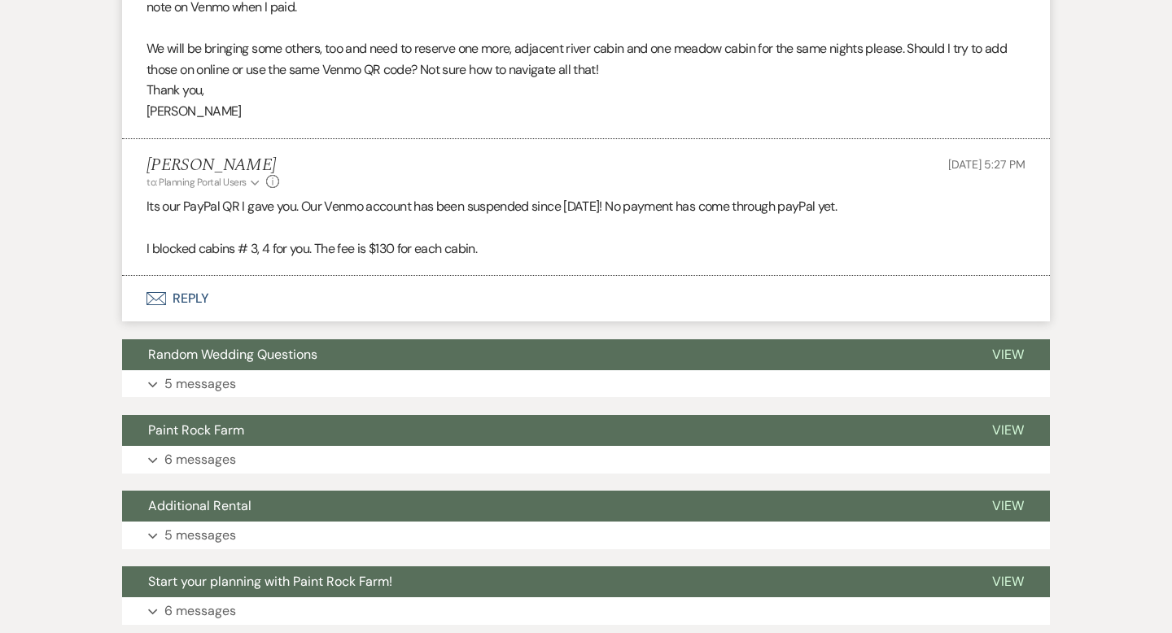
scroll to position [2917, 0]
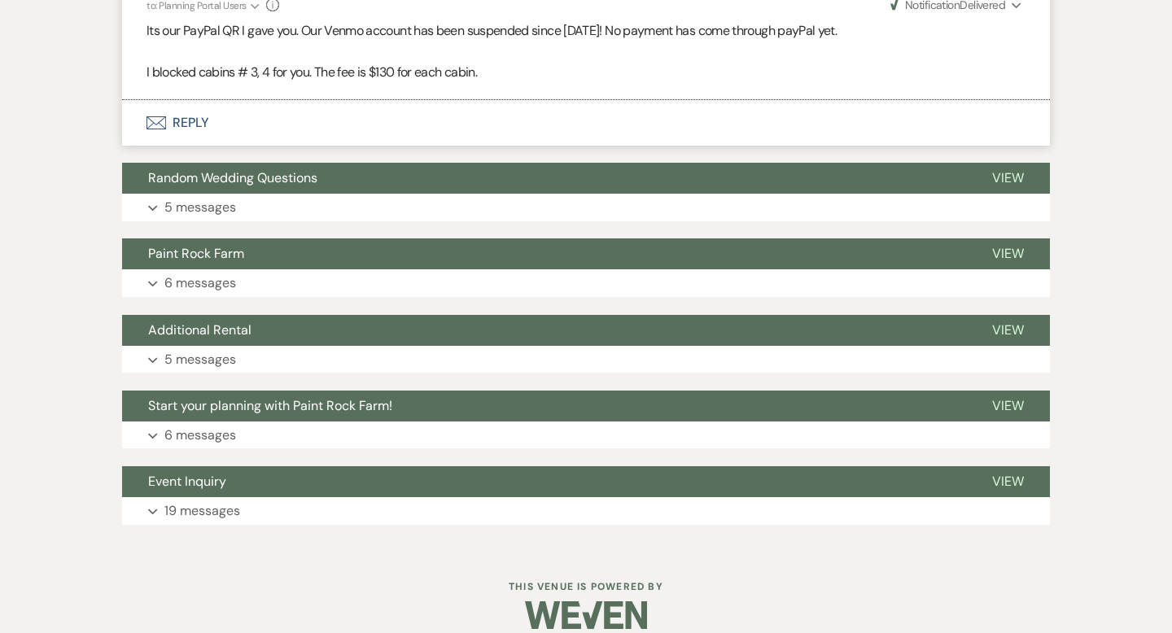
click at [197, 102] on button "Envelope Reply" at bounding box center [586, 123] width 928 height 46
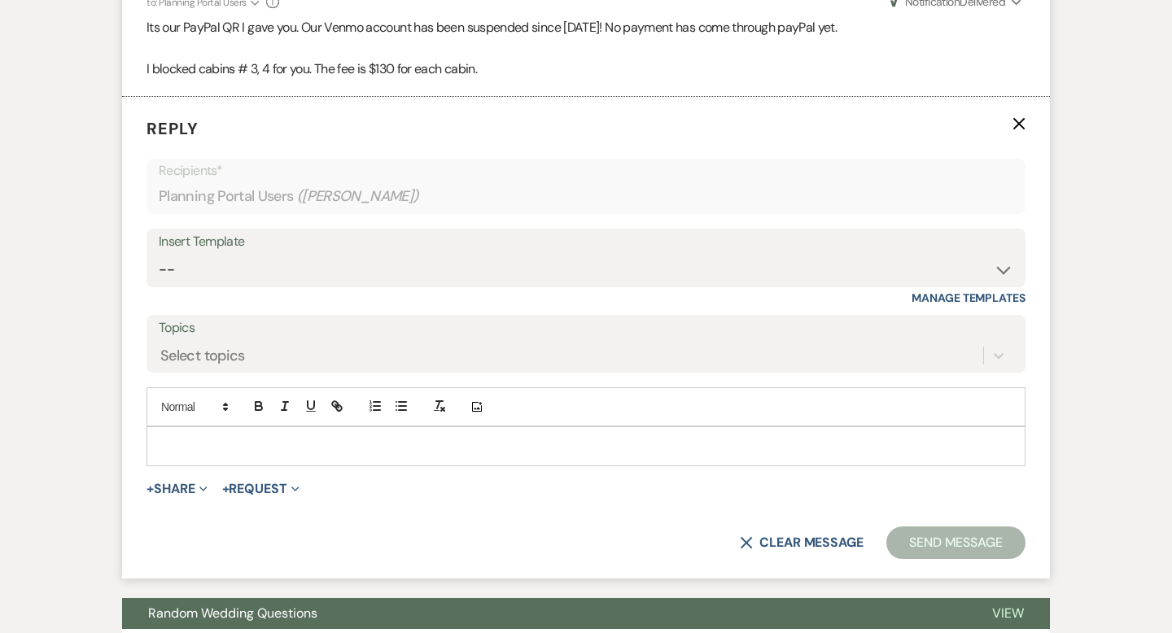
click at [183, 437] on p at bounding box center [586, 446] width 853 height 18
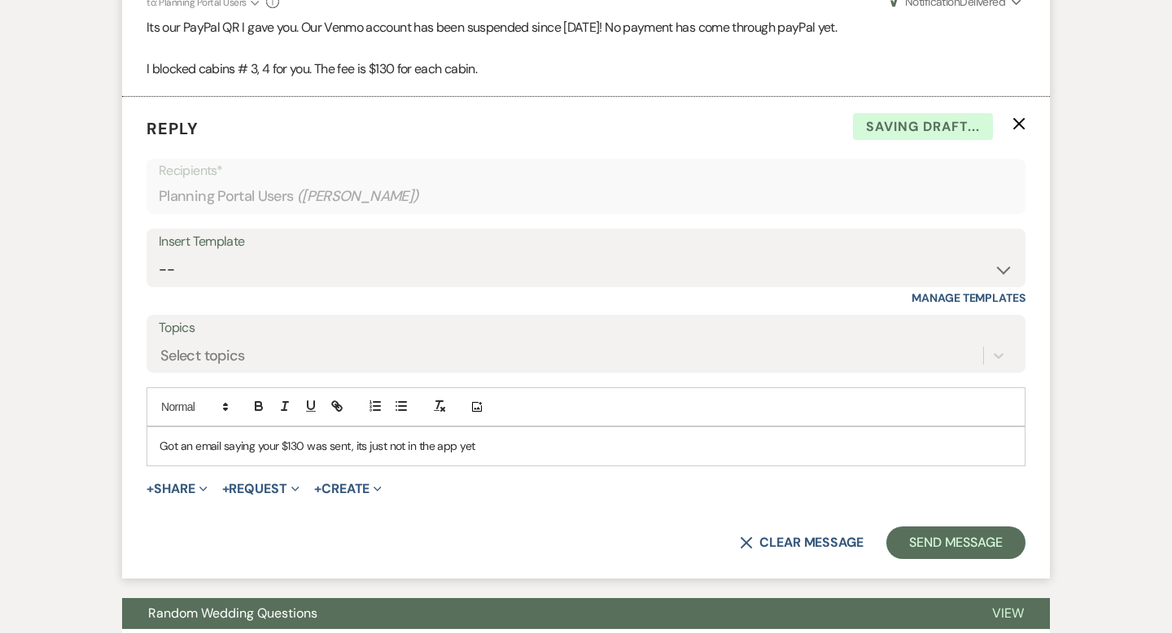
click at [405, 437] on p "Got an email saying your $130 was sent, its just not in the app yet" at bounding box center [586, 446] width 853 height 18
click at [529, 437] on p "Got an email saying your $130 was sent, its just not showing in the app yet" at bounding box center [586, 446] width 853 height 18
click at [939, 527] on button "Send Message" at bounding box center [955, 543] width 139 height 33
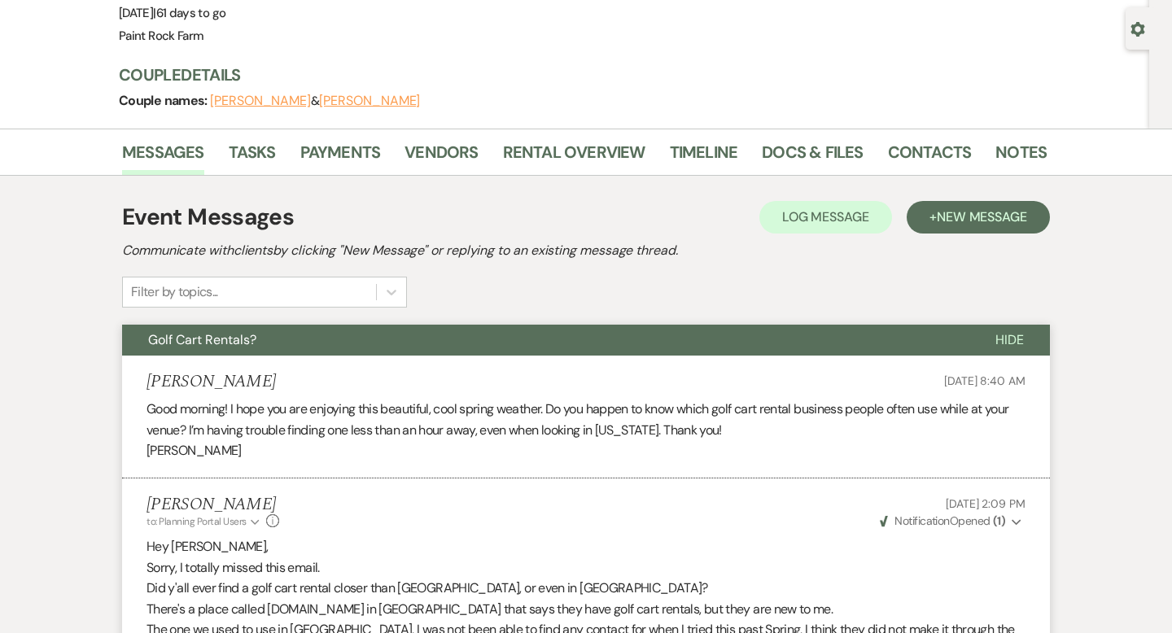
scroll to position [0, 0]
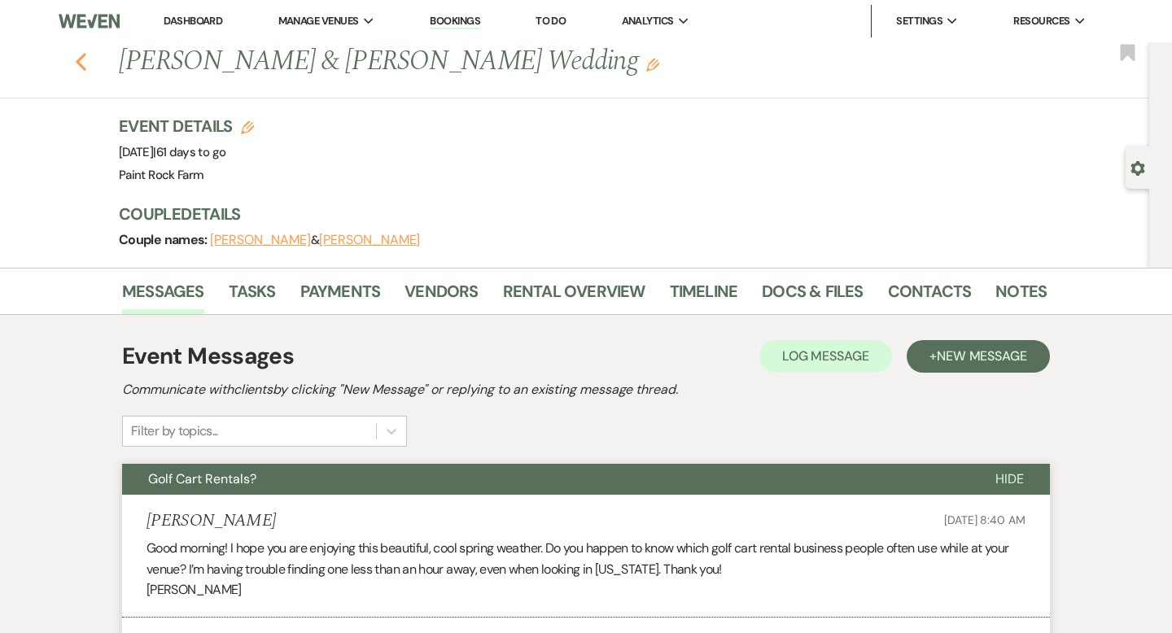
click at [80, 57] on use "button" at bounding box center [81, 62] width 11 height 18
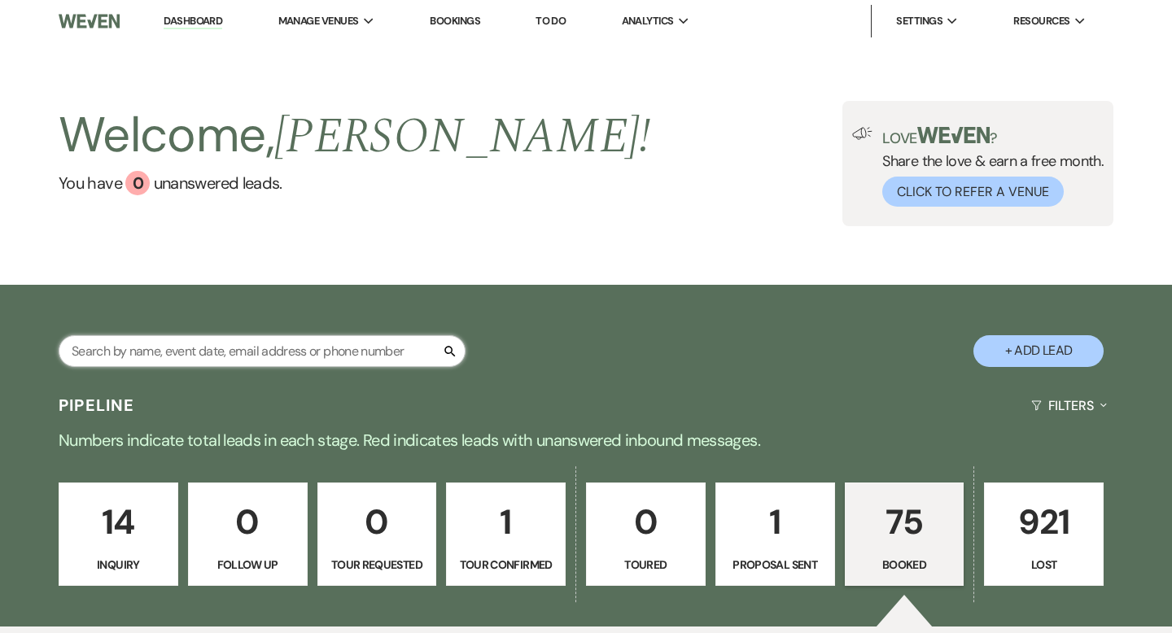
click at [230, 357] on input "text" at bounding box center [262, 351] width 407 height 32
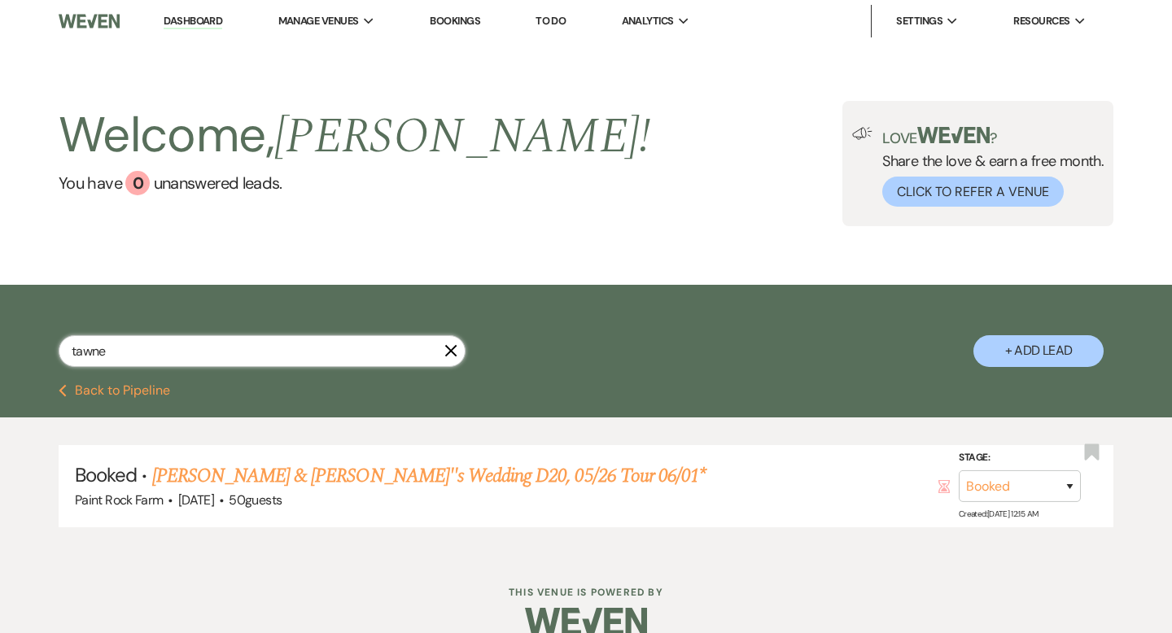
type input "tawne"
